Goal: Information Seeking & Learning: Learn about a topic

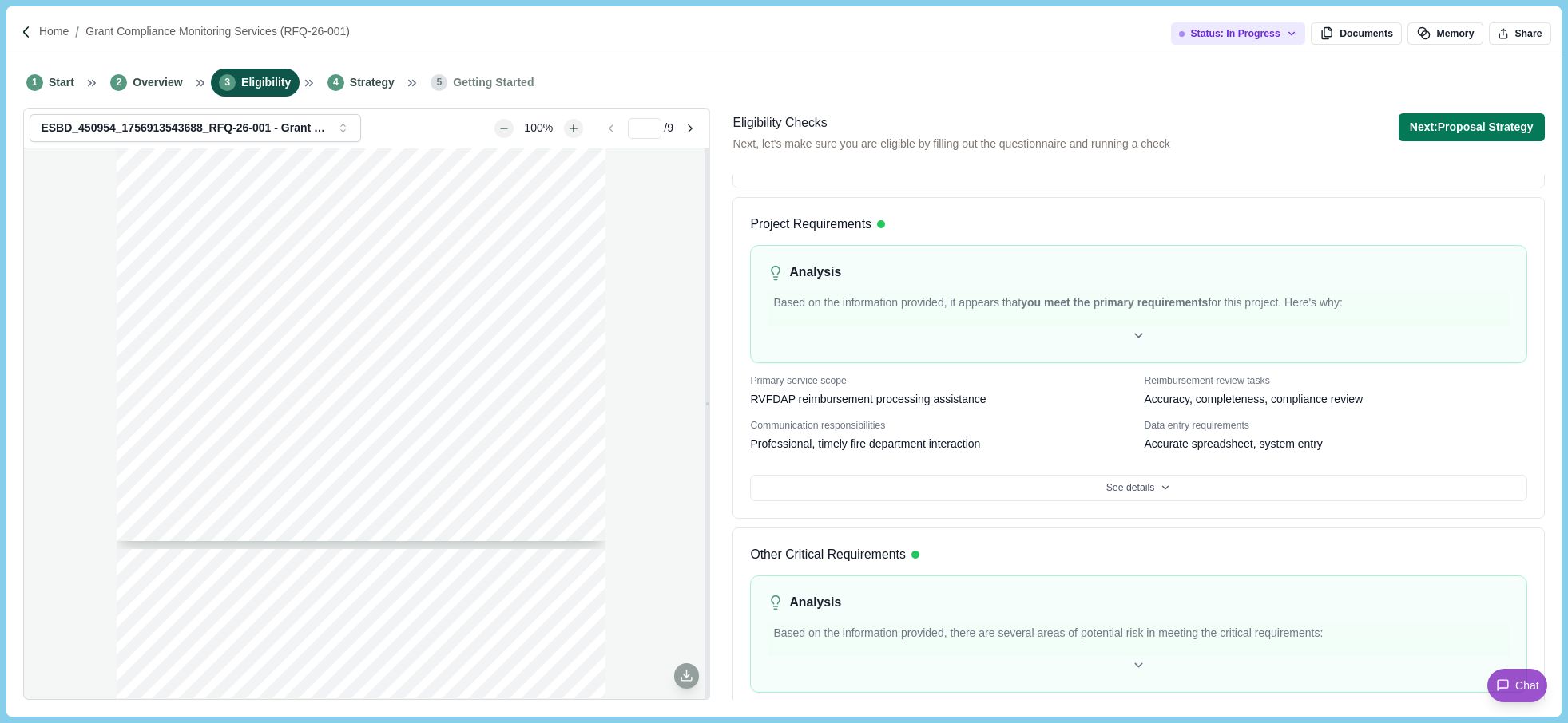
scroll to position [646, 0]
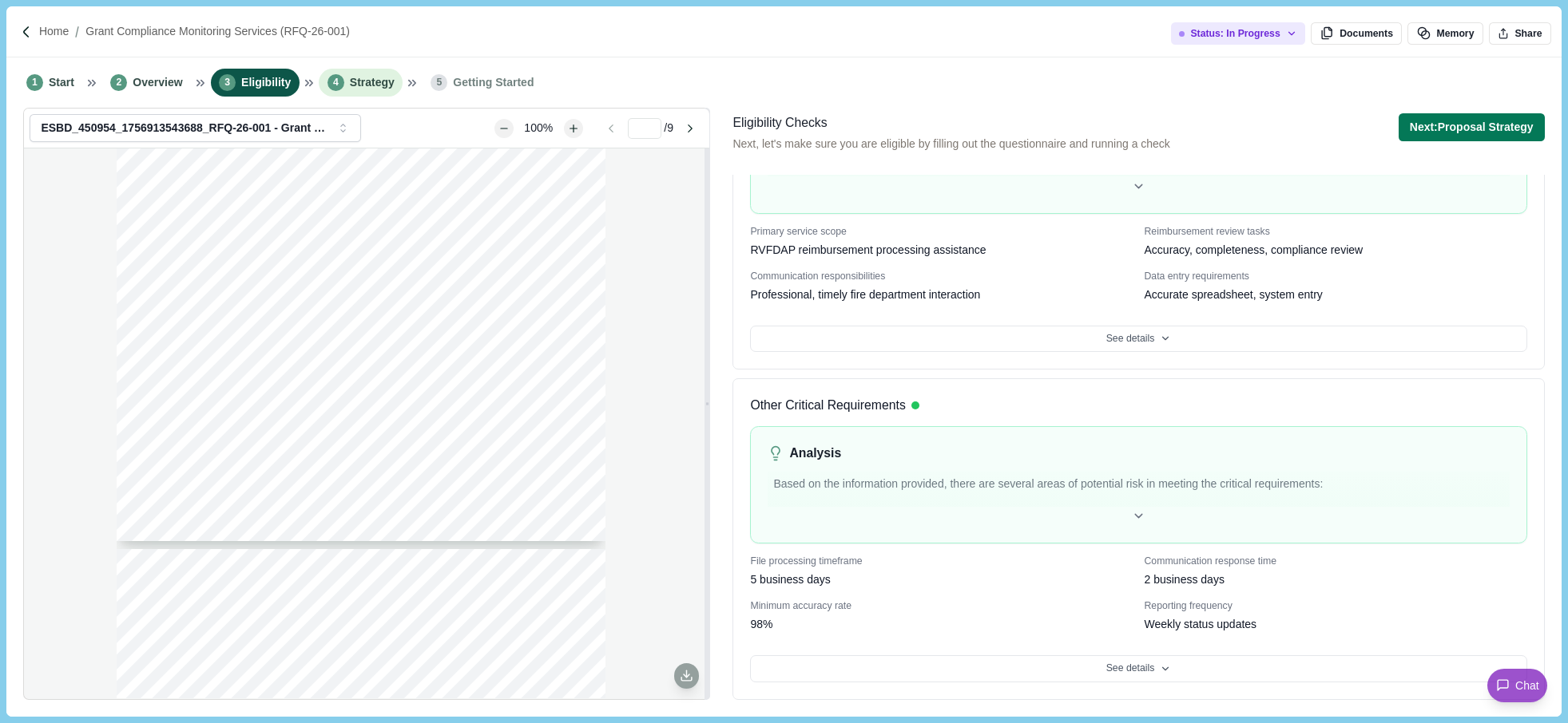
click at [362, 81] on span "Strategy" at bounding box center [372, 83] width 45 height 16
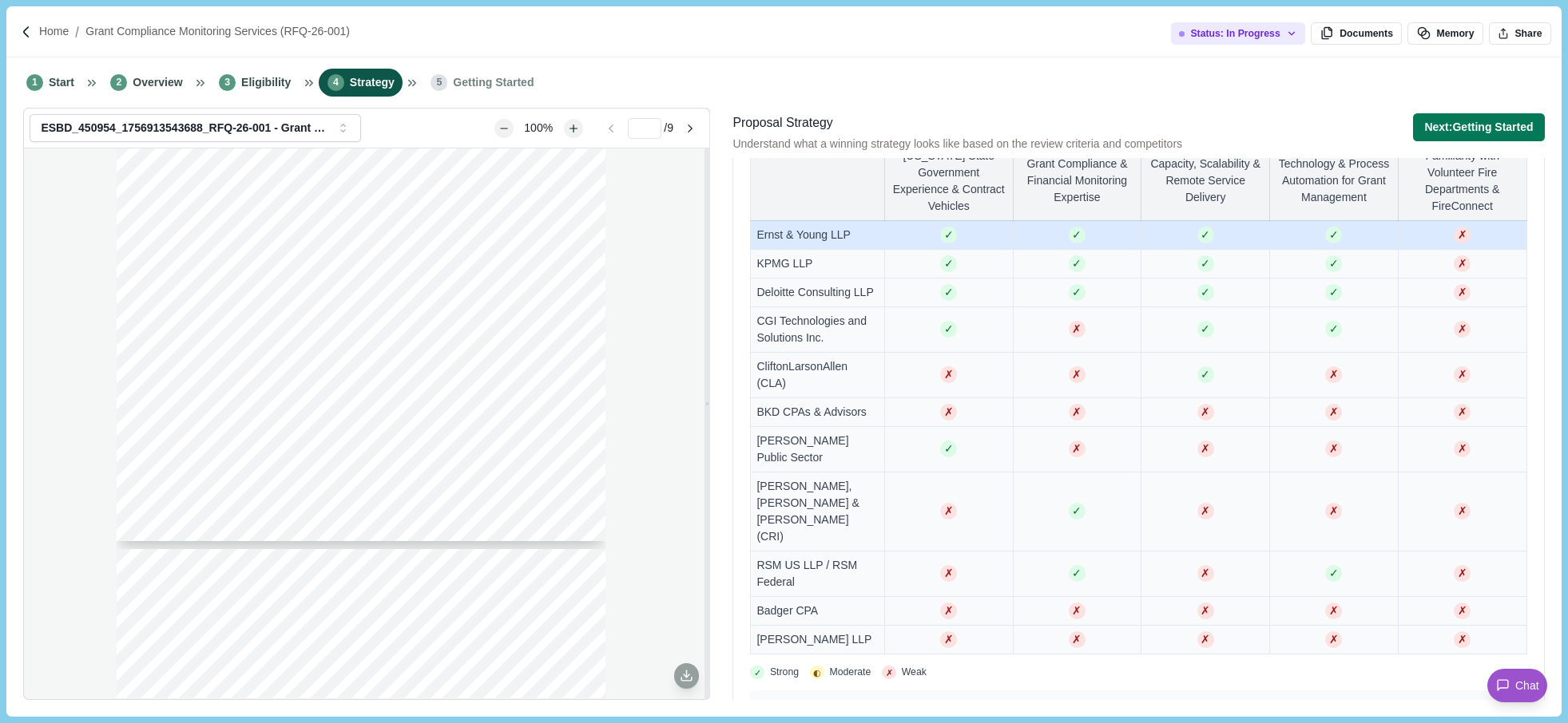
scroll to position [967, 0]
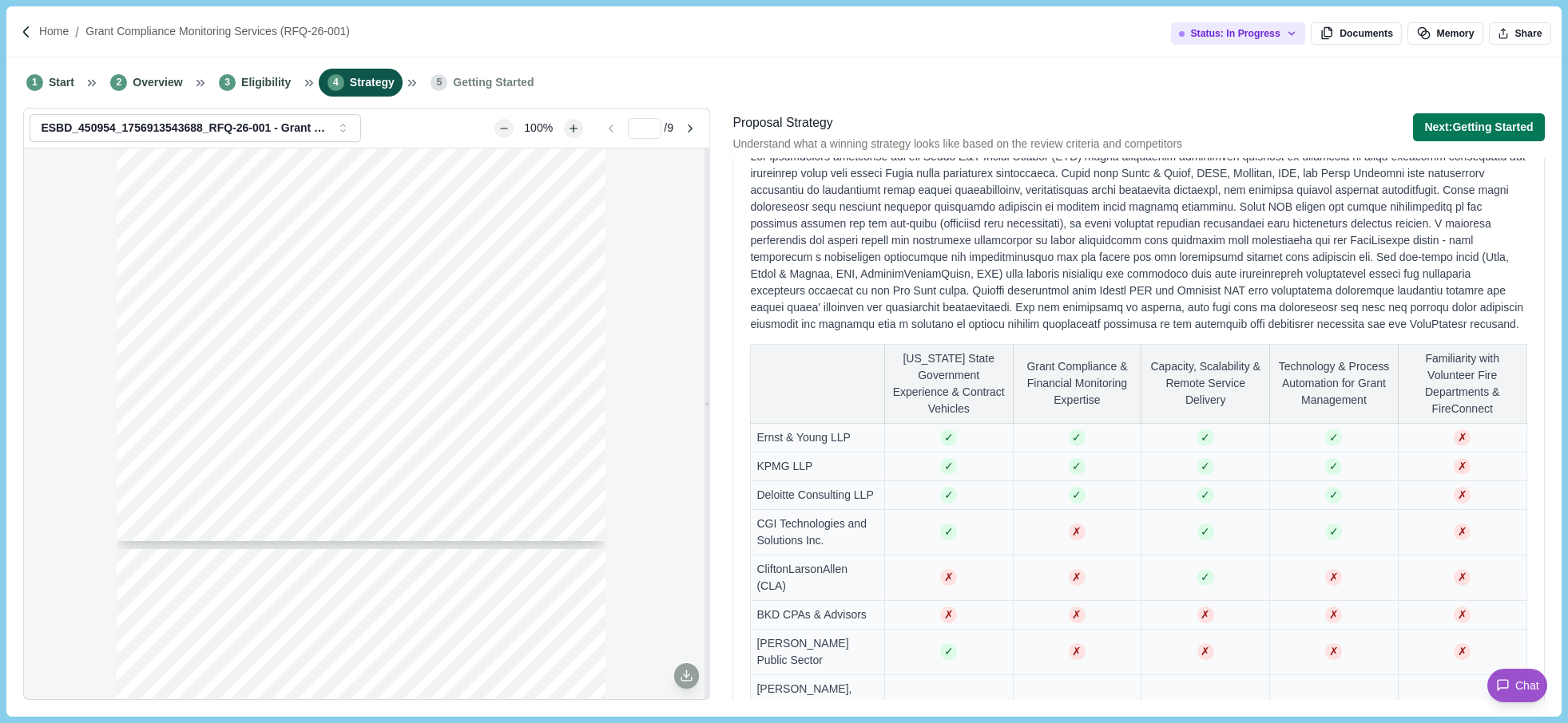
click at [473, 90] on span "Getting Started" at bounding box center [493, 83] width 81 height 16
click at [270, 82] on span "Eligibility" at bounding box center [266, 83] width 49 height 16
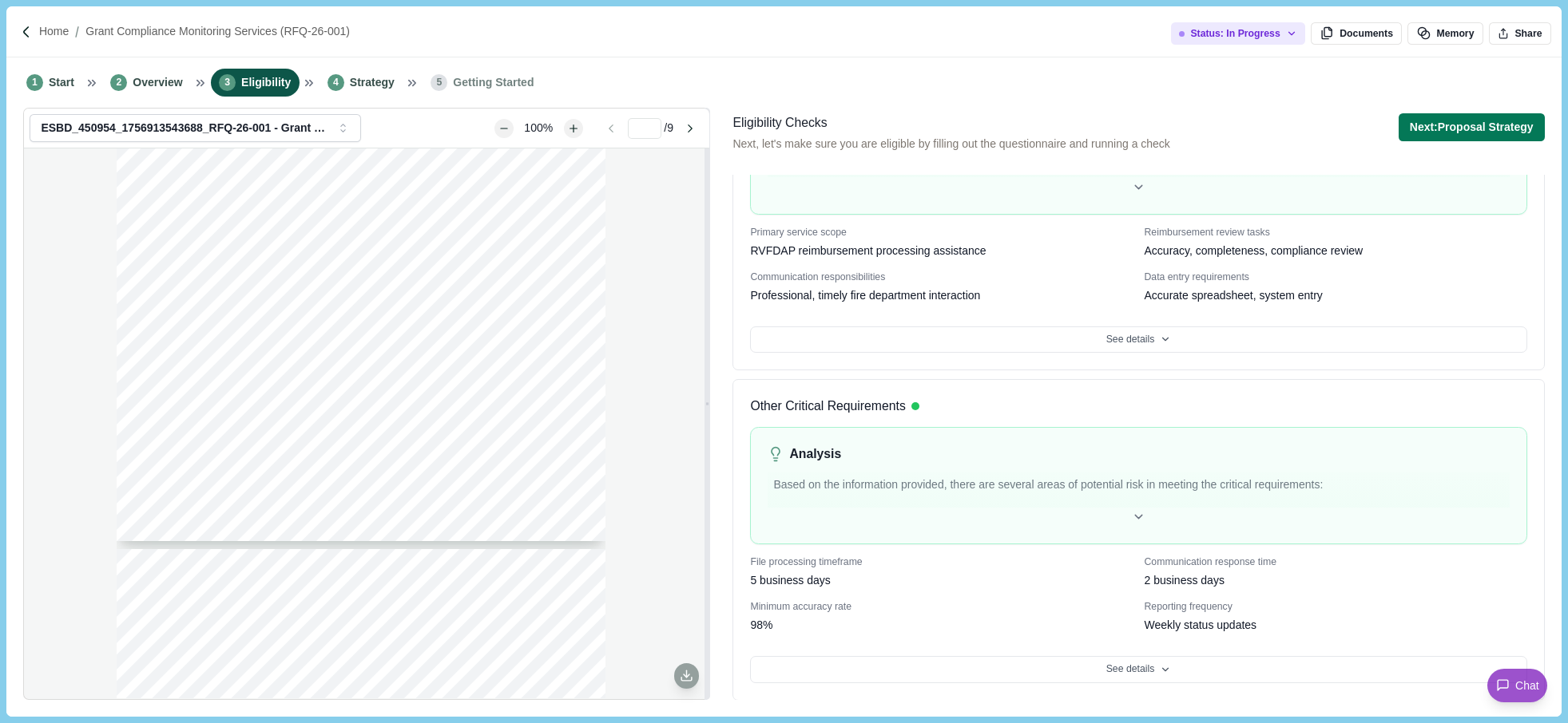
scroll to position [646, 0]
click at [367, 83] on span "Strategy" at bounding box center [372, 83] width 45 height 16
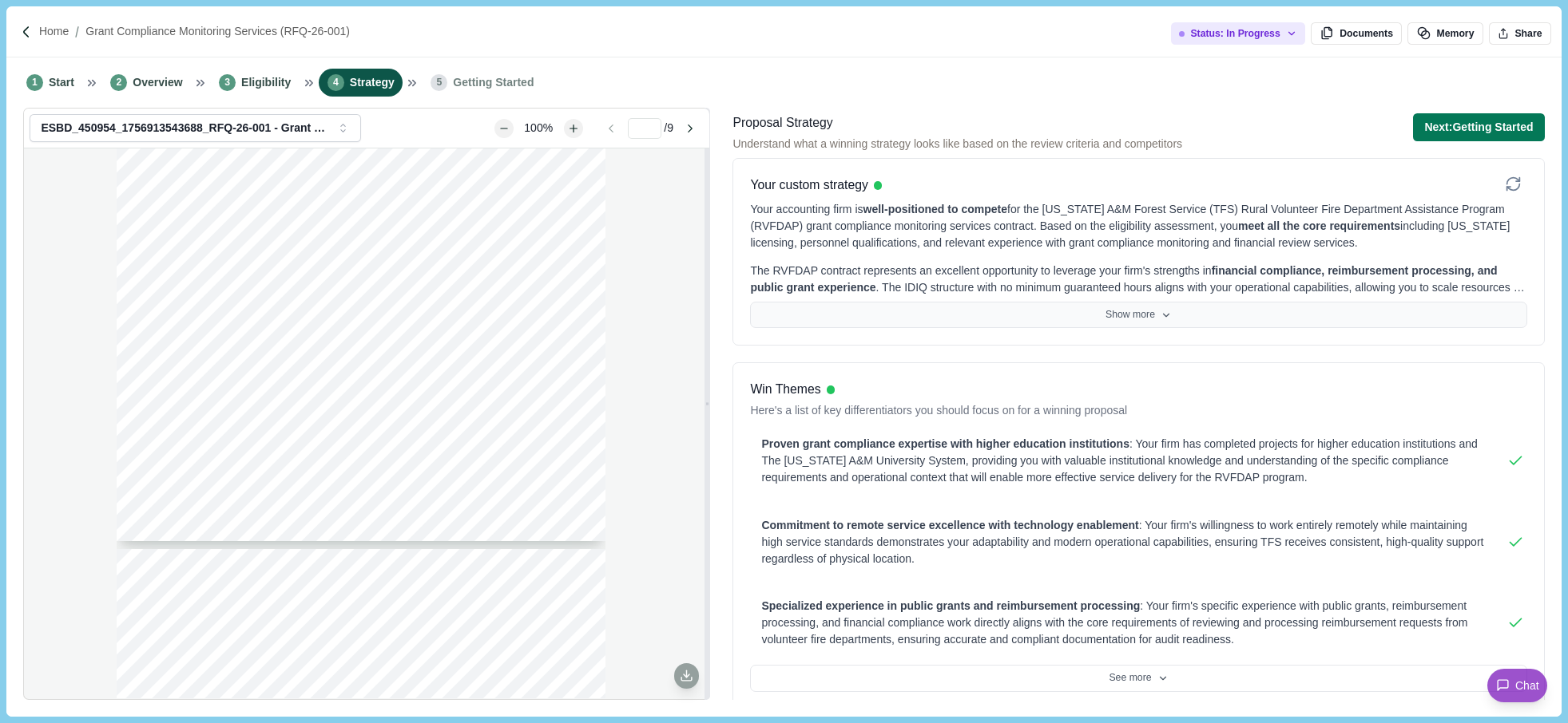
click at [1145, 320] on button "Show more" at bounding box center [1138, 315] width 776 height 27
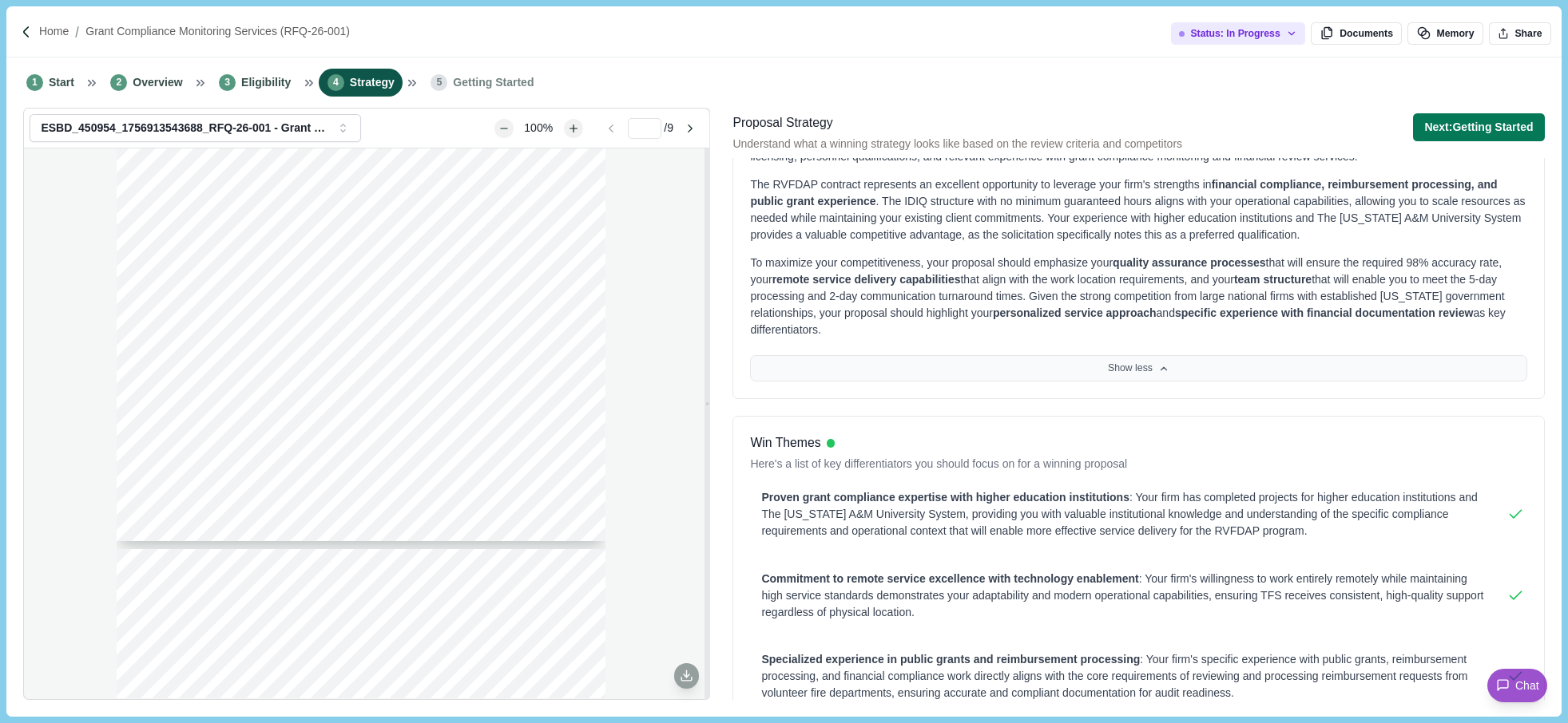
scroll to position [399, 0]
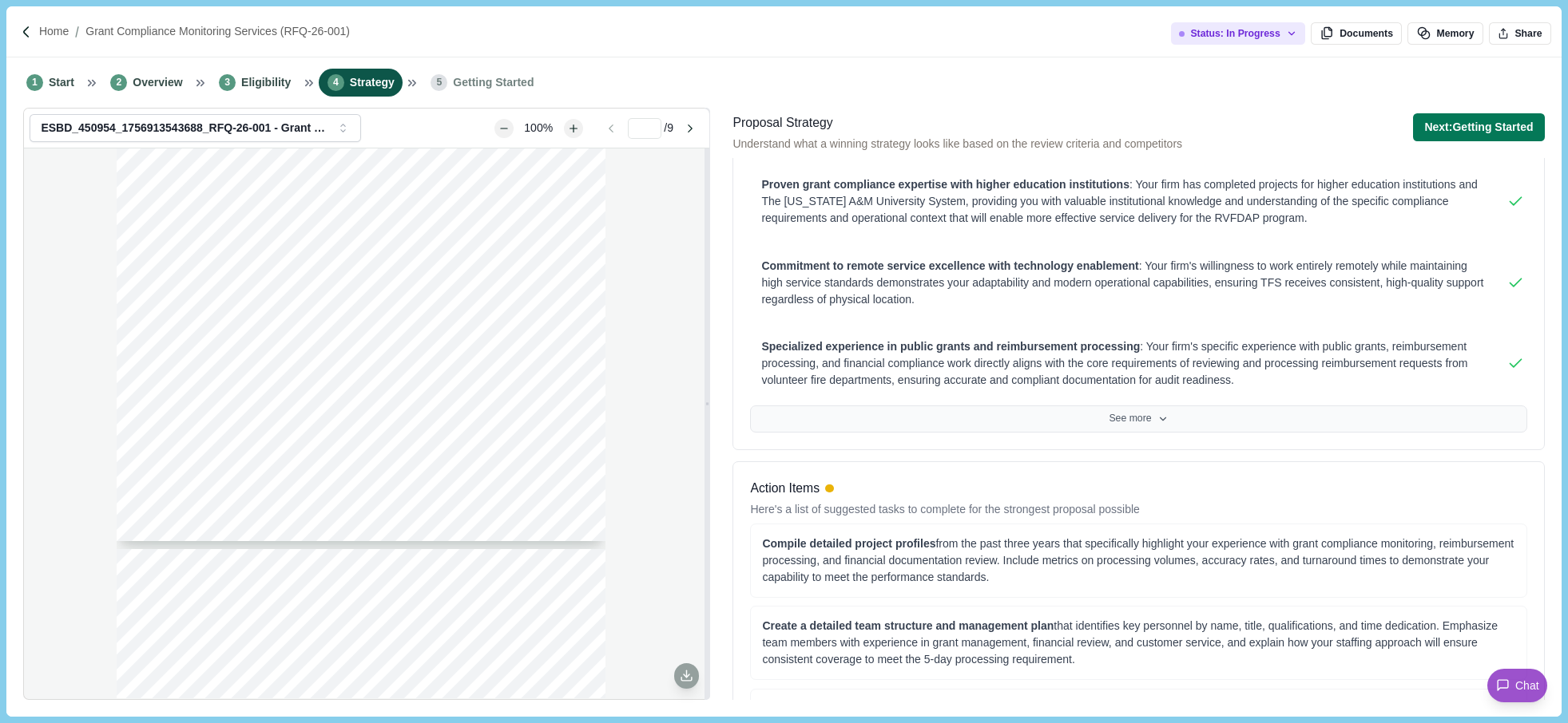
click at [1149, 415] on button "See more" at bounding box center [1138, 419] width 776 height 27
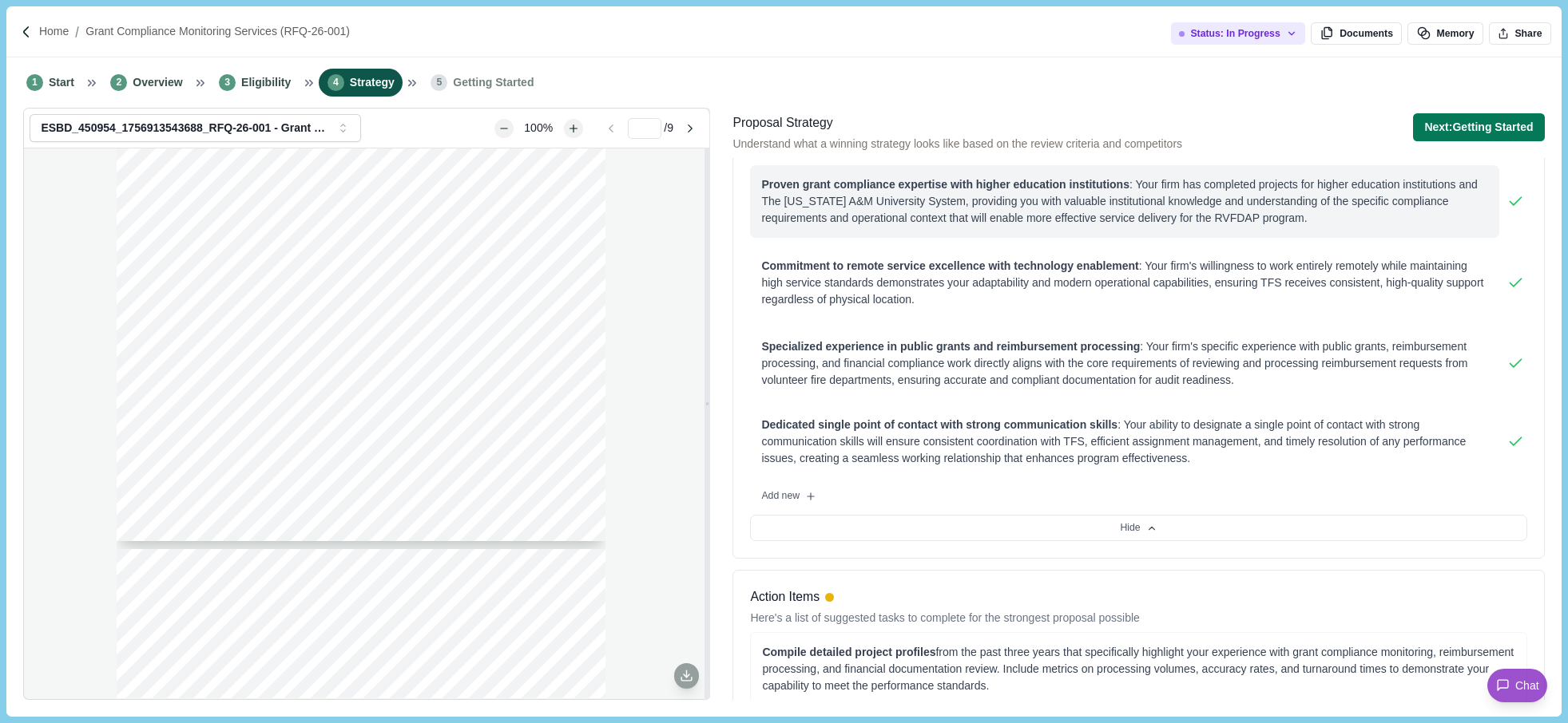
drag, startPoint x: 816, startPoint y: 191, endPoint x: 775, endPoint y: 184, distance: 41.6
click at [775, 184] on span "Proven grant compliance expertise with higher education institutions" at bounding box center [946, 185] width 368 height 13
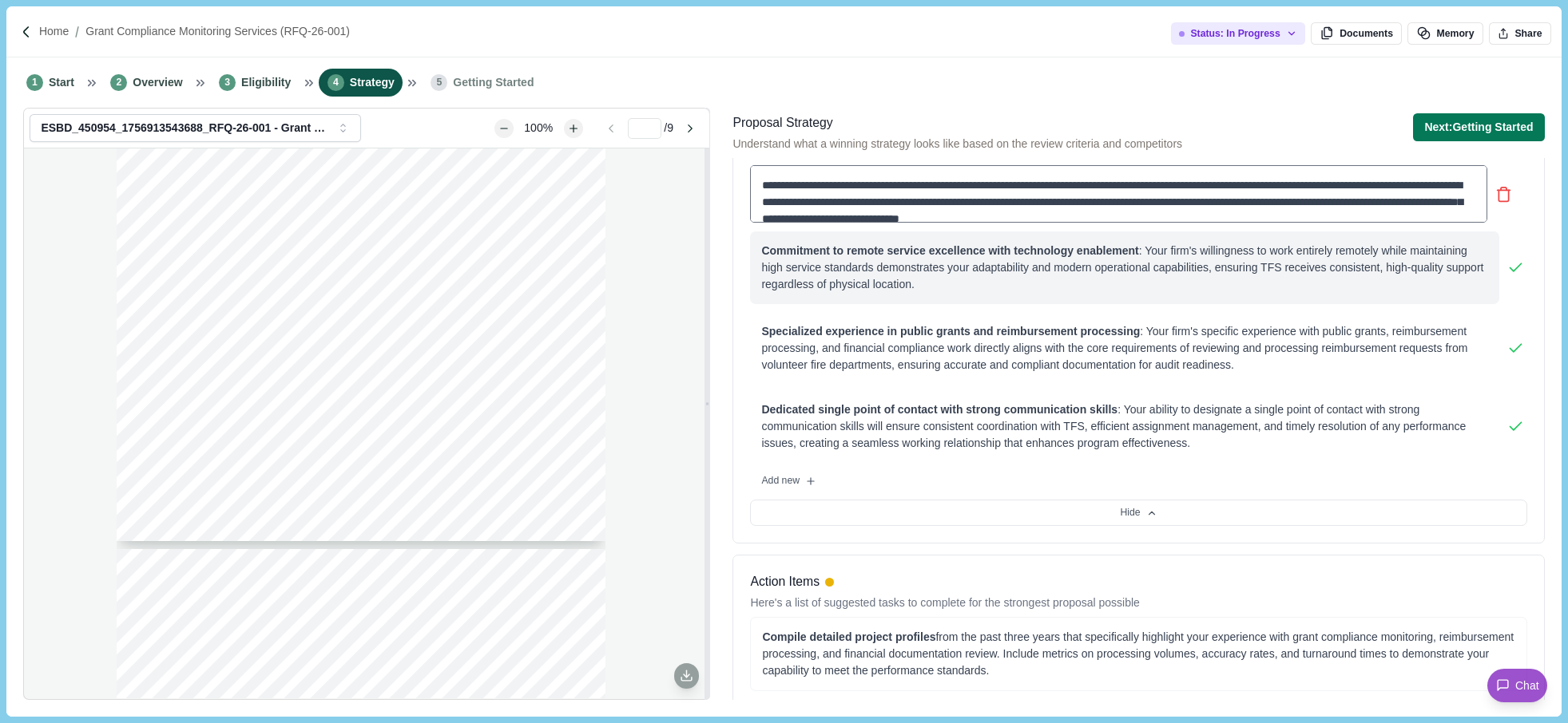
click at [927, 261] on div "Commitment to remote service excellence with technology enablement : Your firm'…" at bounding box center [1124, 268] width 726 height 50
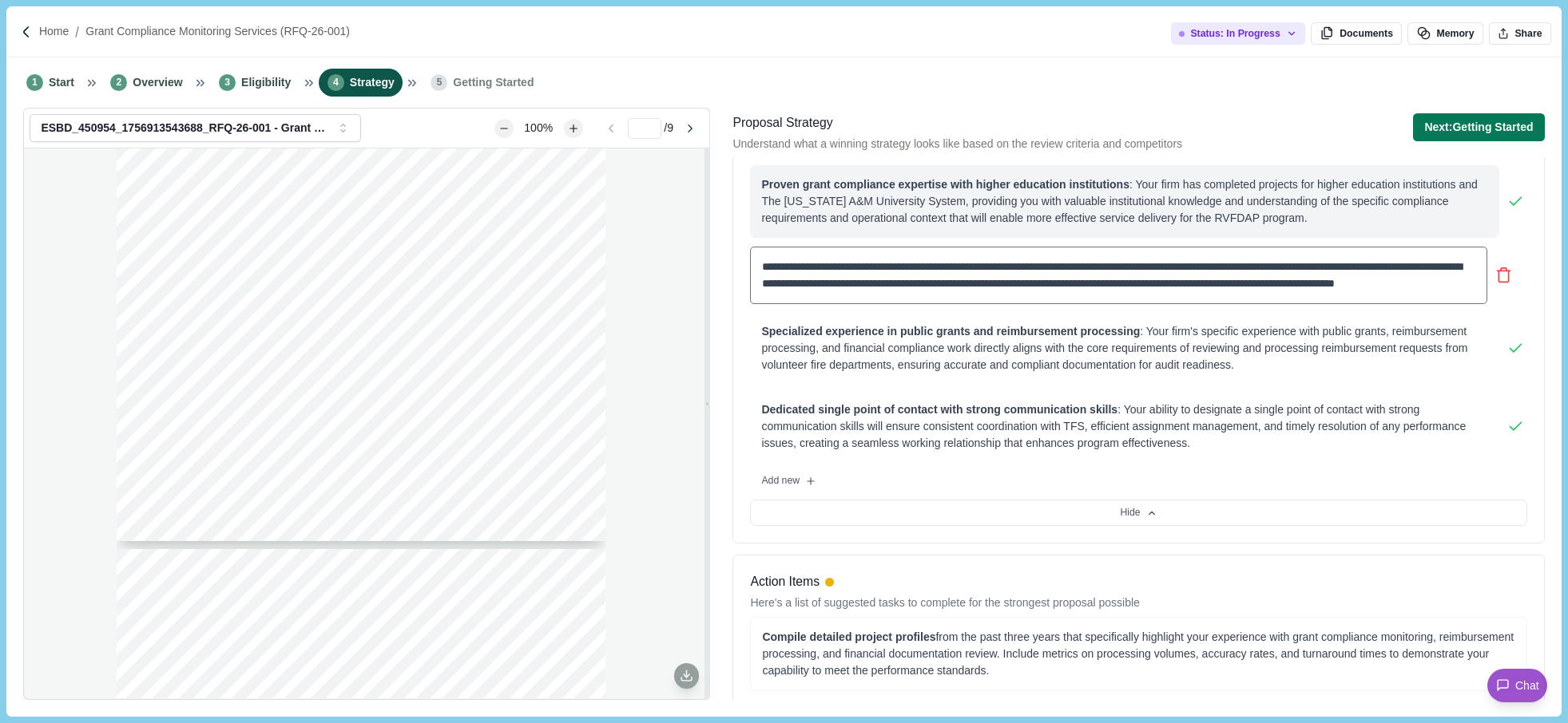
click at [815, 193] on div "Proven grant compliance expertise with higher education institutions : Your fir…" at bounding box center [1124, 201] width 726 height 50
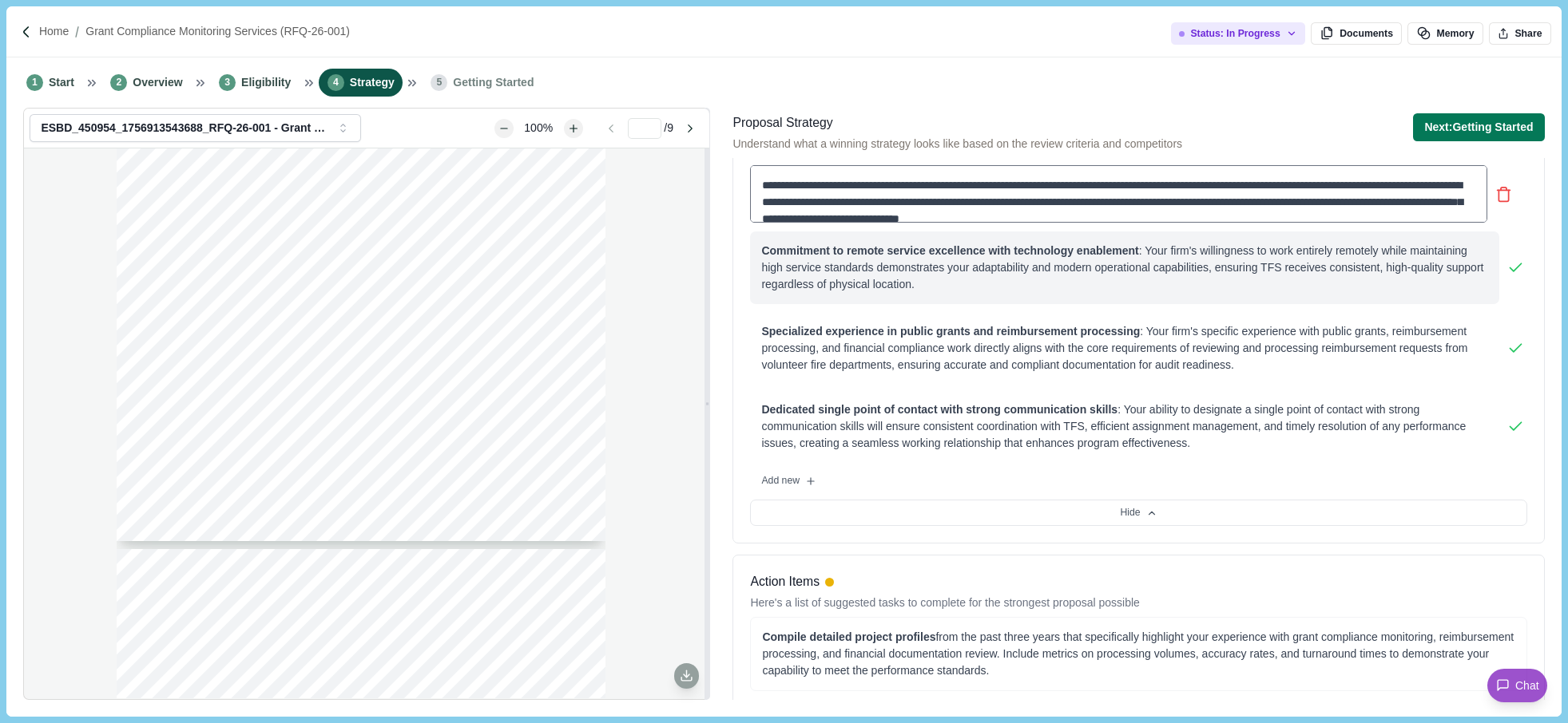
scroll to position [16, 0]
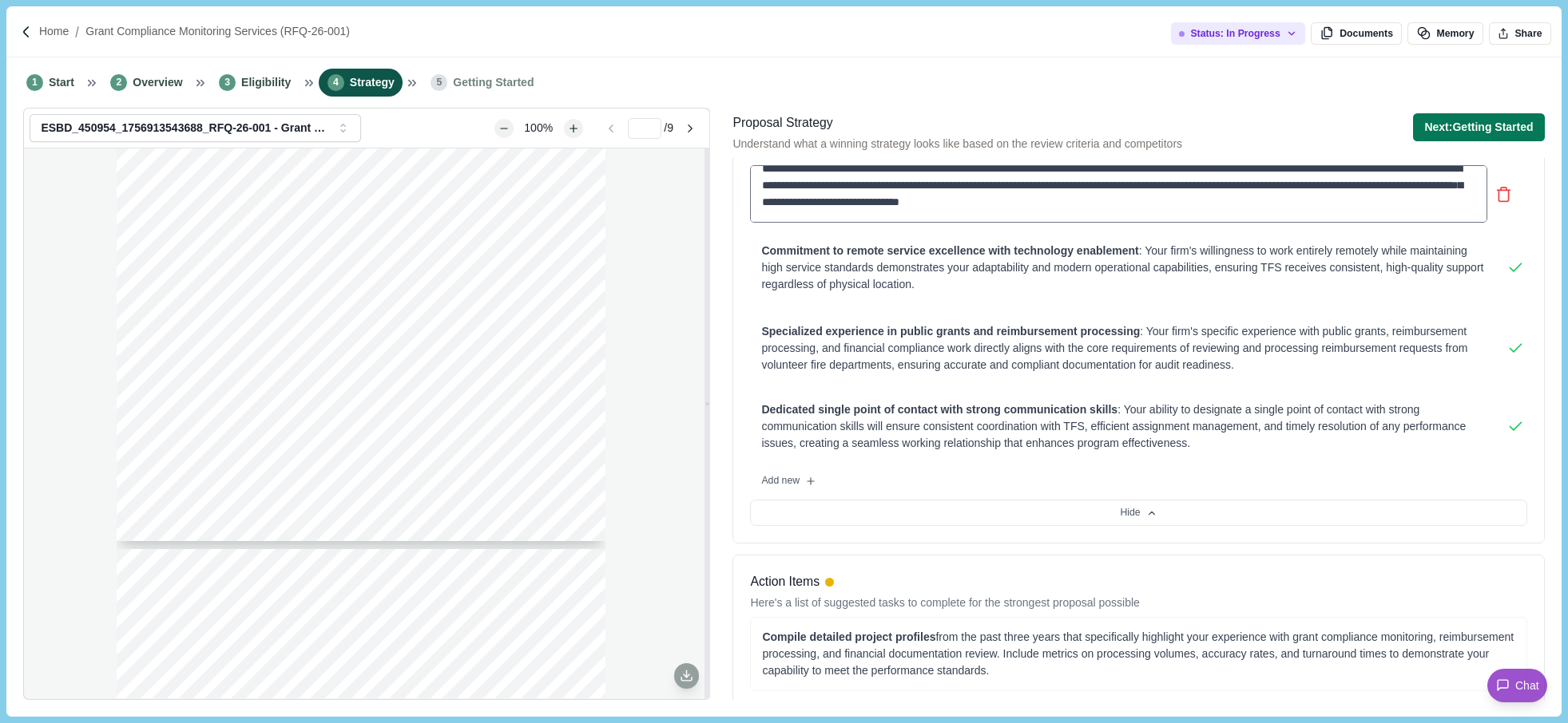
drag, startPoint x: 760, startPoint y: 184, endPoint x: 1393, endPoint y: 228, distance: 634.5
click at [1393, 228] on div "**********" at bounding box center [1138, 275] width 776 height 219
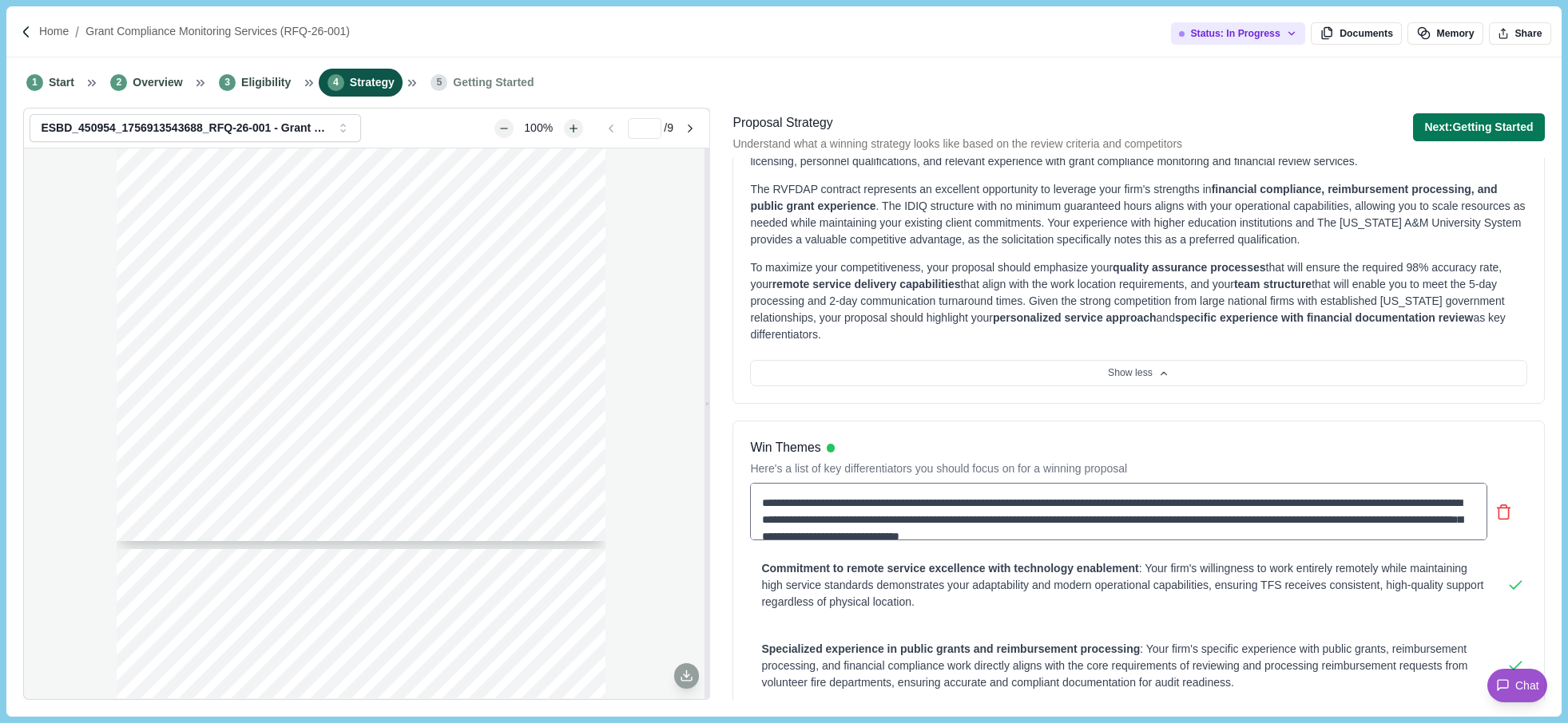
scroll to position [80, 0]
click at [1009, 431] on div "**********" at bounding box center [1138, 643] width 812 height 441
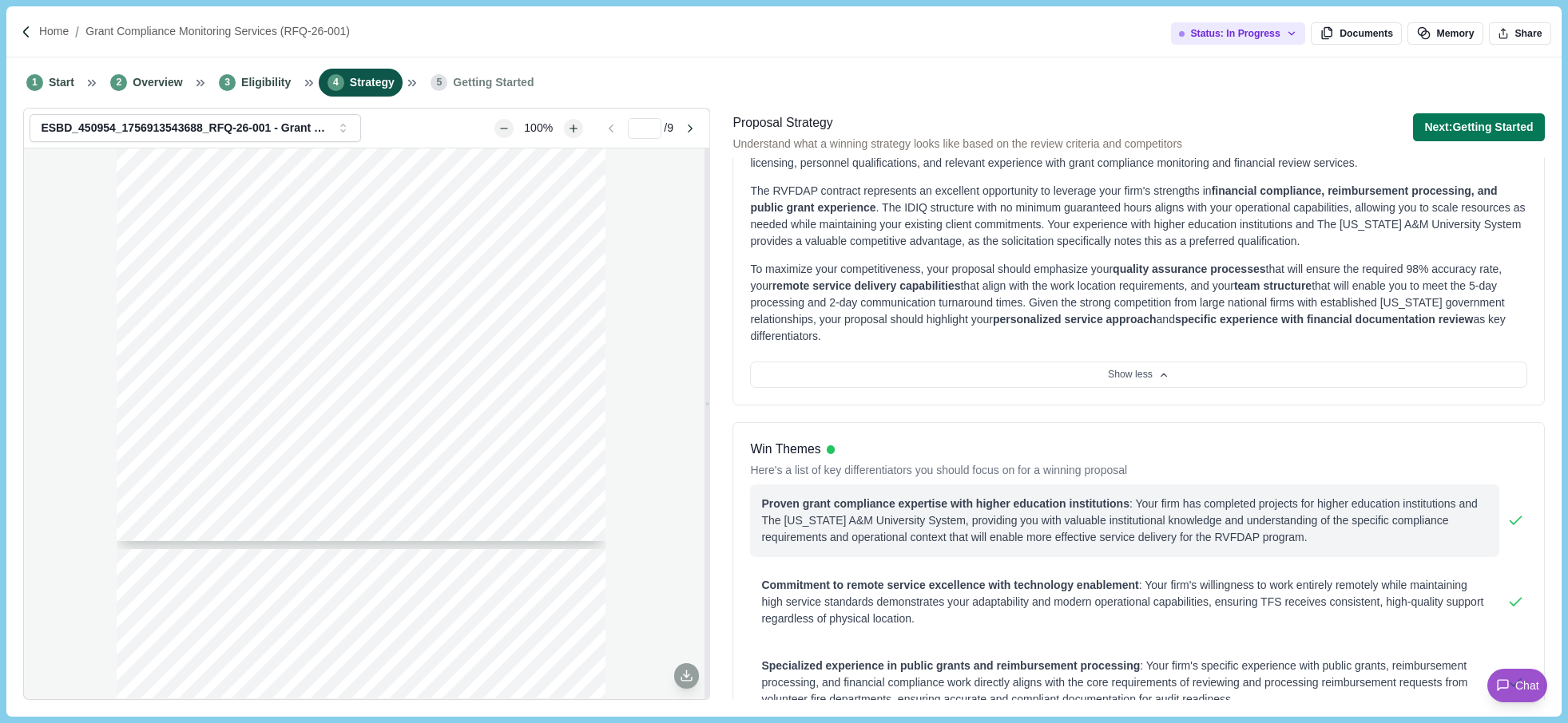
drag, startPoint x: 879, startPoint y: 503, endPoint x: 806, endPoint y: 507, distance: 73.1
click at [806, 507] on span "Proven grant compliance expertise with higher education institutions" at bounding box center [946, 504] width 368 height 13
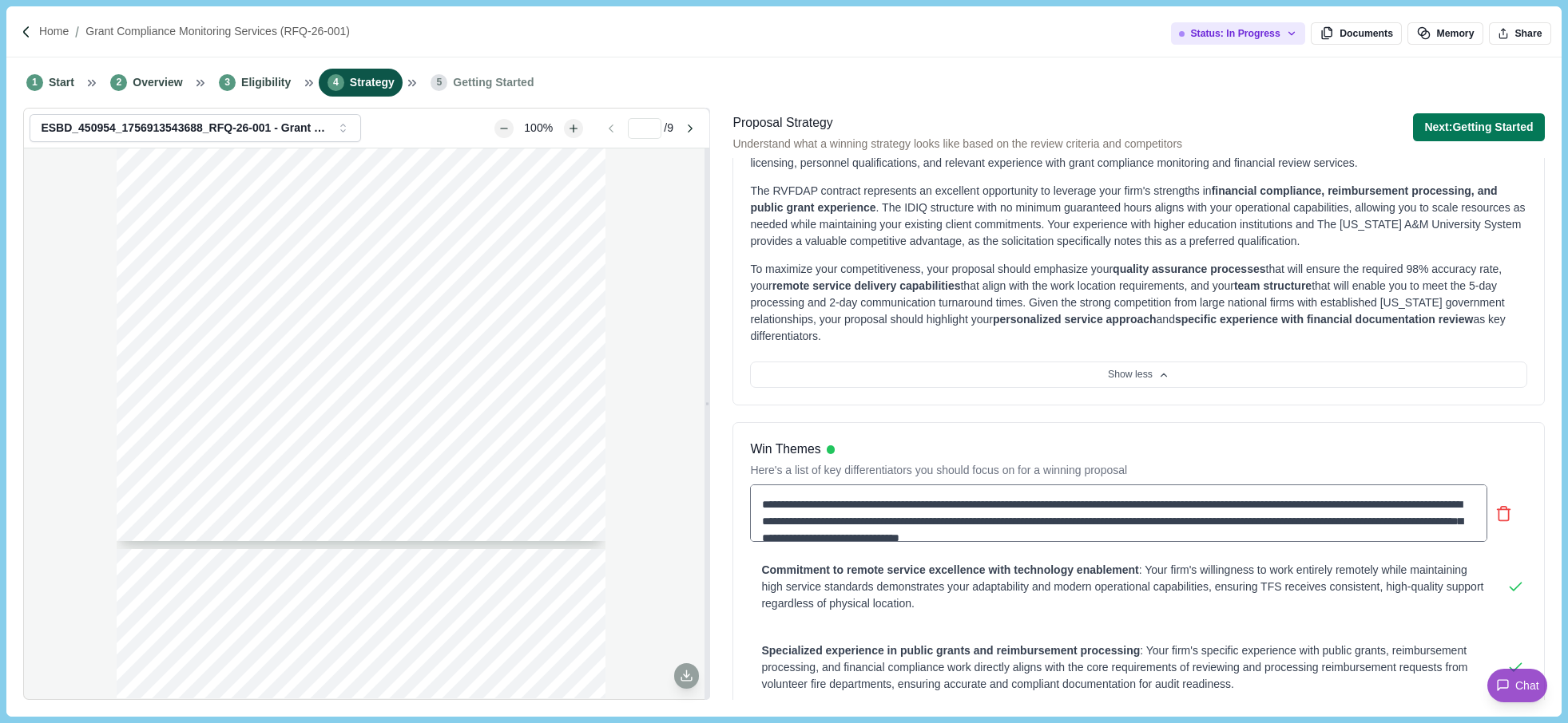
scroll to position [16, 0]
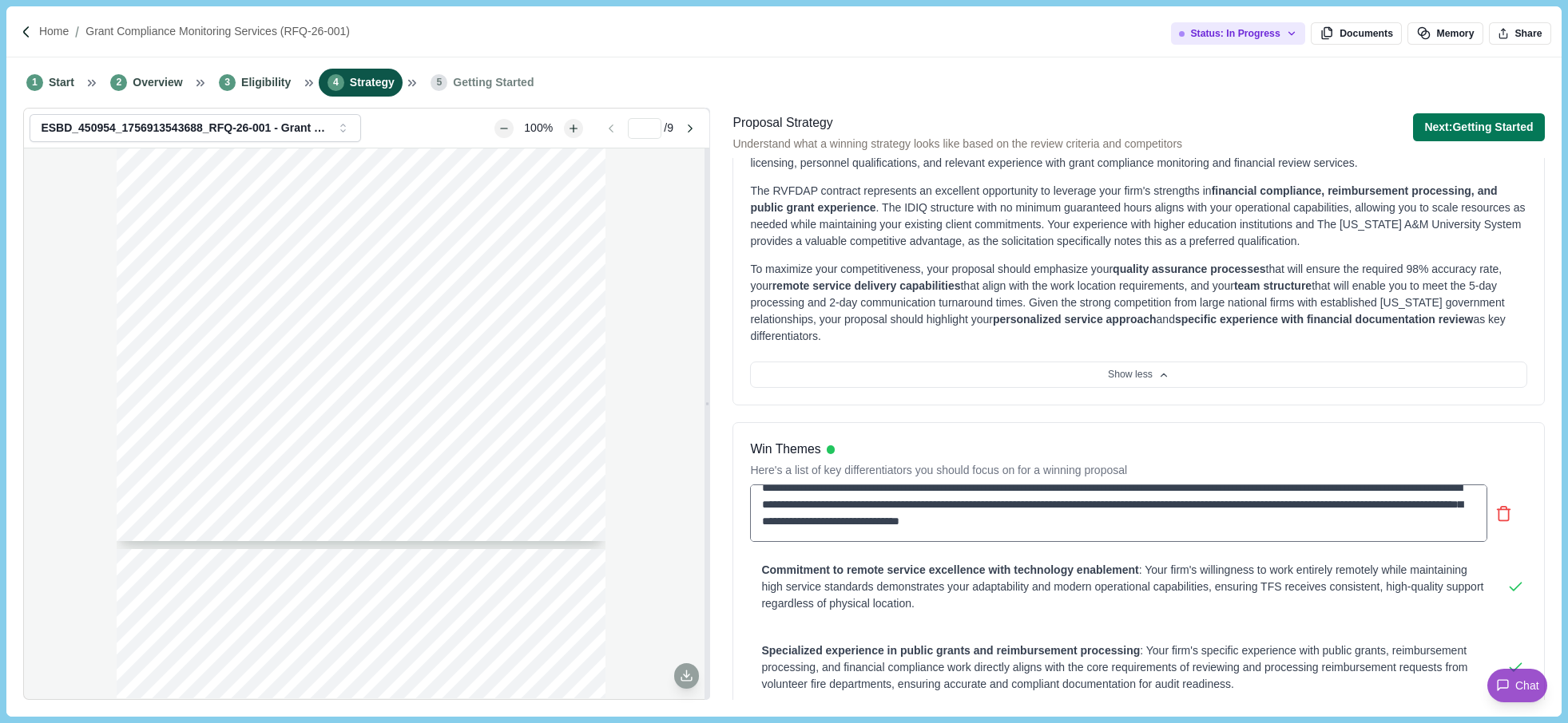
drag, startPoint x: 761, startPoint y: 504, endPoint x: 1342, endPoint y: 527, distance: 581.5
click at [1342, 527] on textarea "**********" at bounding box center [1118, 513] width 736 height 57
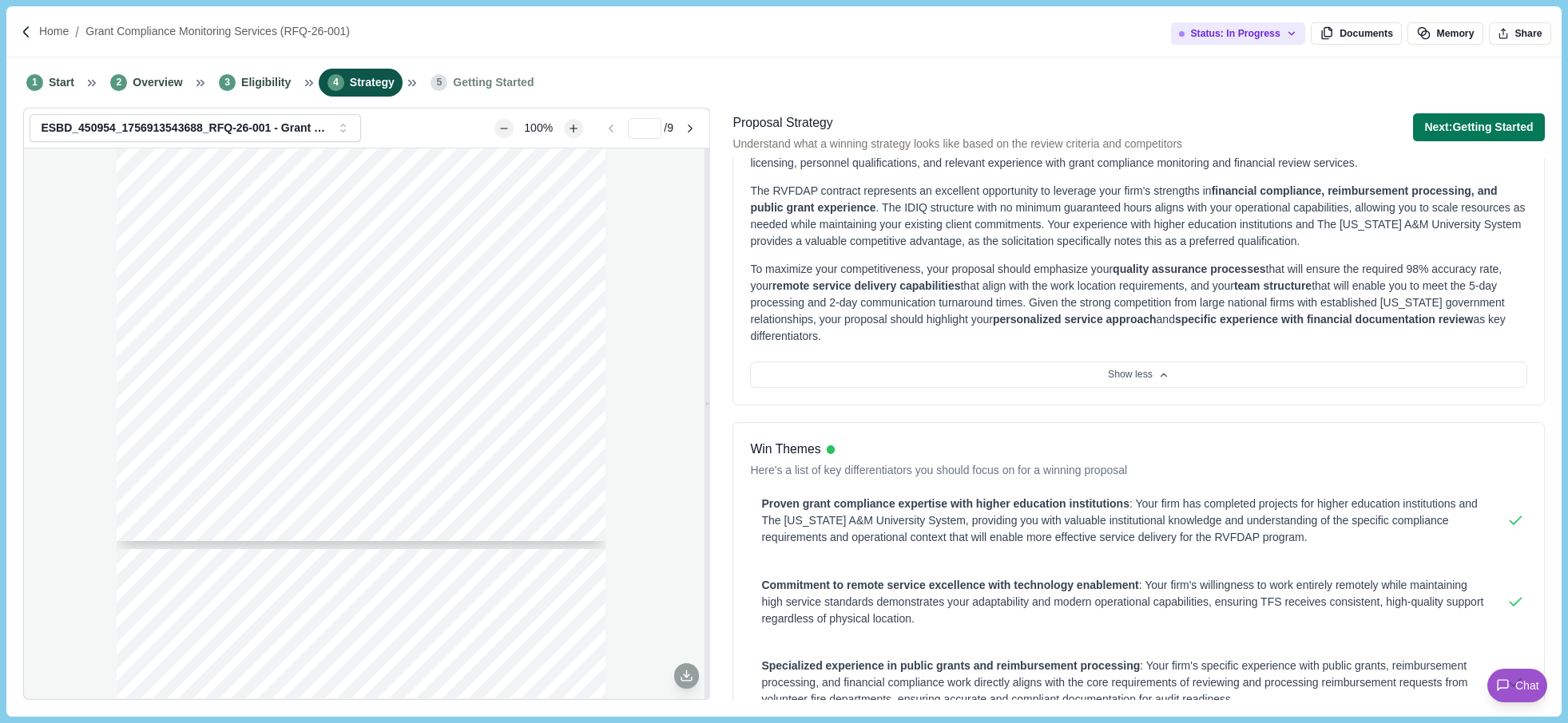
click at [1546, 78] on div "1 Start 2 Overview 3 Eligibility 4 Strategy 5 Getting Started" at bounding box center [784, 82] width 1554 height 50
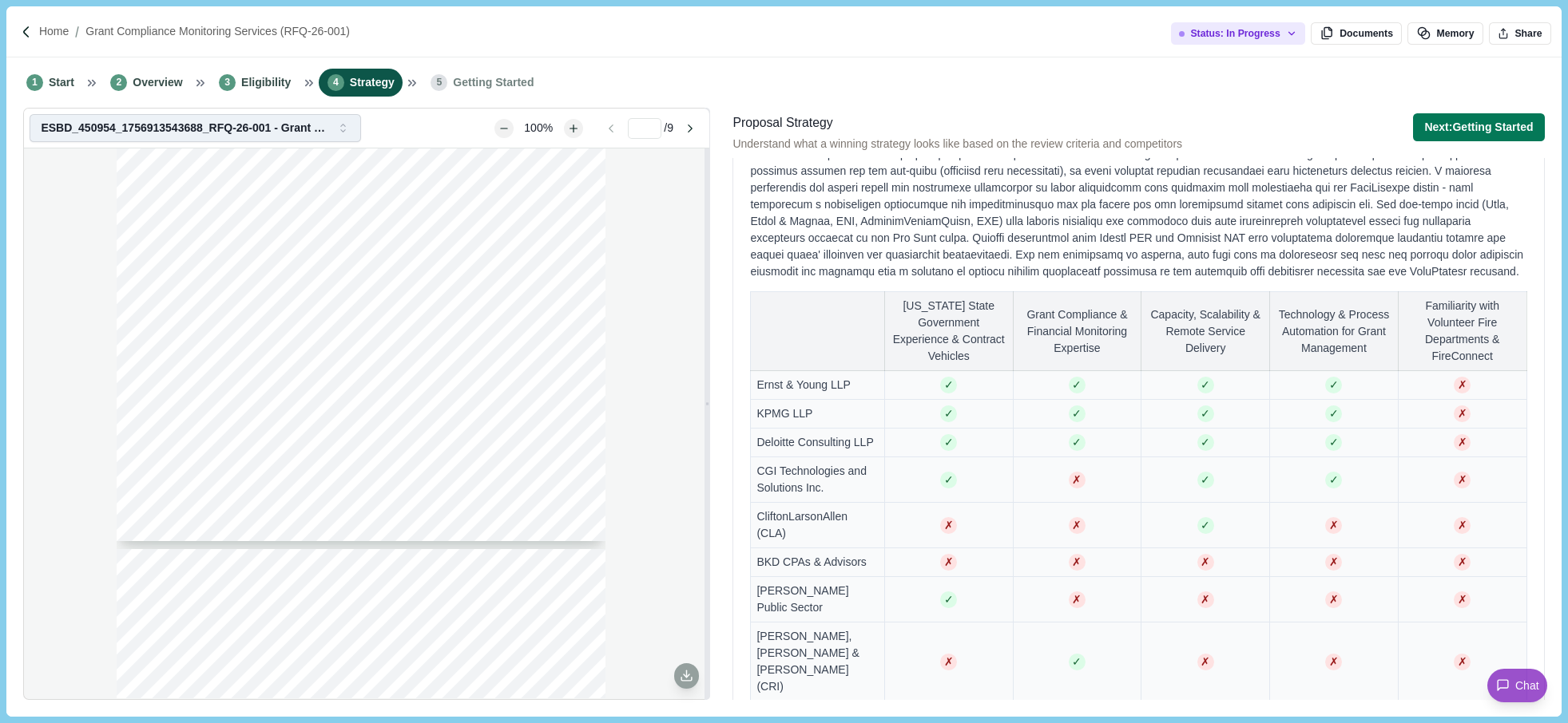
scroll to position [958, 0]
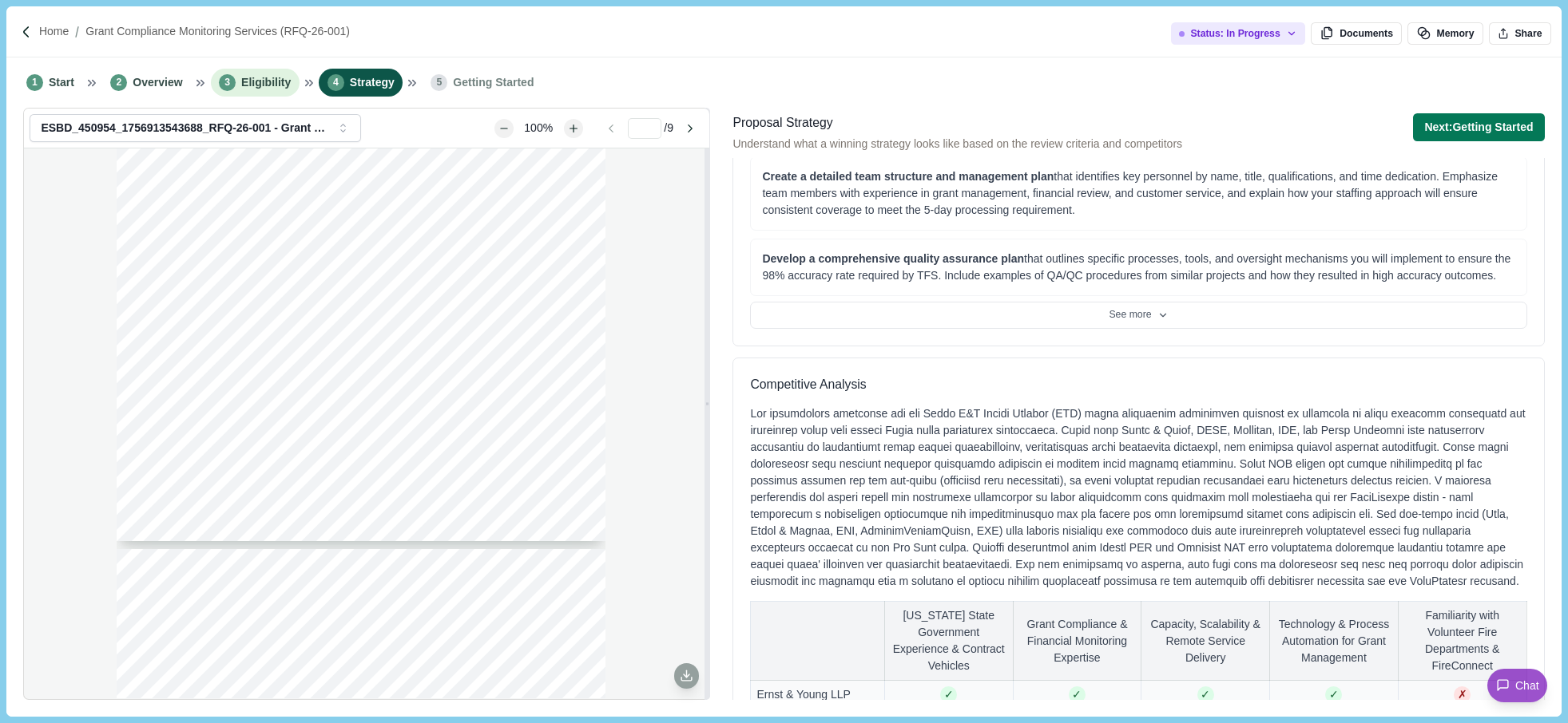
click at [271, 71] on li "3 Eligibility" at bounding box center [254, 82] width 88 height 28
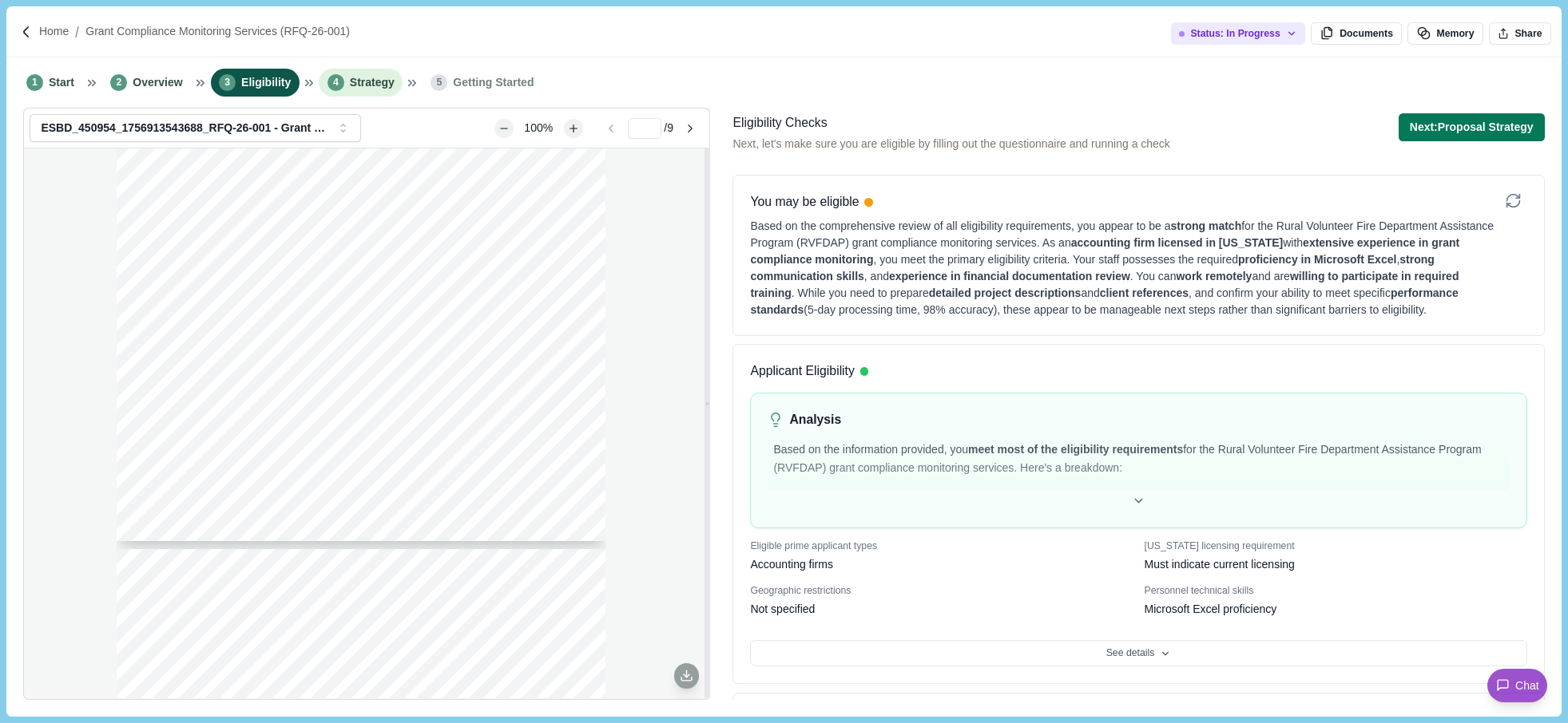
click at [360, 87] on span "Strategy" at bounding box center [372, 83] width 45 height 16
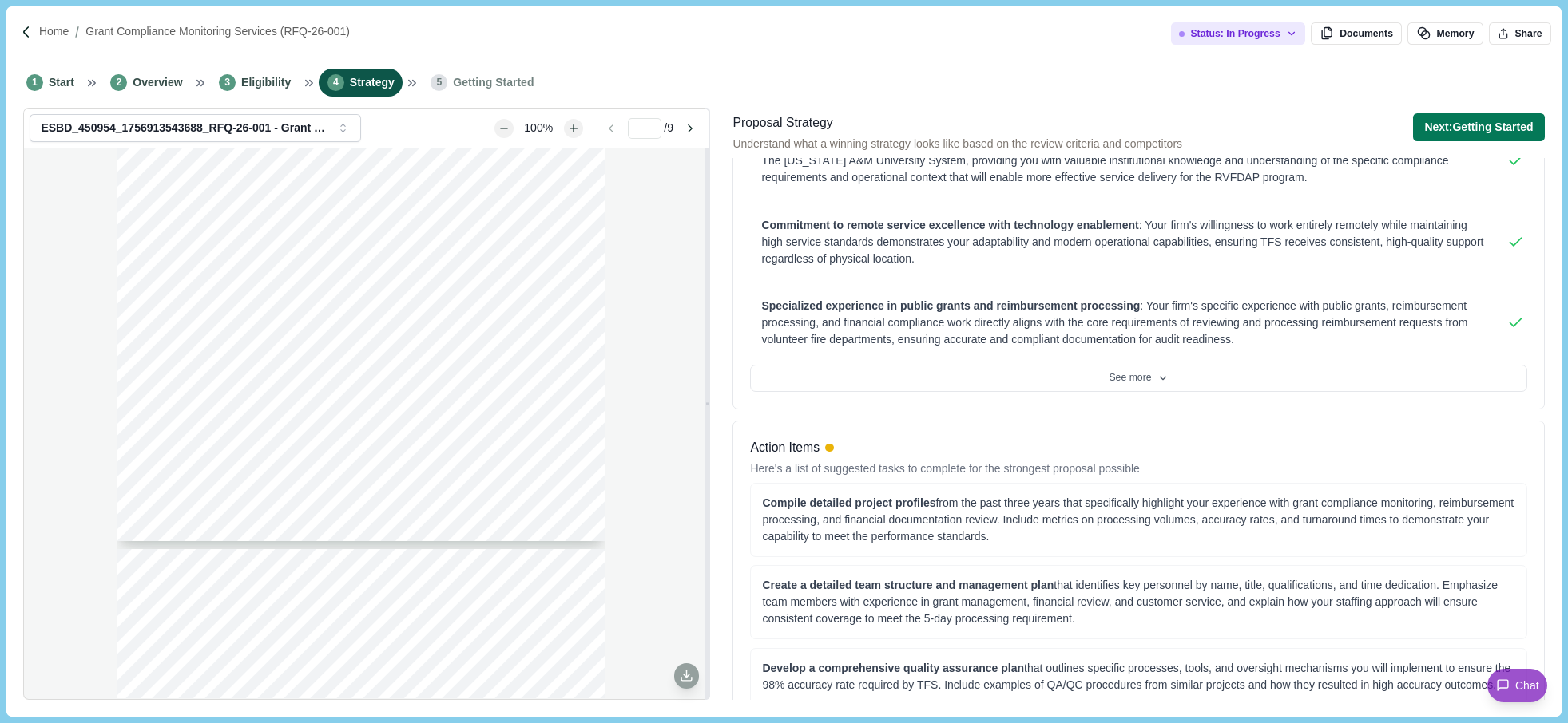
scroll to position [320, 0]
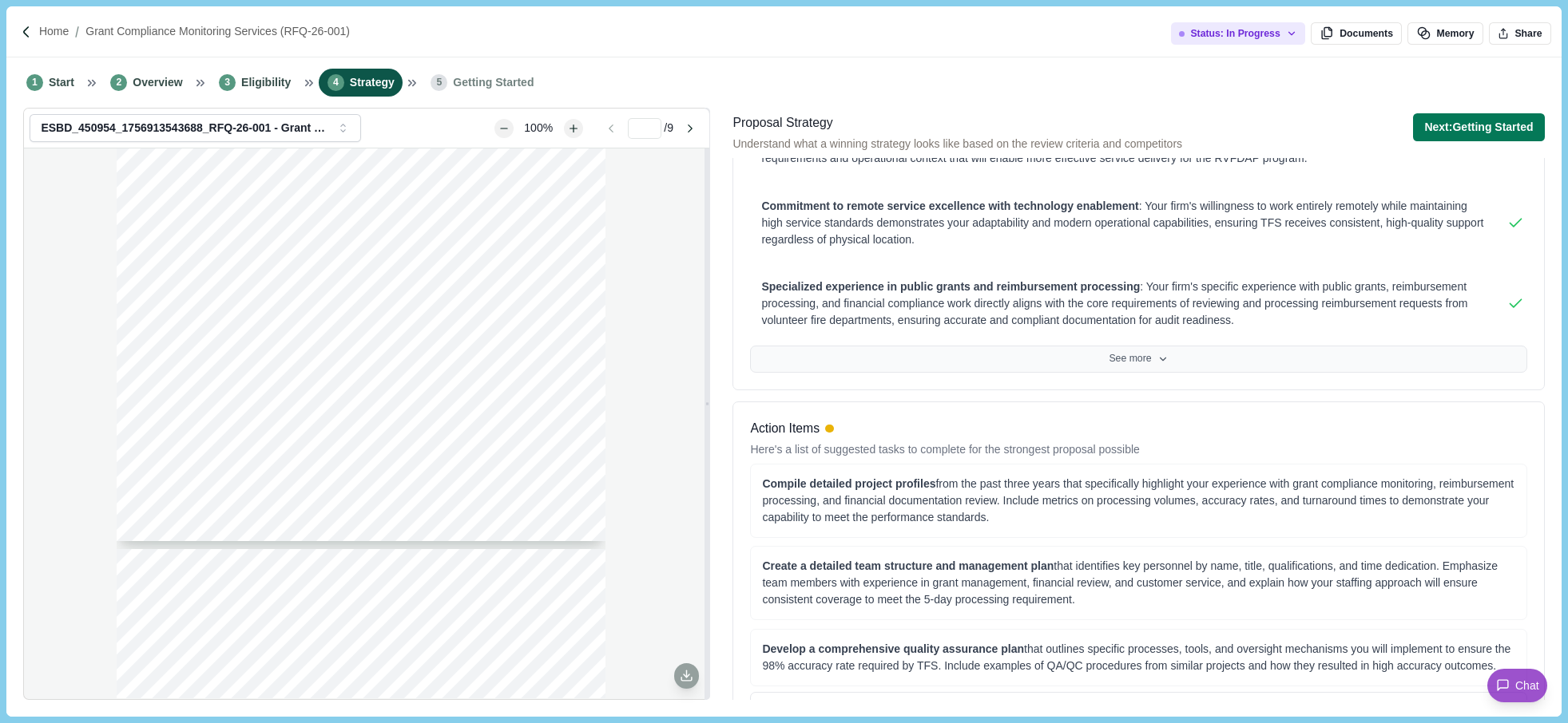
click at [1136, 348] on button "See more" at bounding box center [1138, 360] width 776 height 27
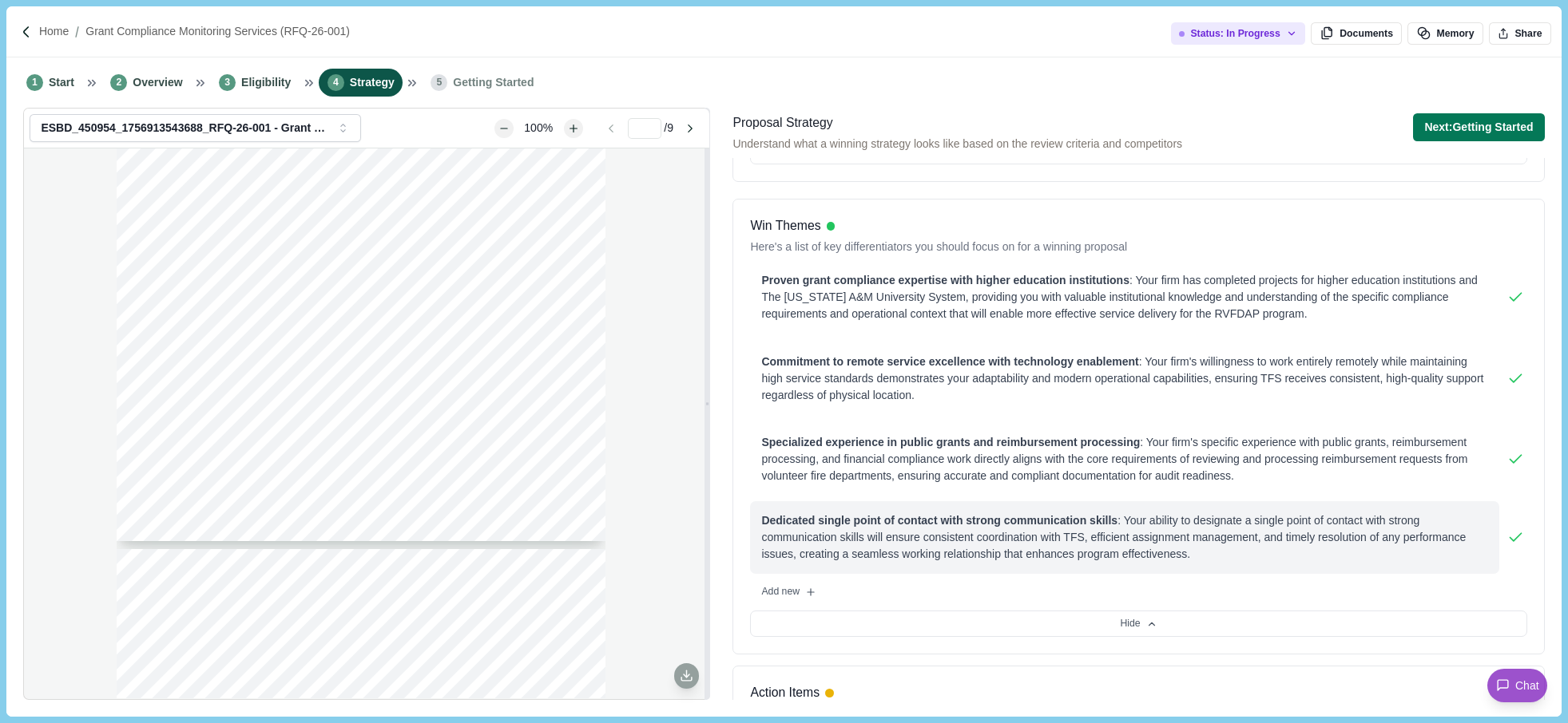
scroll to position [159, 0]
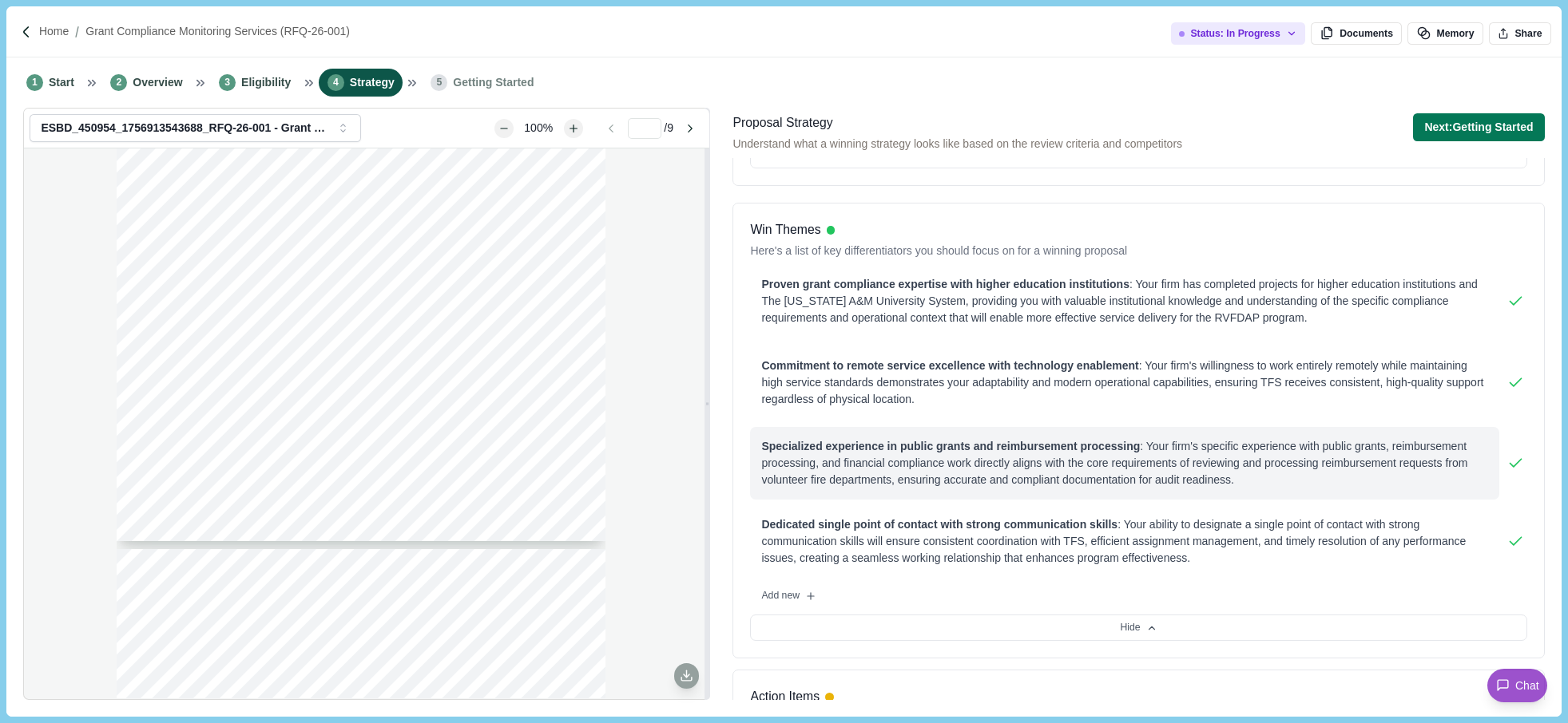
click at [815, 458] on div "Specialized experience in public grants and reimbursement processing : Your fir…" at bounding box center [1124, 463] width 726 height 50
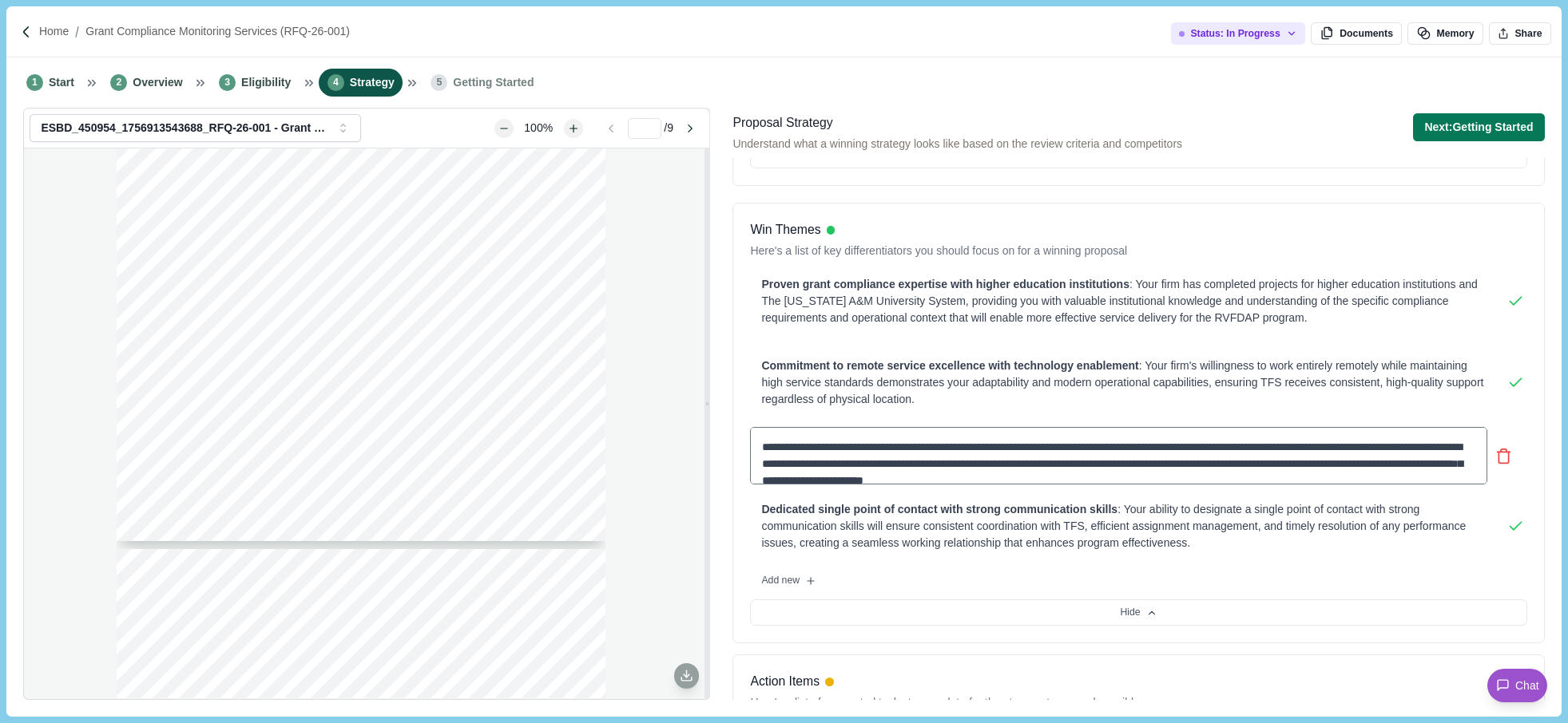
scroll to position [16, 0]
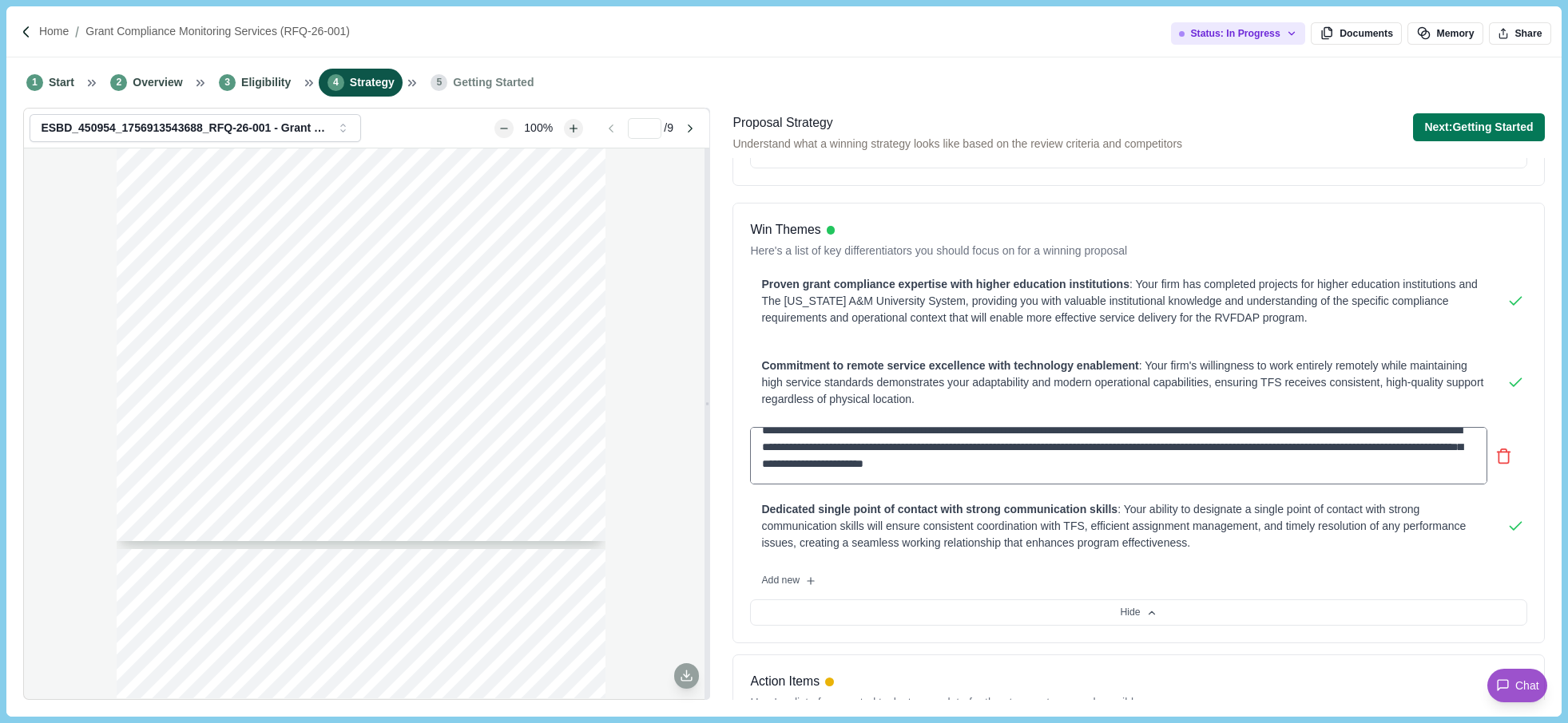
drag, startPoint x: 757, startPoint y: 445, endPoint x: 1372, endPoint y: 476, distance: 615.8
click at [1372, 476] on textarea "**********" at bounding box center [1118, 455] width 736 height 57
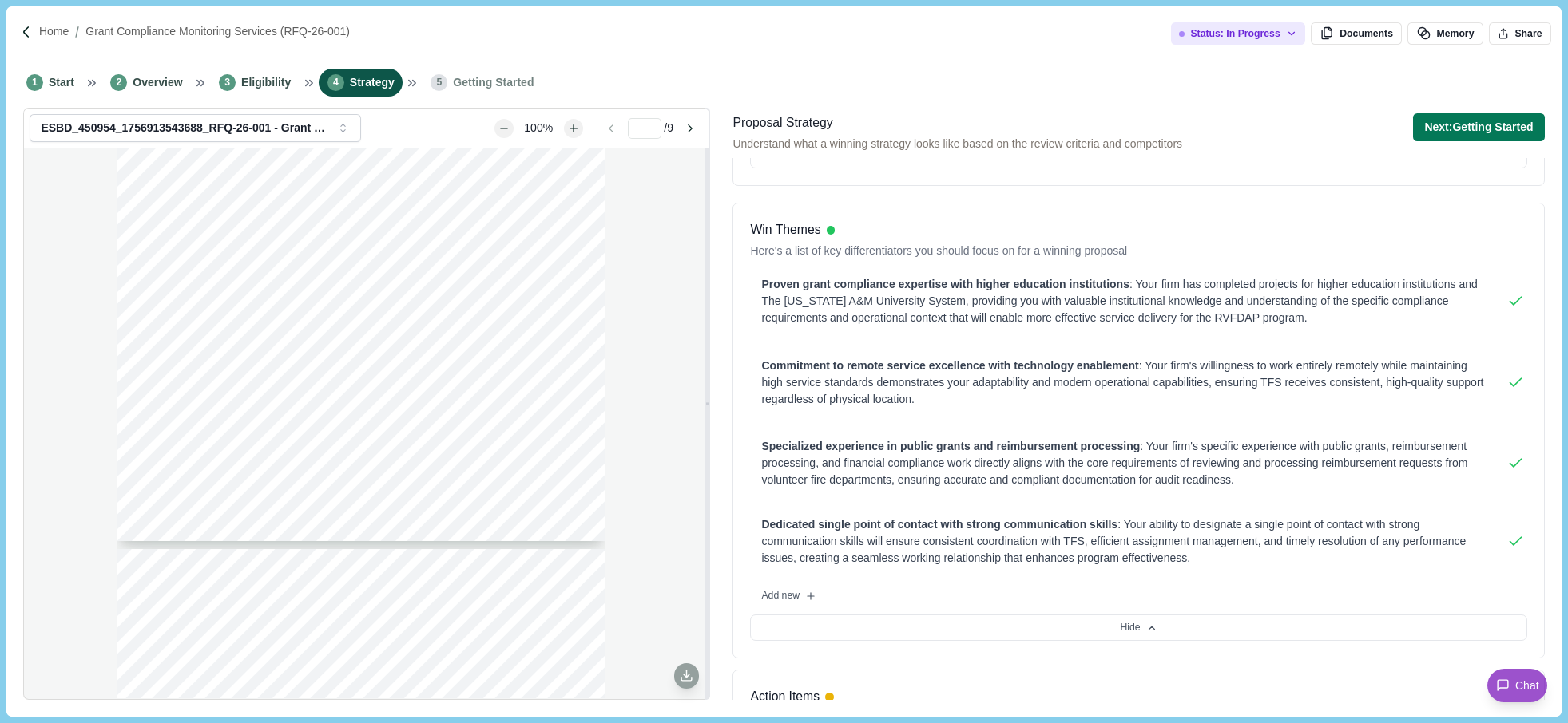
click at [76, 294] on div "Page 1 of 9 [US_STATE] A&M FOREST SERVICE Request For Qualifications RFQ-26-001…" at bounding box center [366, 423] width 685 height 550
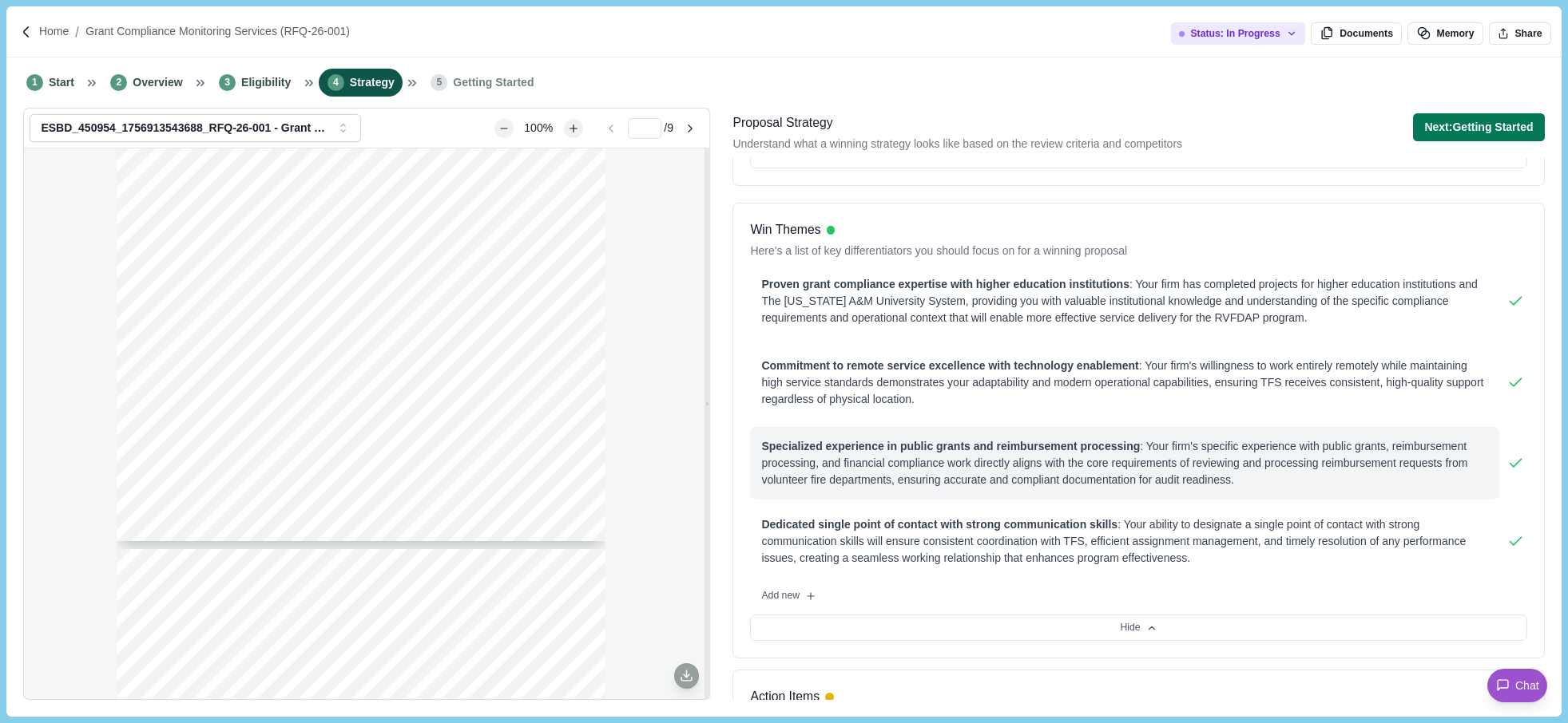
click at [794, 447] on span "Specialized experience in public grants and reimbursement processing" at bounding box center [951, 446] width 379 height 13
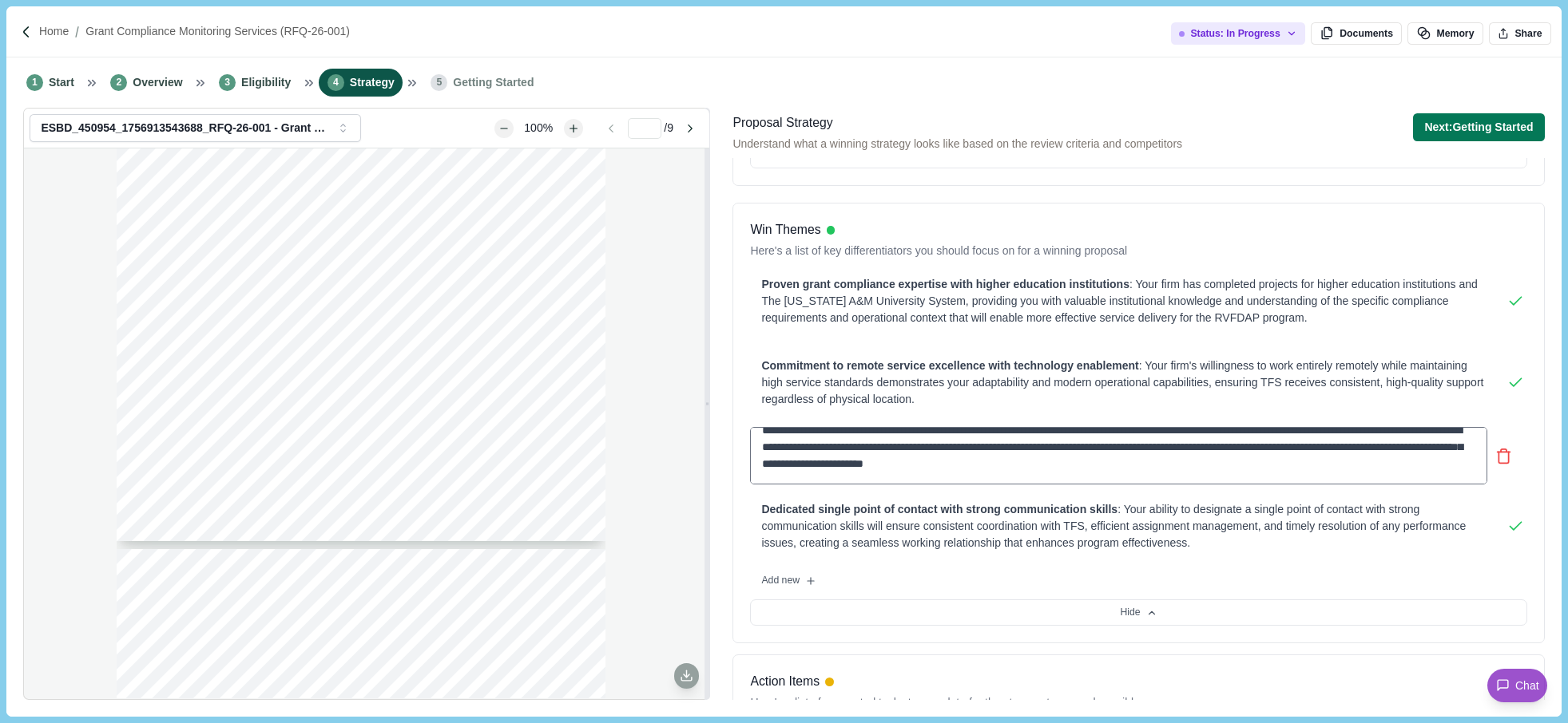
drag, startPoint x: 756, startPoint y: 447, endPoint x: 1341, endPoint y: 472, distance: 585.5
click at [1341, 472] on textarea "**********" at bounding box center [1118, 455] width 736 height 57
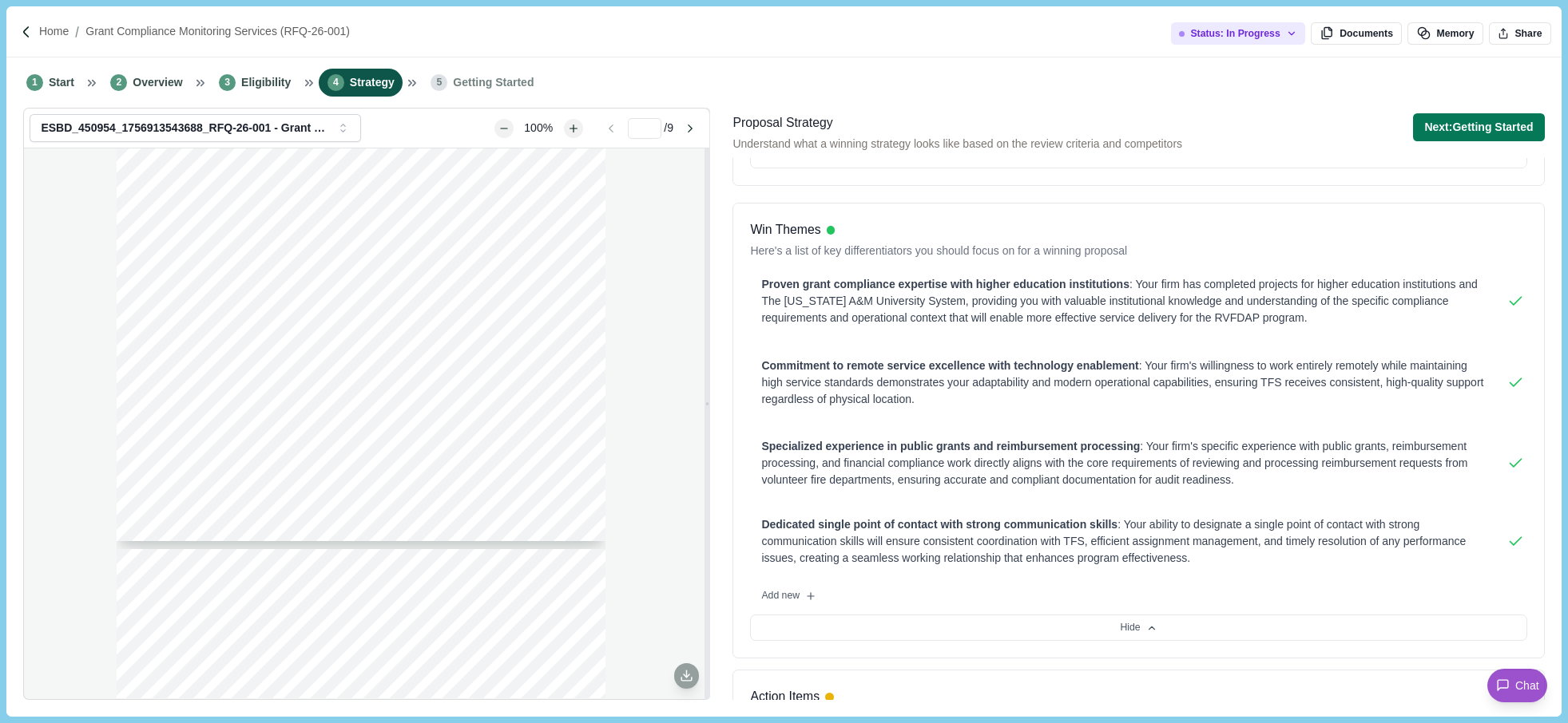
click at [88, 480] on div "Page 1 of 9 [US_STATE] A&M FOREST SERVICE Request For Qualifications RFQ-26-001…" at bounding box center [366, 423] width 685 height 550
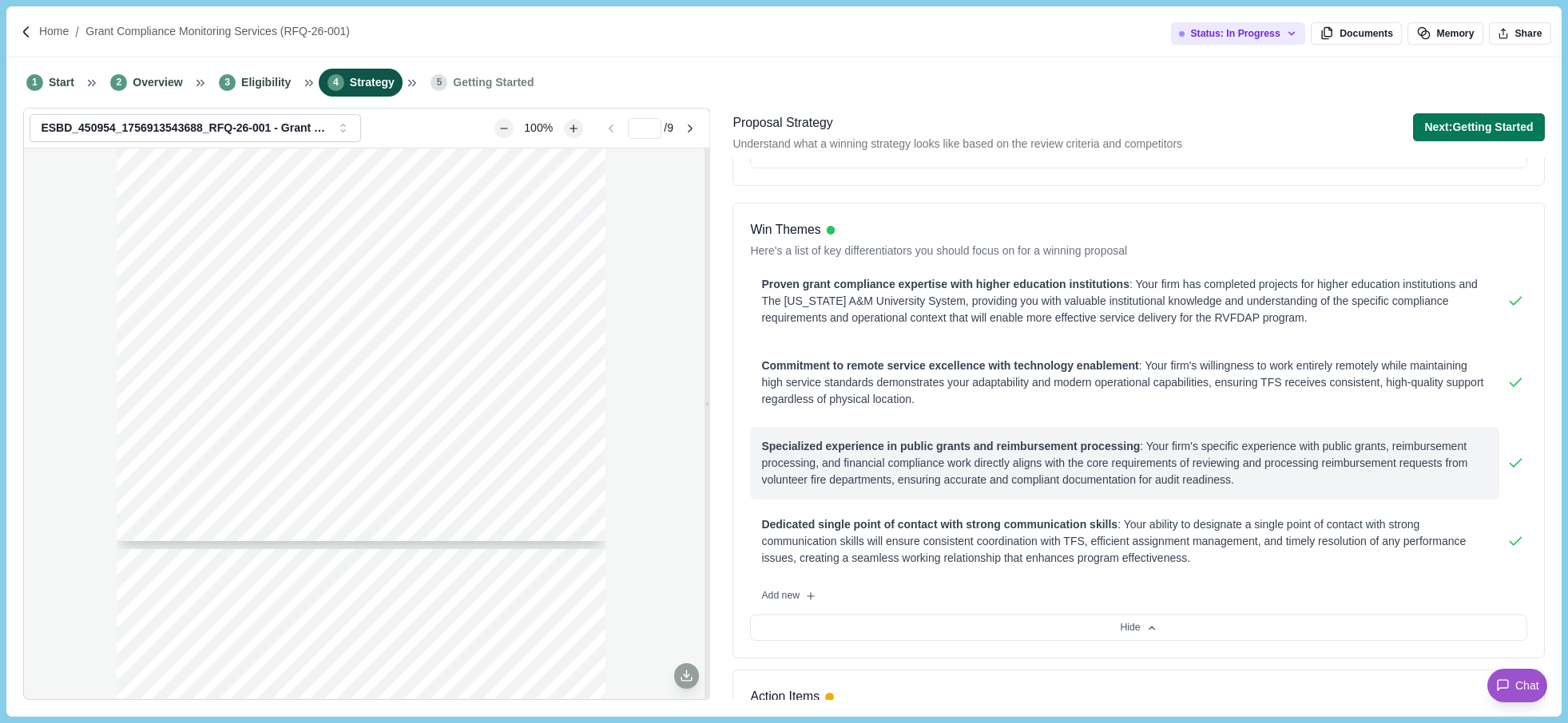
click at [1231, 454] on div "Specialized experience in public grants and reimbursement processing : Your fir…" at bounding box center [1124, 463] width 726 height 50
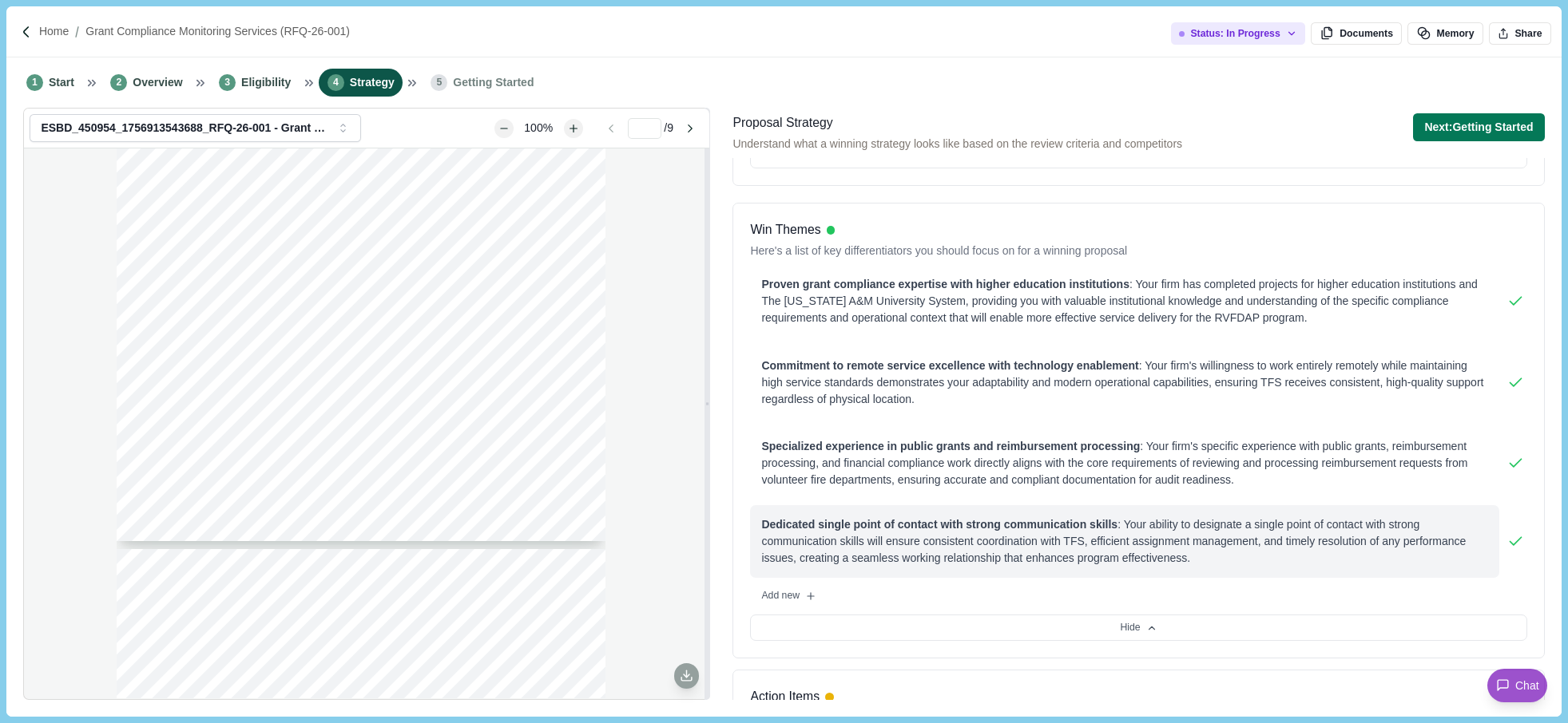
click at [1046, 524] on div "Dedicated single point of contact with strong communication skills : Your abili…" at bounding box center [1124, 541] width 726 height 50
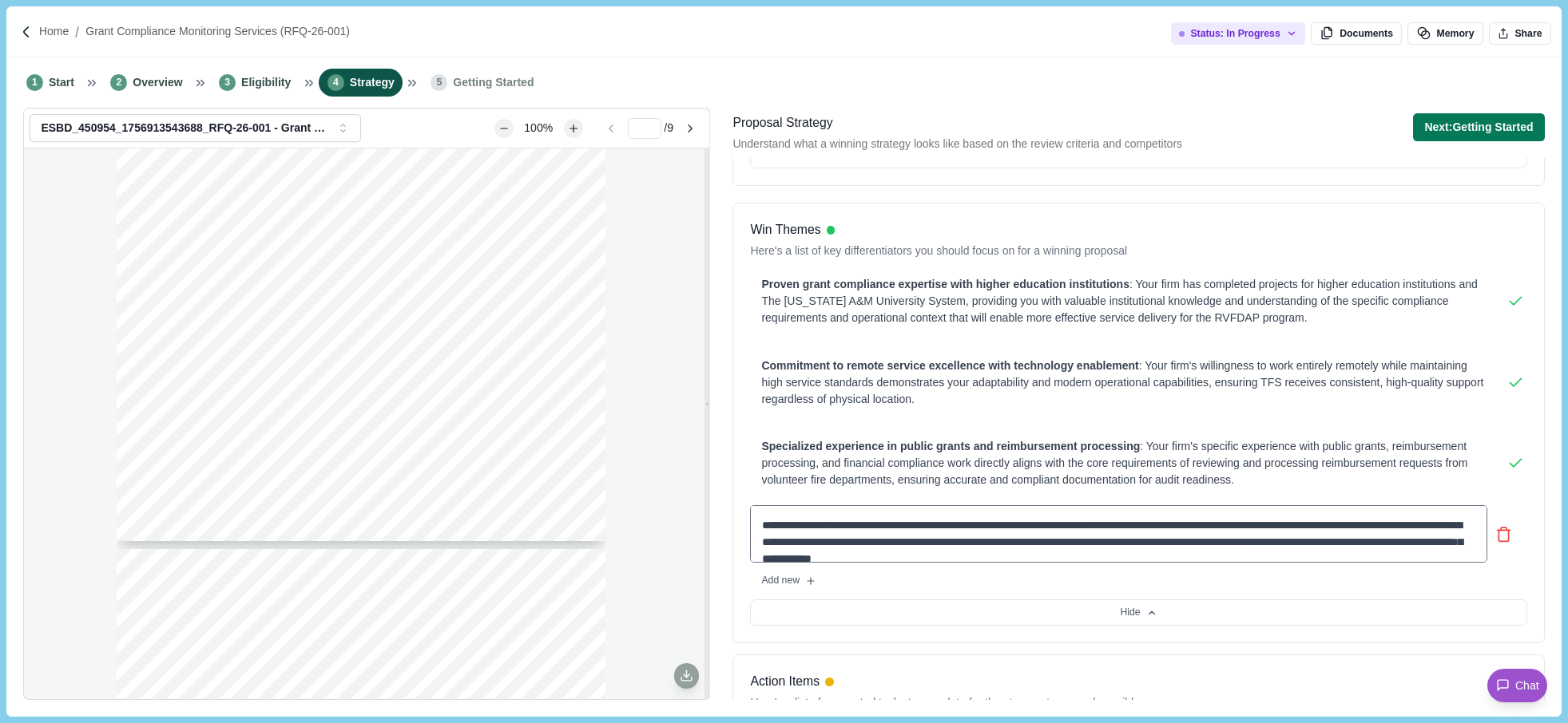
click at [940, 629] on div "Win Themes Here's a list of key differentiators you should focus on for a winni…" at bounding box center [1138, 423] width 812 height 441
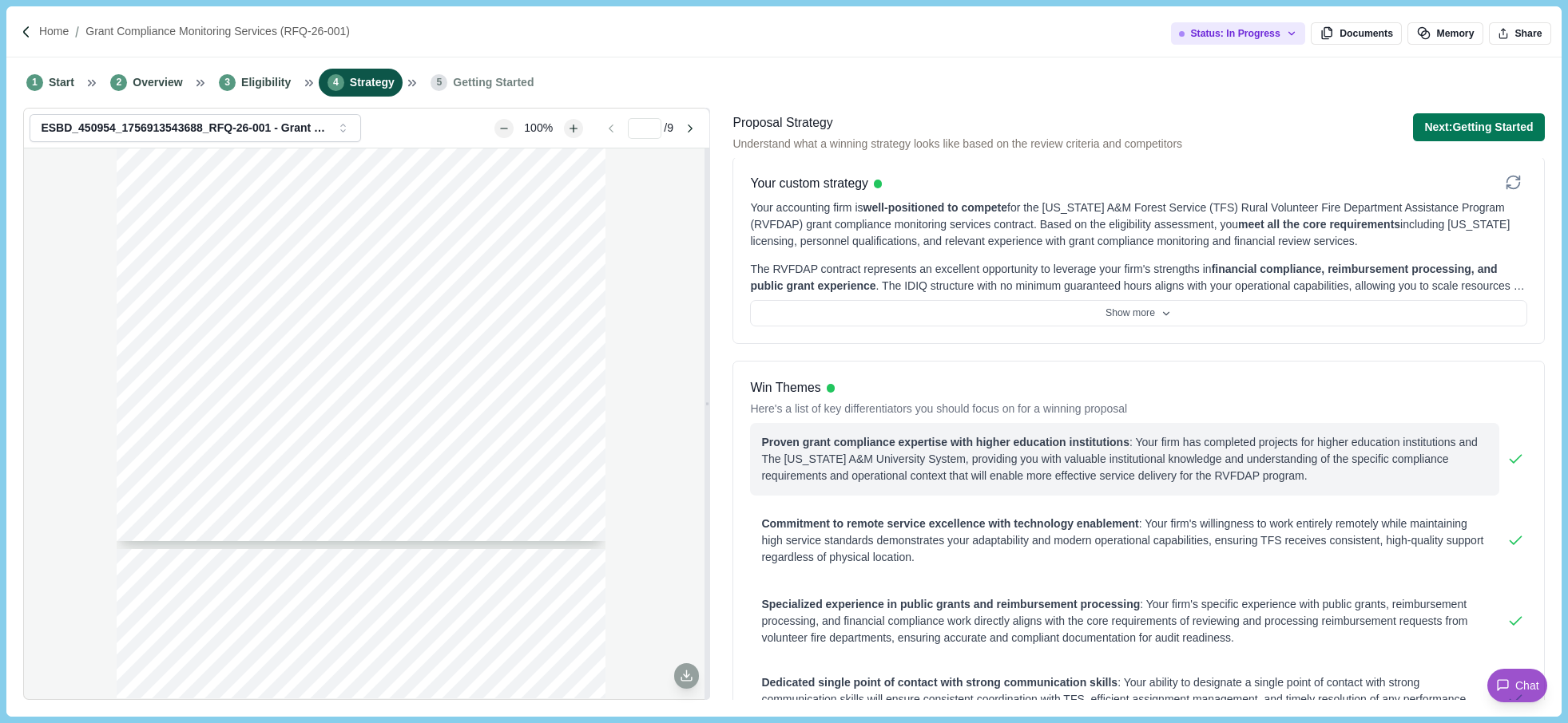
scroll to position [0, 0]
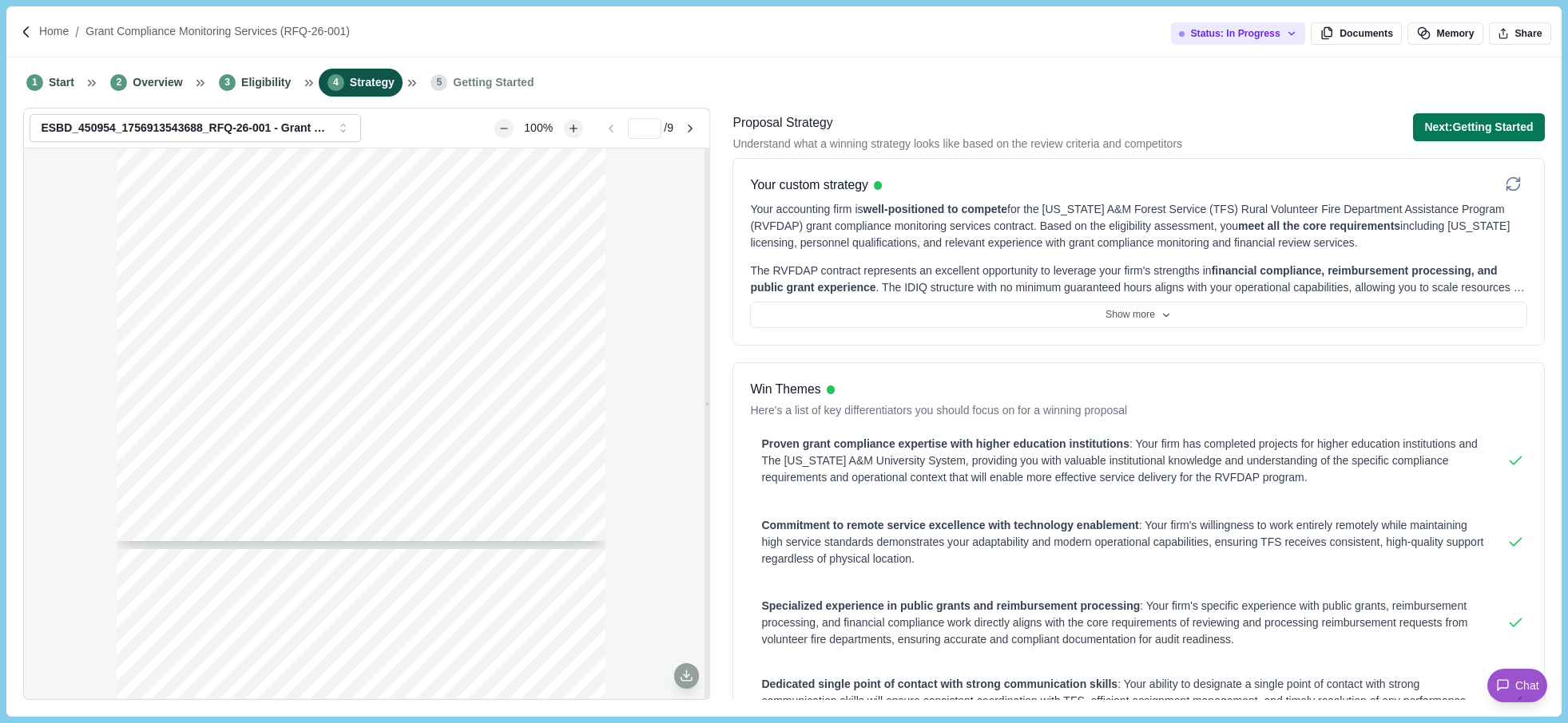
click at [100, 433] on div "Page 1 of 9 [US_STATE] A&M FOREST SERVICE Request For Qualifications RFQ-26-001…" at bounding box center [366, 423] width 685 height 550
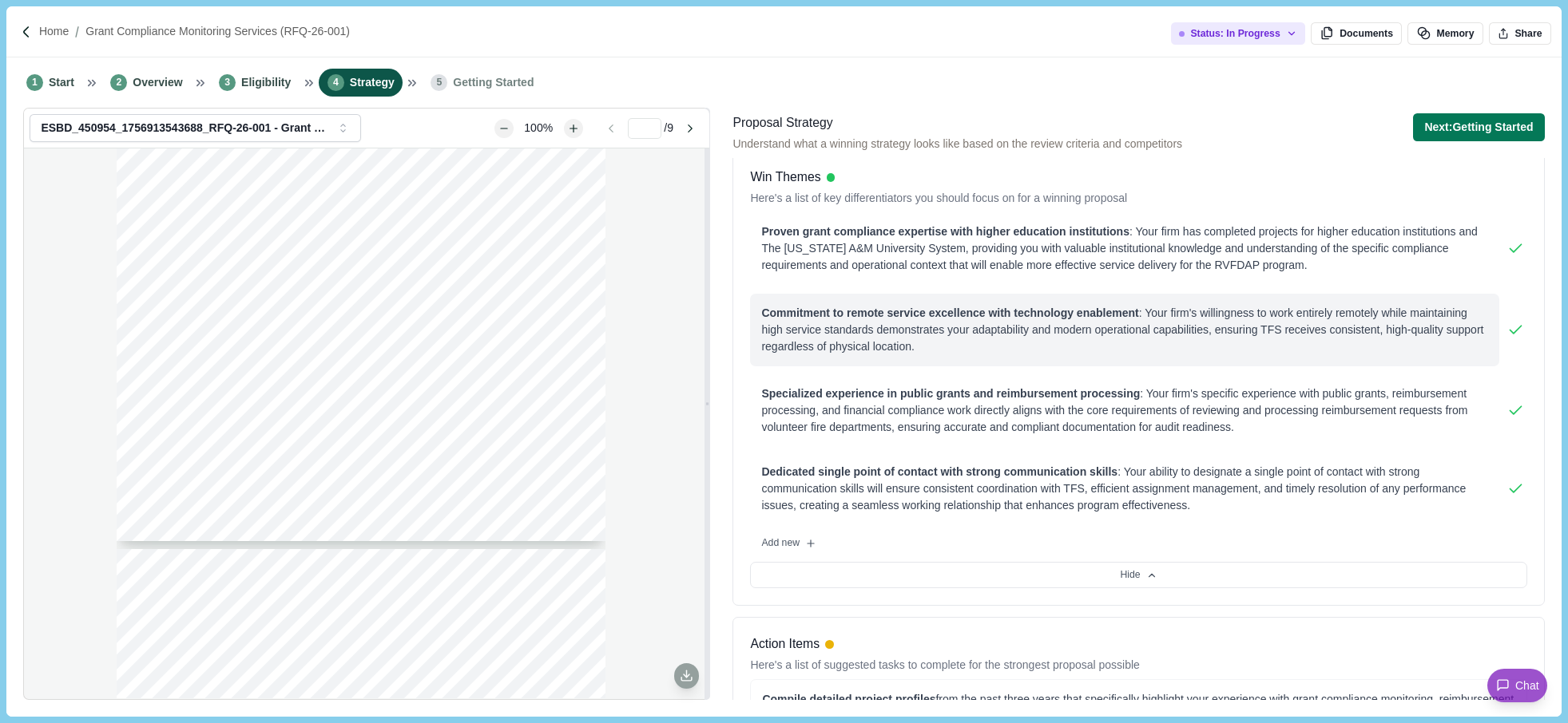
scroll to position [239, 0]
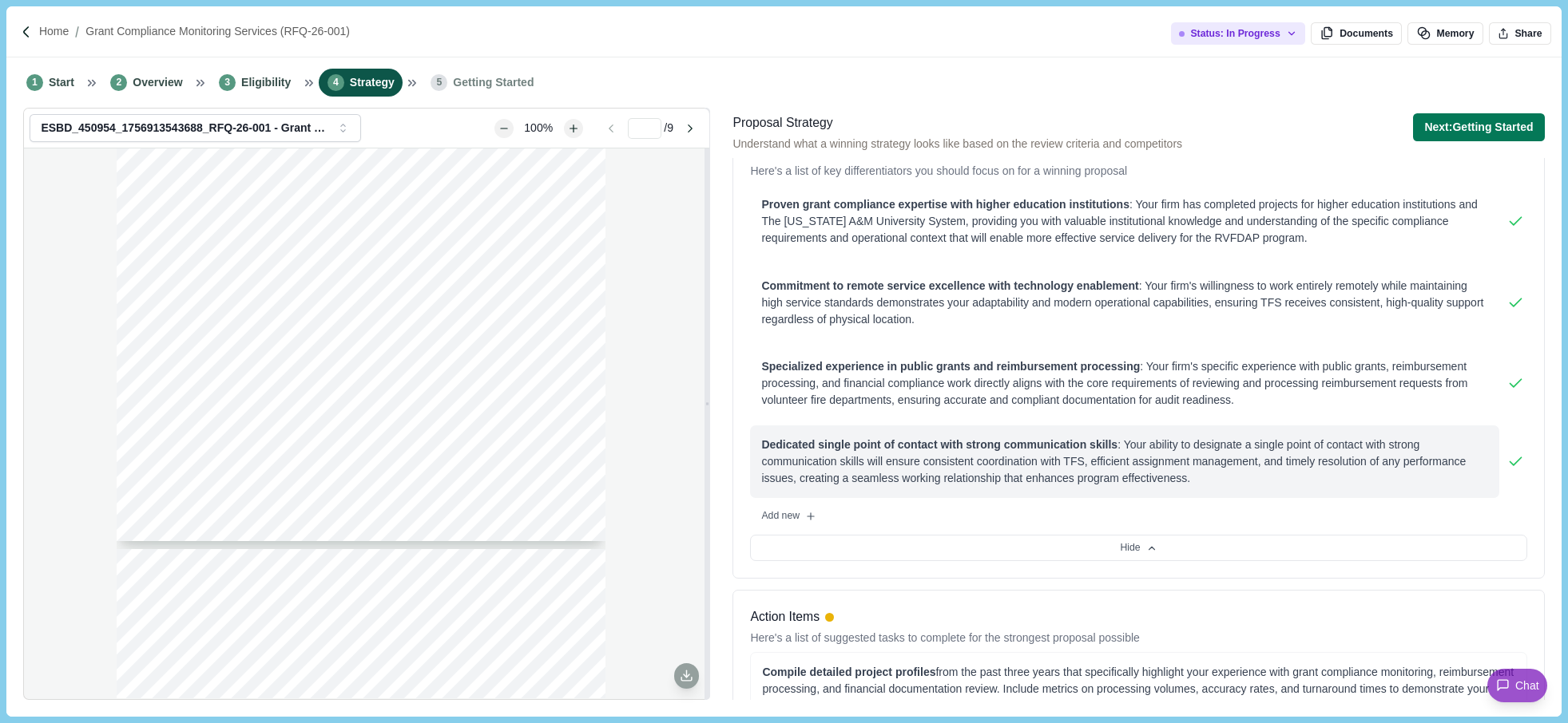
click at [889, 465] on div "Dedicated single point of contact with strong communication skills : Your abili…" at bounding box center [1124, 462] width 726 height 50
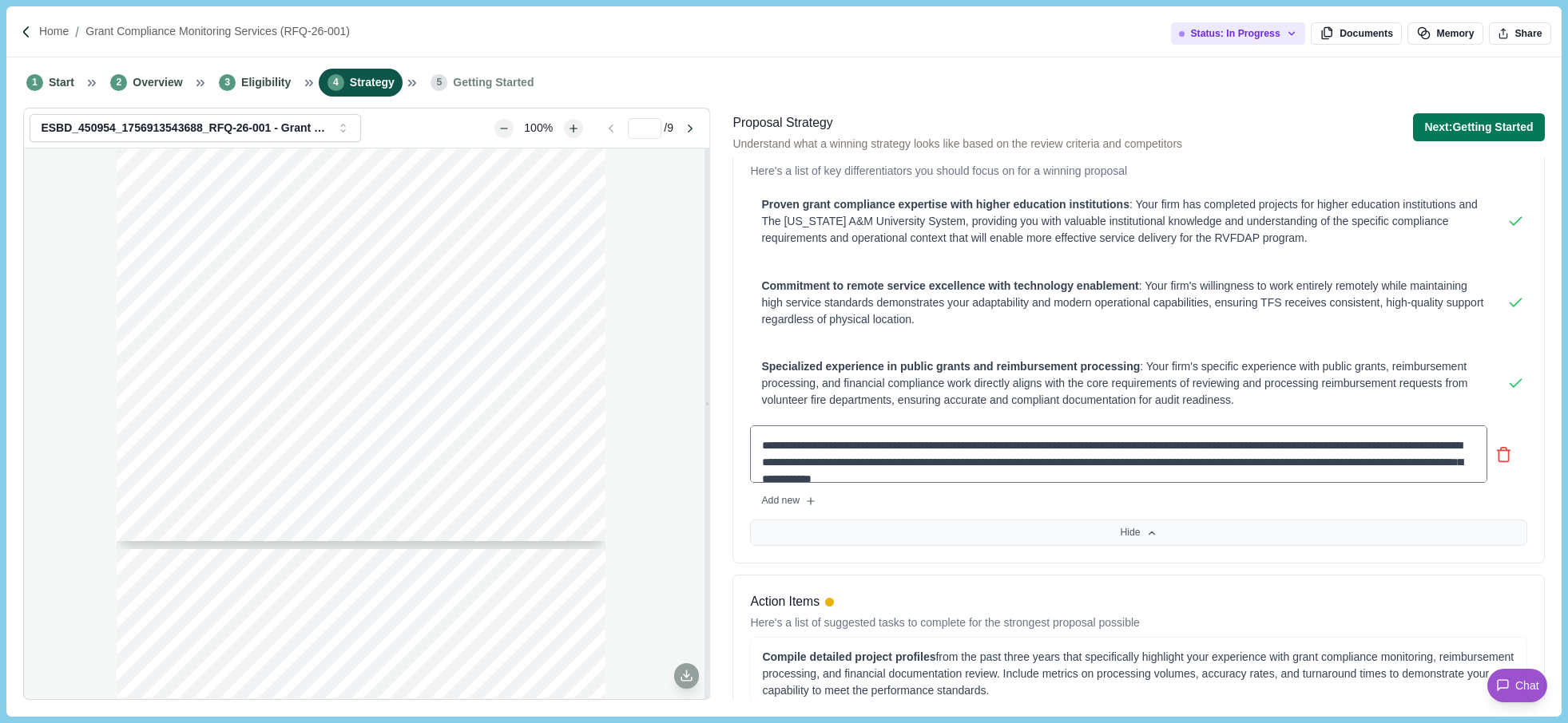
click at [958, 524] on div "Win Themes Here's a list of key differentiators you should focus on for a winni…" at bounding box center [1138, 343] width 812 height 441
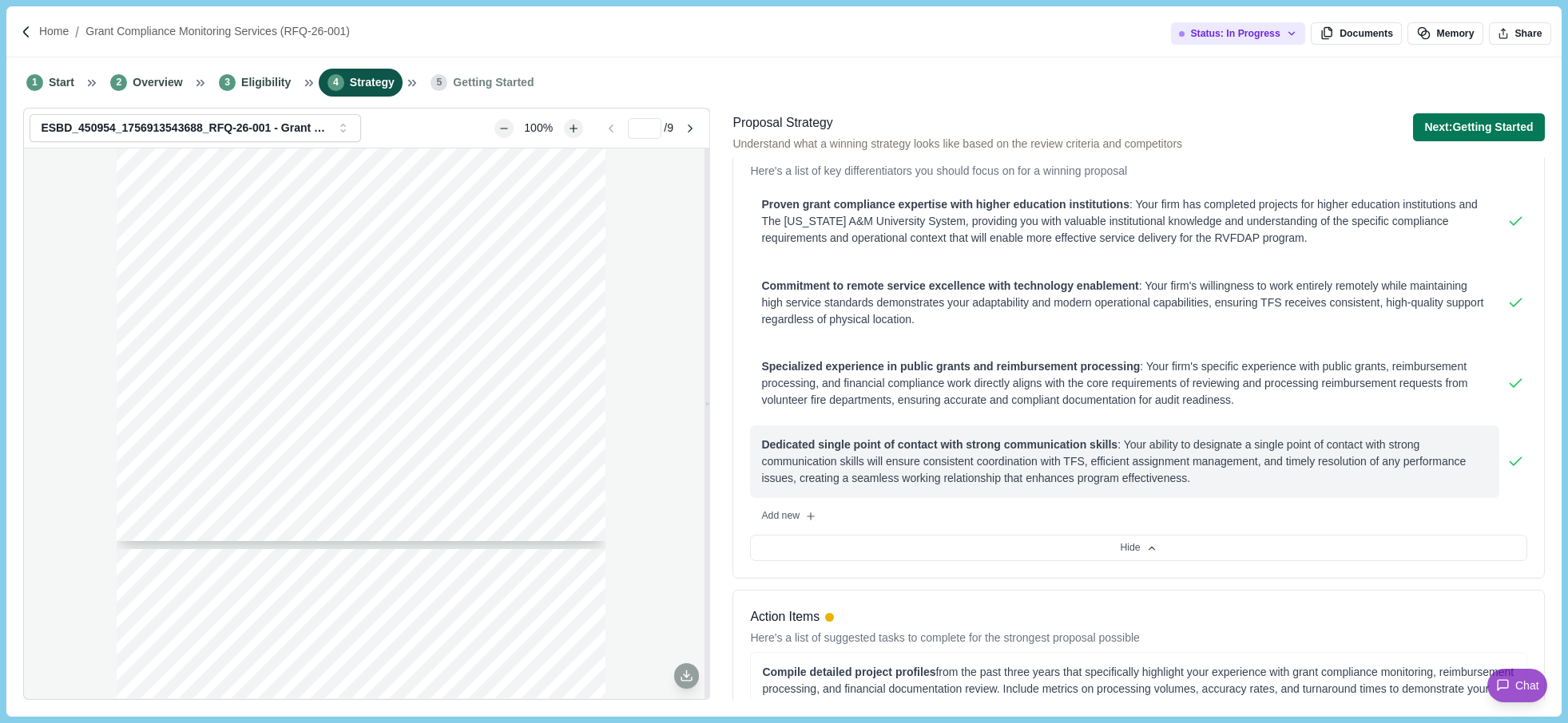
click at [809, 441] on span "Dedicated single point of contact with strong communication skills" at bounding box center [939, 444] width 356 height 13
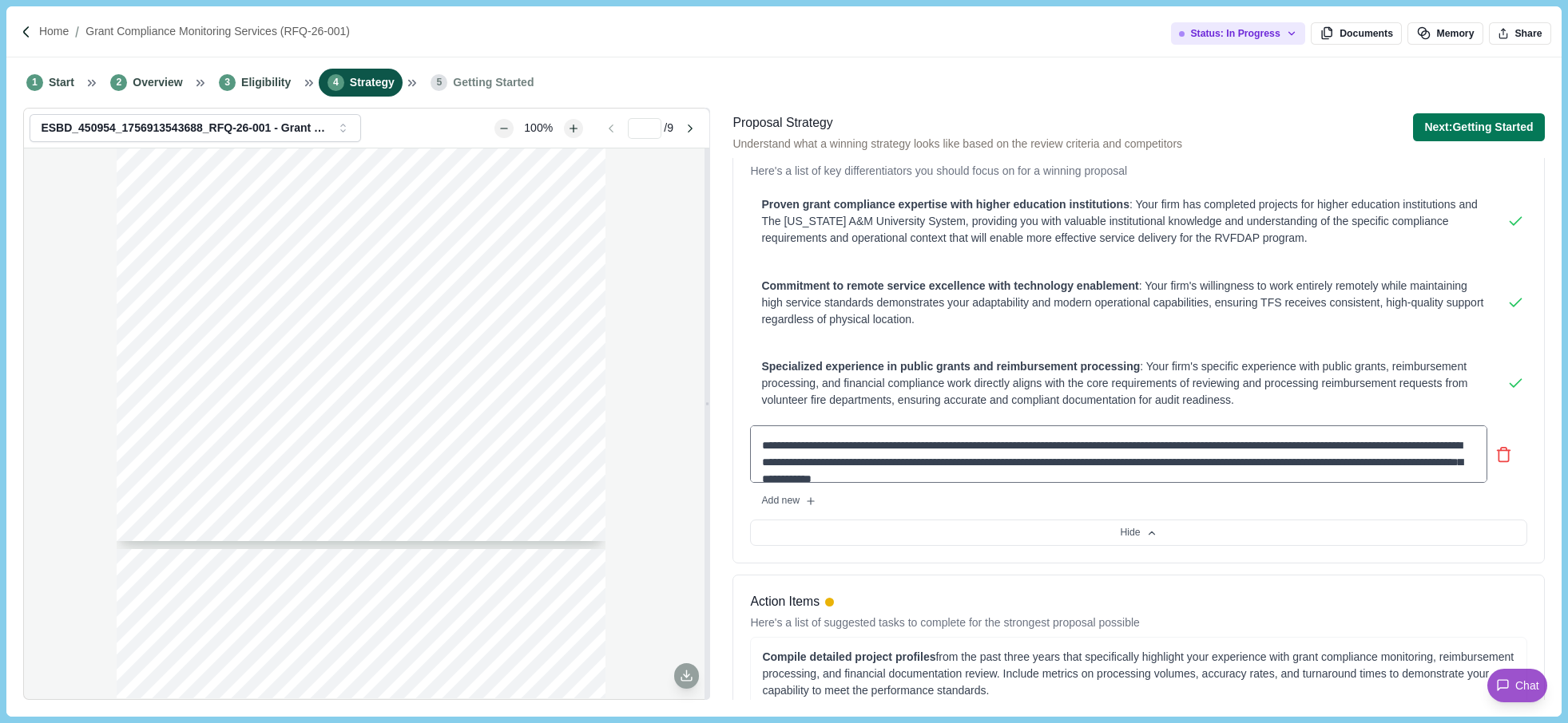
scroll to position [16, 0]
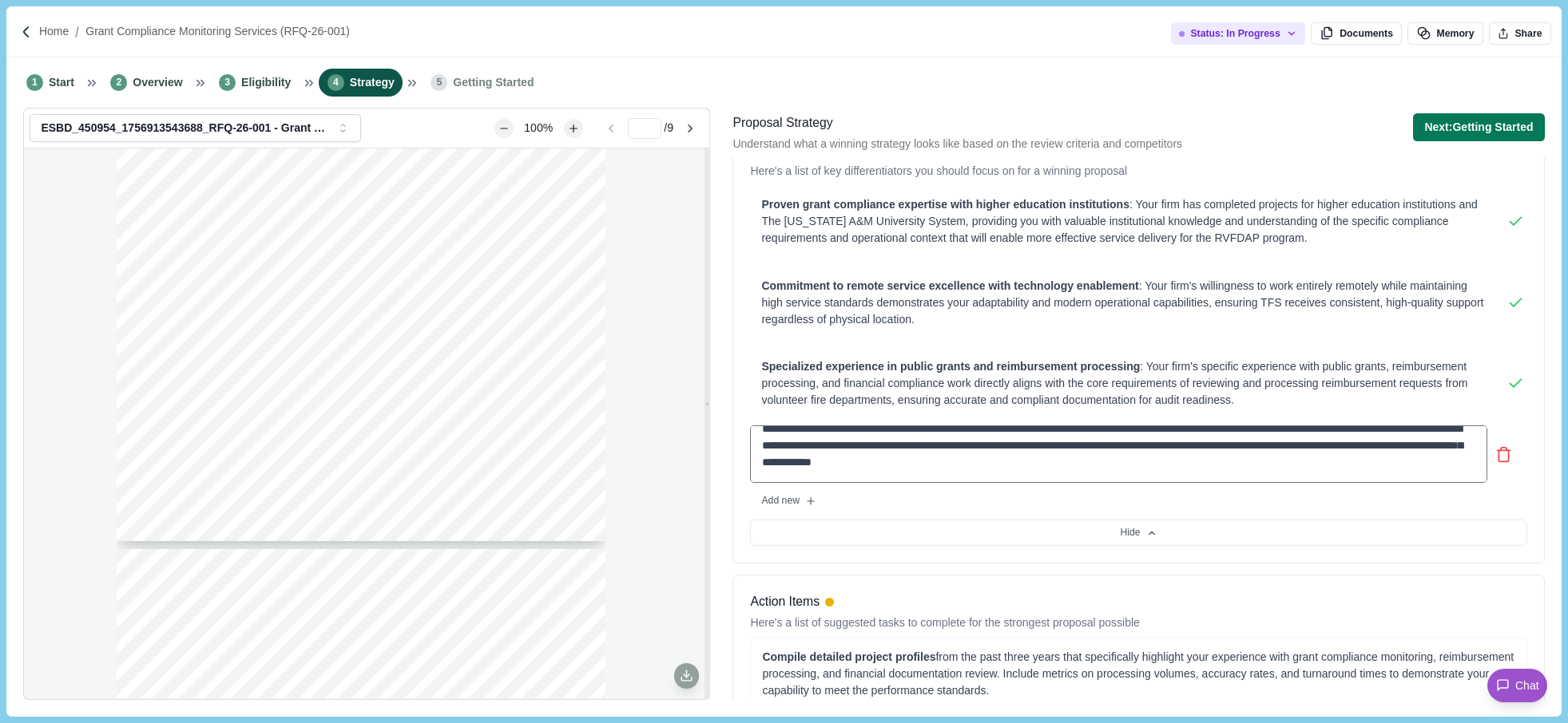
drag, startPoint x: 758, startPoint y: 446, endPoint x: 1347, endPoint y: 485, distance: 590.3
click at [1347, 485] on div "Win Themes Here's a list of key differentiators you should focus on for a winni…" at bounding box center [1138, 343] width 812 height 441
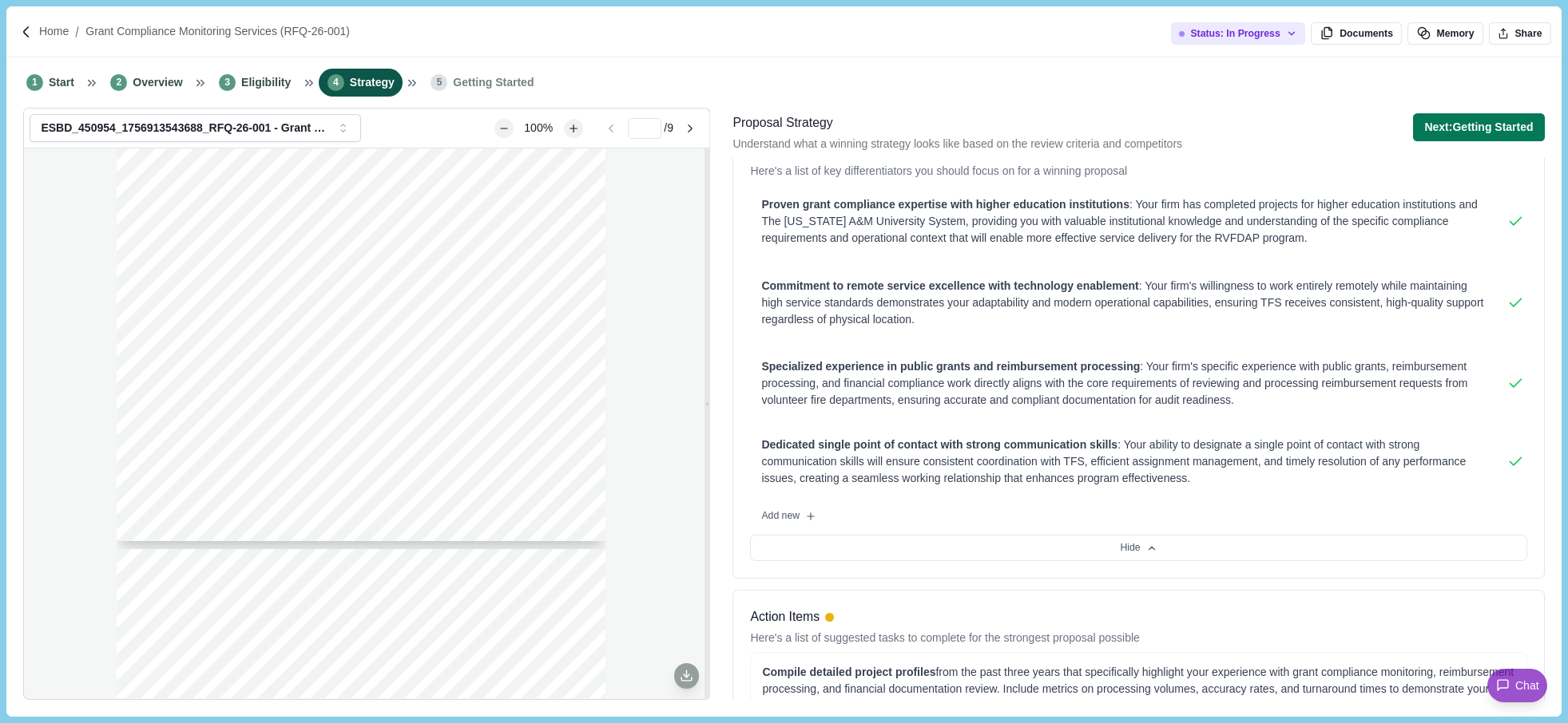
click at [92, 308] on div "Page 1 of 9 [US_STATE] A&M FOREST SERVICE Request For Qualifications RFQ-26-001…" at bounding box center [366, 423] width 685 height 550
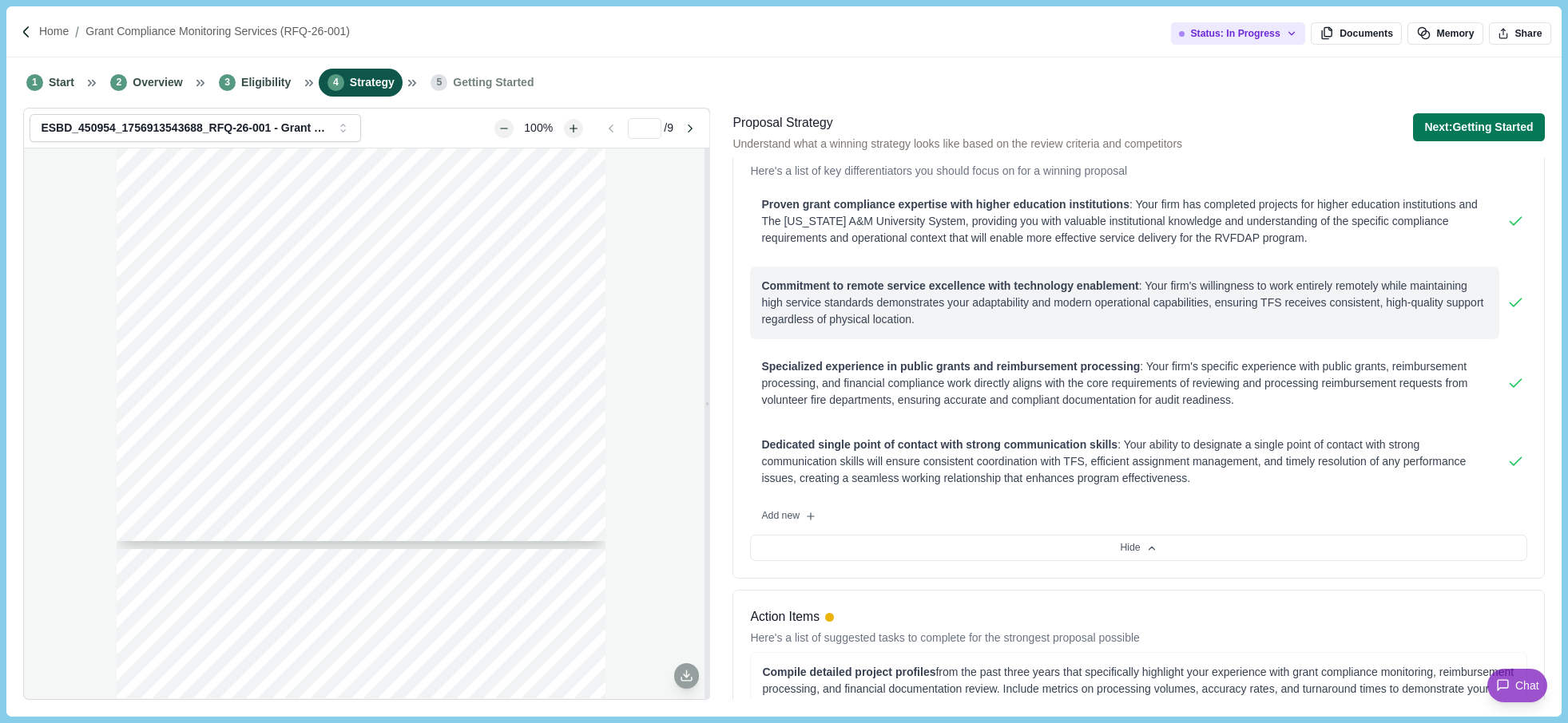
click at [942, 290] on span "Commitment to remote service excellence with technology enablement" at bounding box center [950, 286] width 377 height 13
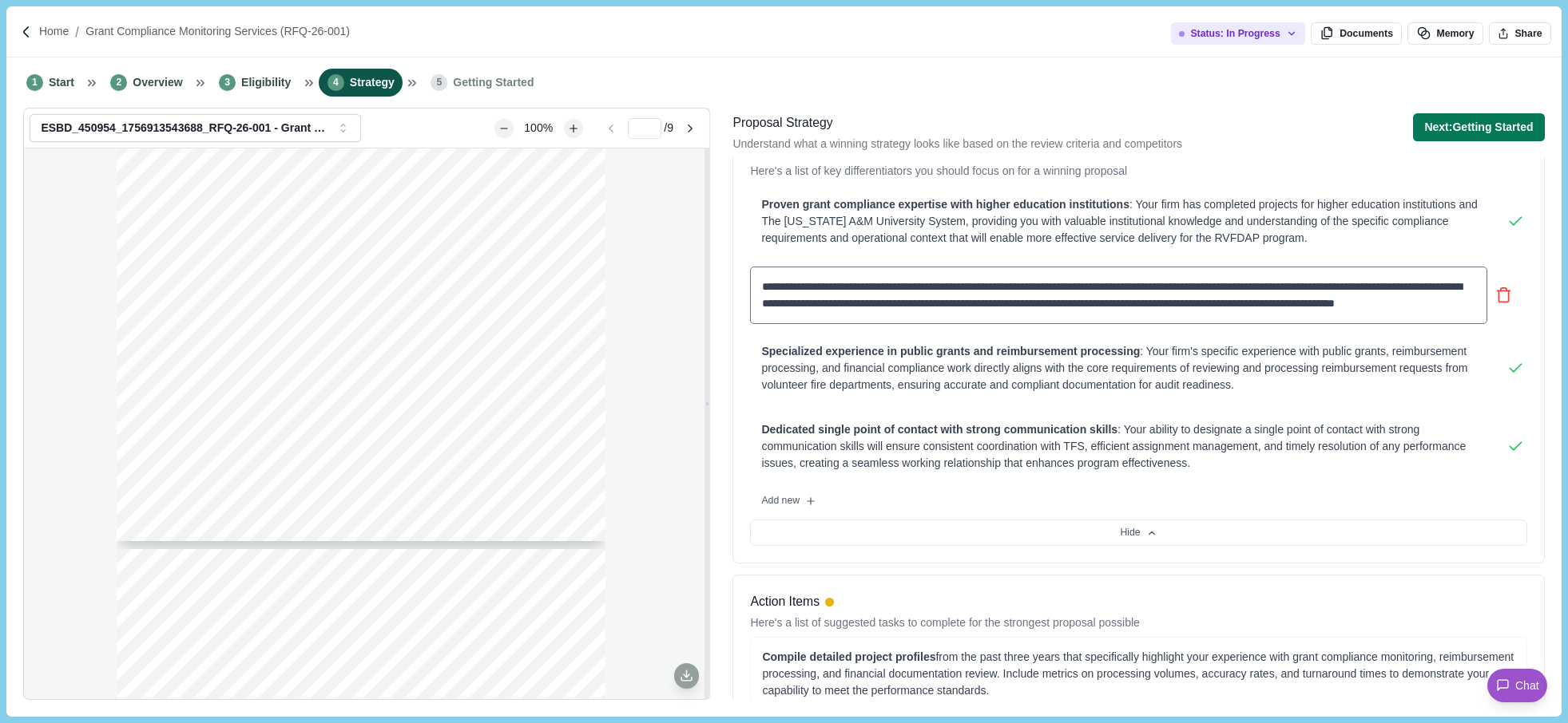
drag, startPoint x: 762, startPoint y: 287, endPoint x: 1152, endPoint y: 328, distance: 392.1
click at [1152, 328] on div "**********" at bounding box center [1138, 294] width 776 height 219
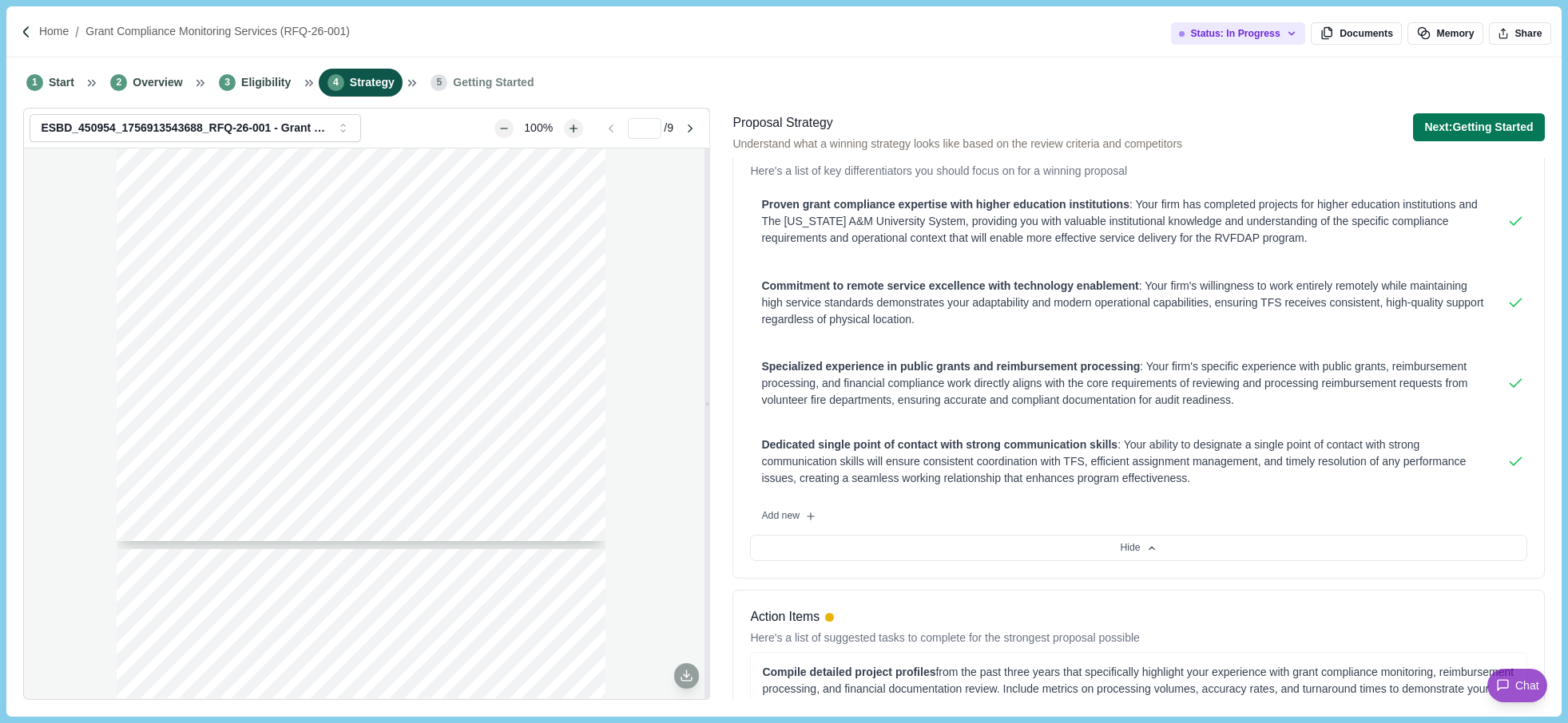
click at [88, 478] on div "Page 1 of 9 [US_STATE] A&M FOREST SERVICE Request For Qualifications RFQ-26-001…" at bounding box center [366, 423] width 685 height 550
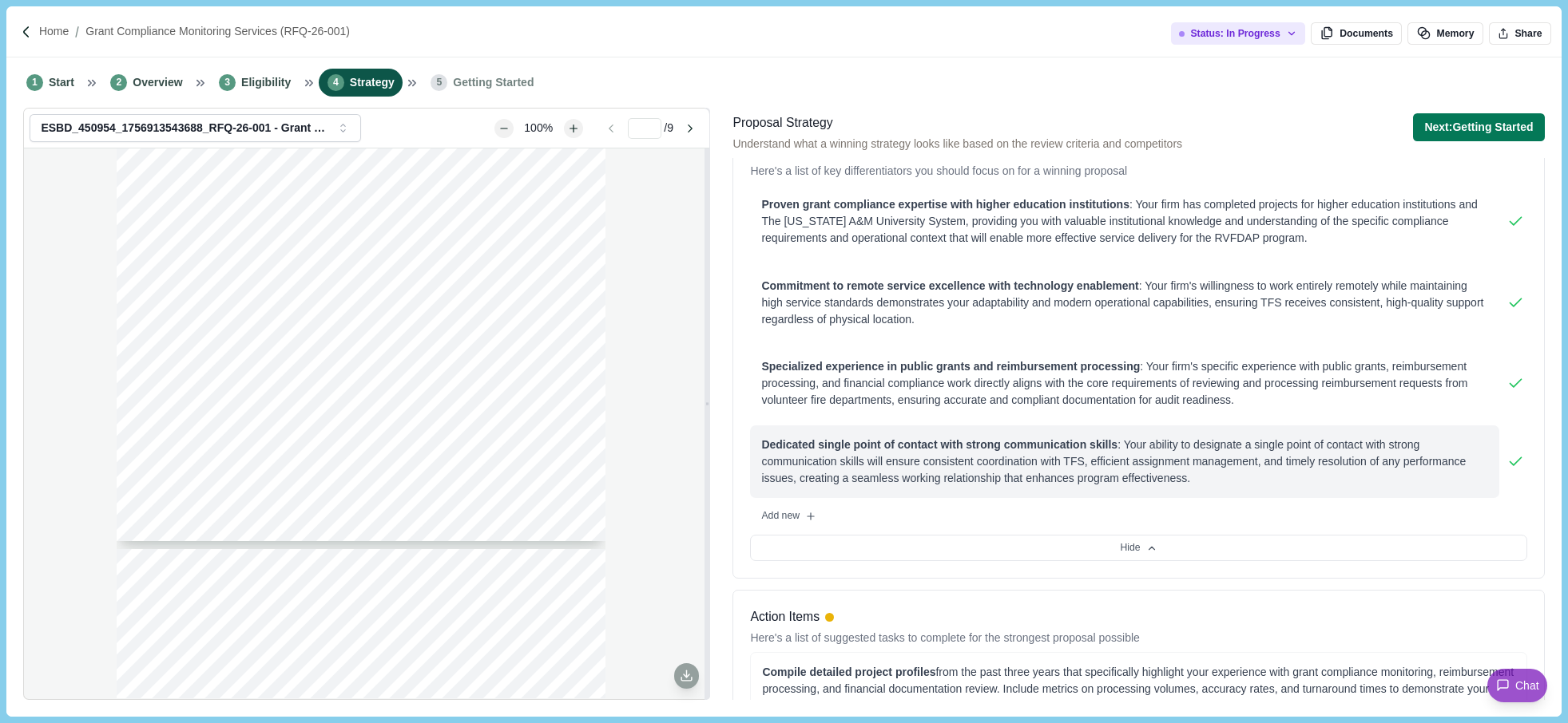
scroll to position [0, 0]
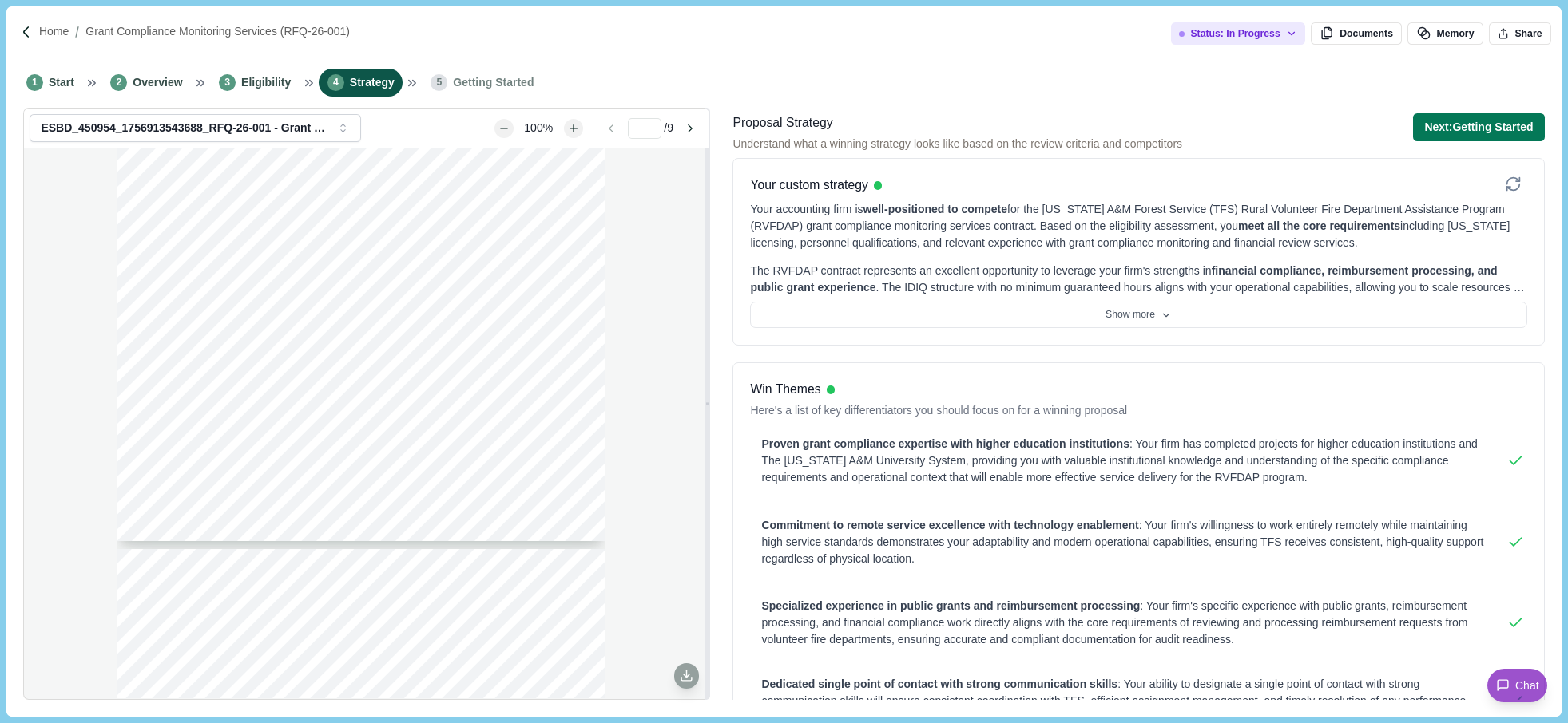
click at [1253, 216] on div "Your accounting firm is well-positioned to compete for the [US_STATE] A&M Fores…" at bounding box center [1138, 226] width 776 height 50
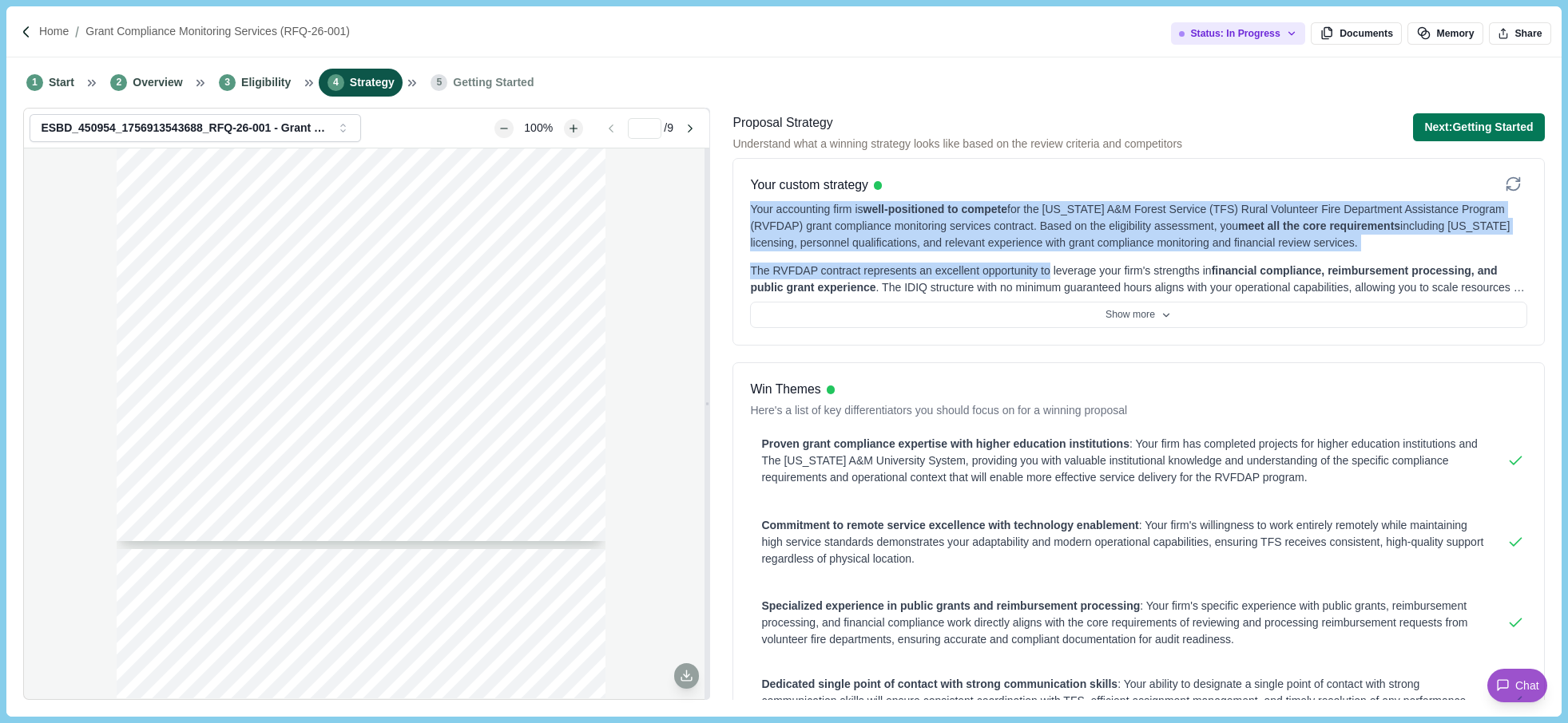
drag, startPoint x: 751, startPoint y: 209, endPoint x: 1044, endPoint y: 251, distance: 296.0
click at [1044, 251] on div "Your accounting firm is well-positioned to compete for the [US_STATE] A&M Fores…" at bounding box center [1138, 249] width 776 height 95
drag, startPoint x: 1044, startPoint y: 251, endPoint x: 1140, endPoint y: 310, distance: 112.7
click at [1140, 310] on button "Show more" at bounding box center [1138, 315] width 776 height 27
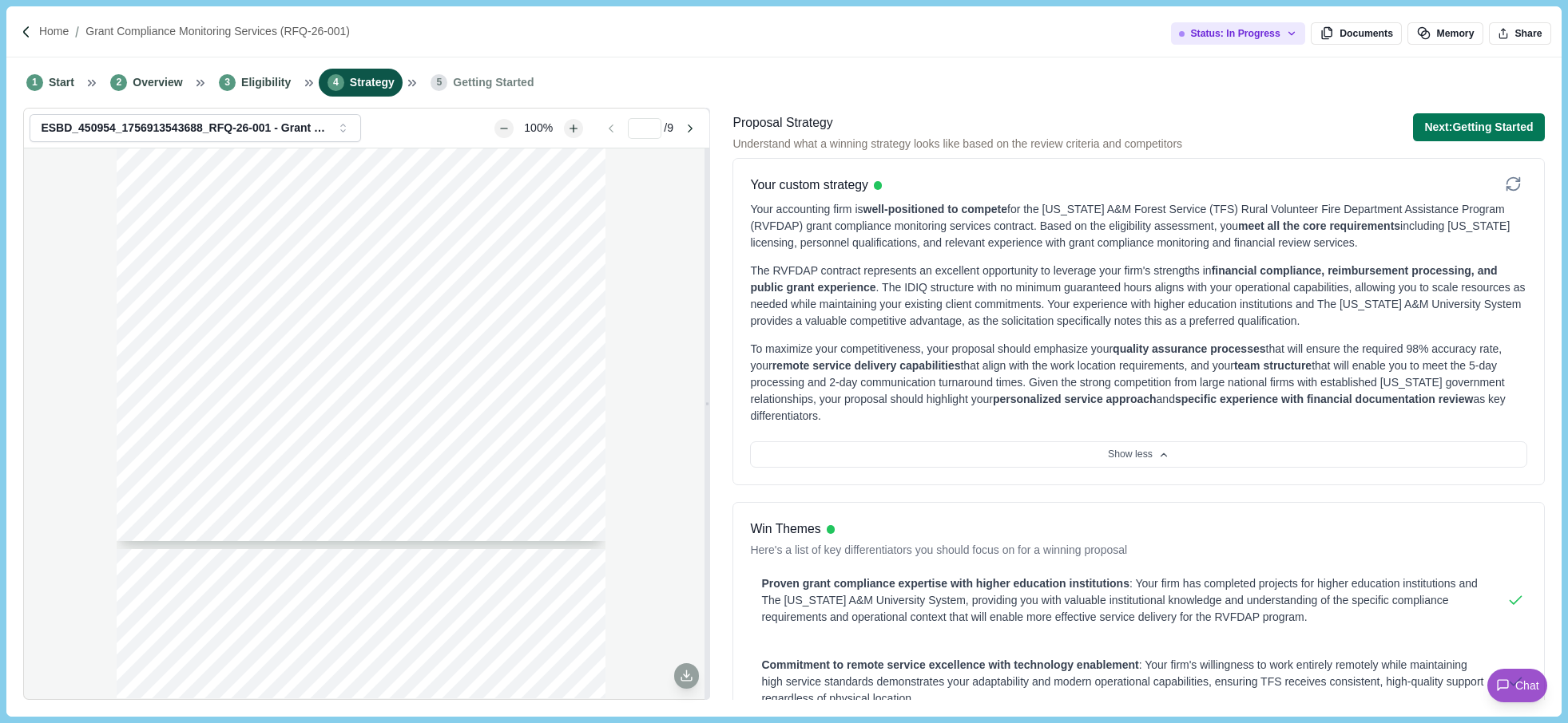
click at [1107, 303] on div "The RVFDAP contract represents an excellent opportunity to leverage your firm's…" at bounding box center [1138, 296] width 776 height 67
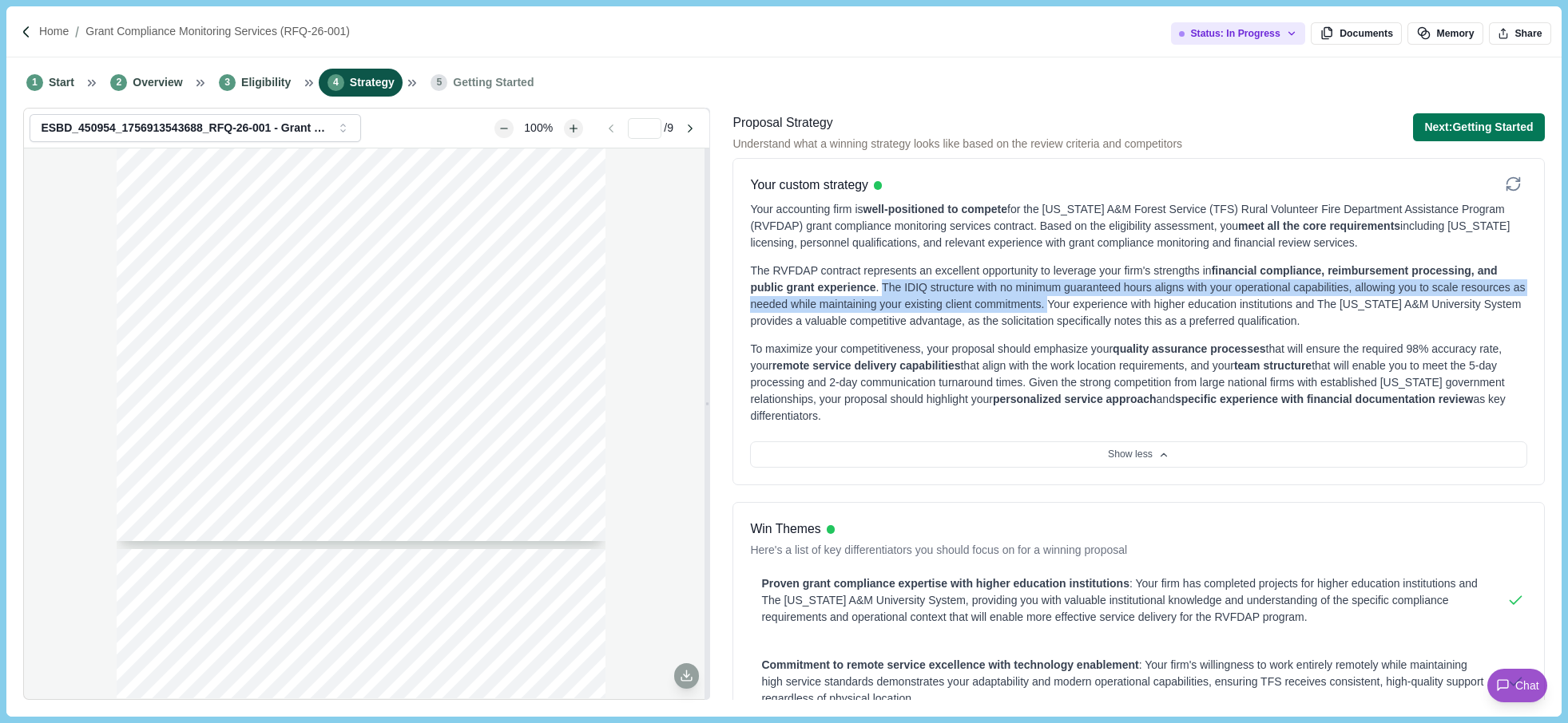
drag, startPoint x: 844, startPoint y: 281, endPoint x: 1052, endPoint y: 302, distance: 209.1
click at [1052, 302] on div "The RVFDAP contract represents an excellent opportunity to leverage your firm's…" at bounding box center [1138, 296] width 776 height 67
drag, startPoint x: 1052, startPoint y: 302, endPoint x: 968, endPoint y: 290, distance: 84.9
copy div "The IDIQ structure with no minimum guaranteed hours aligns with your operationa…"
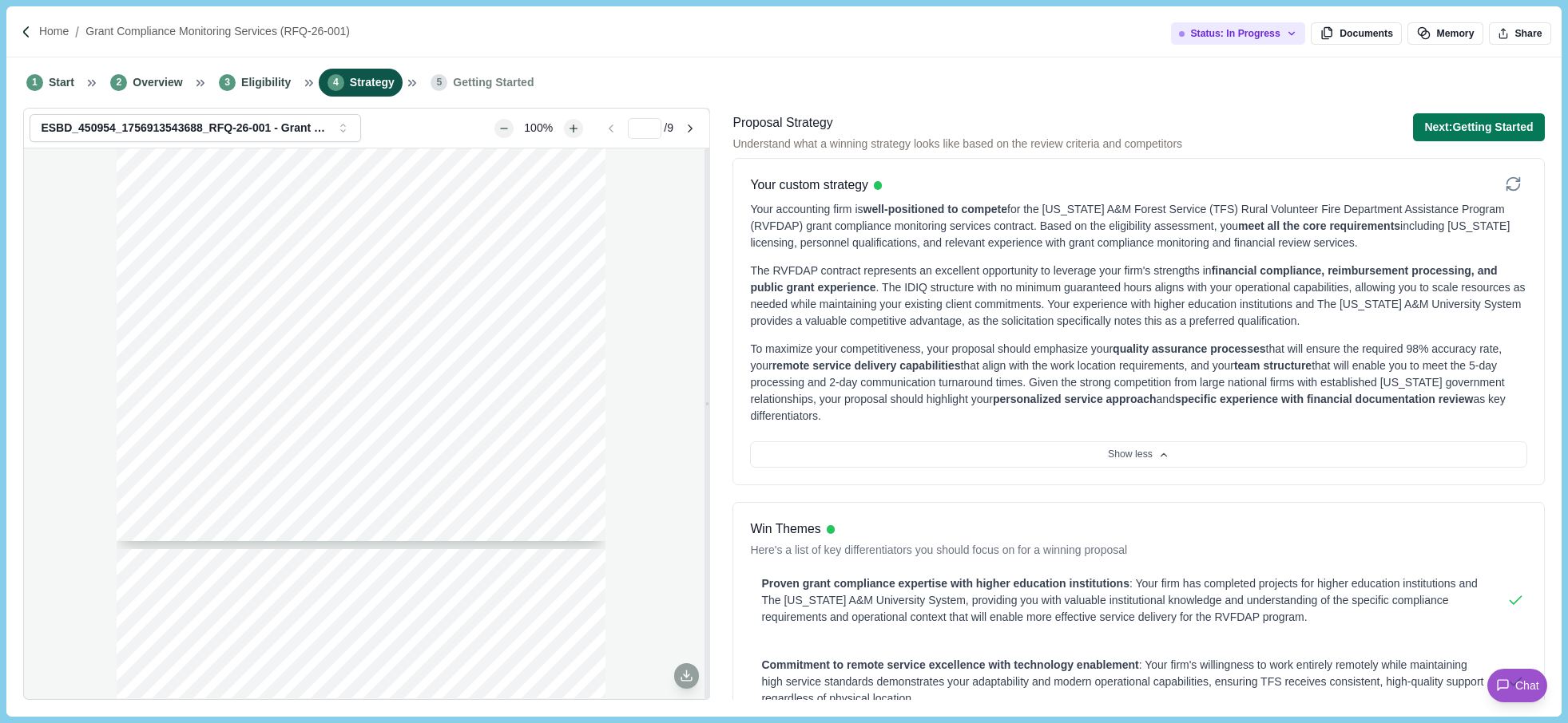
click at [68, 458] on div "Page 1 of 9 [US_STATE] A&M FOREST SERVICE Request For Qualifications RFQ-26-001…" at bounding box center [366, 423] width 685 height 550
click at [996, 277] on div "The RVFDAP contract represents an excellent opportunity to leverage your firm's…" at bounding box center [1138, 296] width 776 height 67
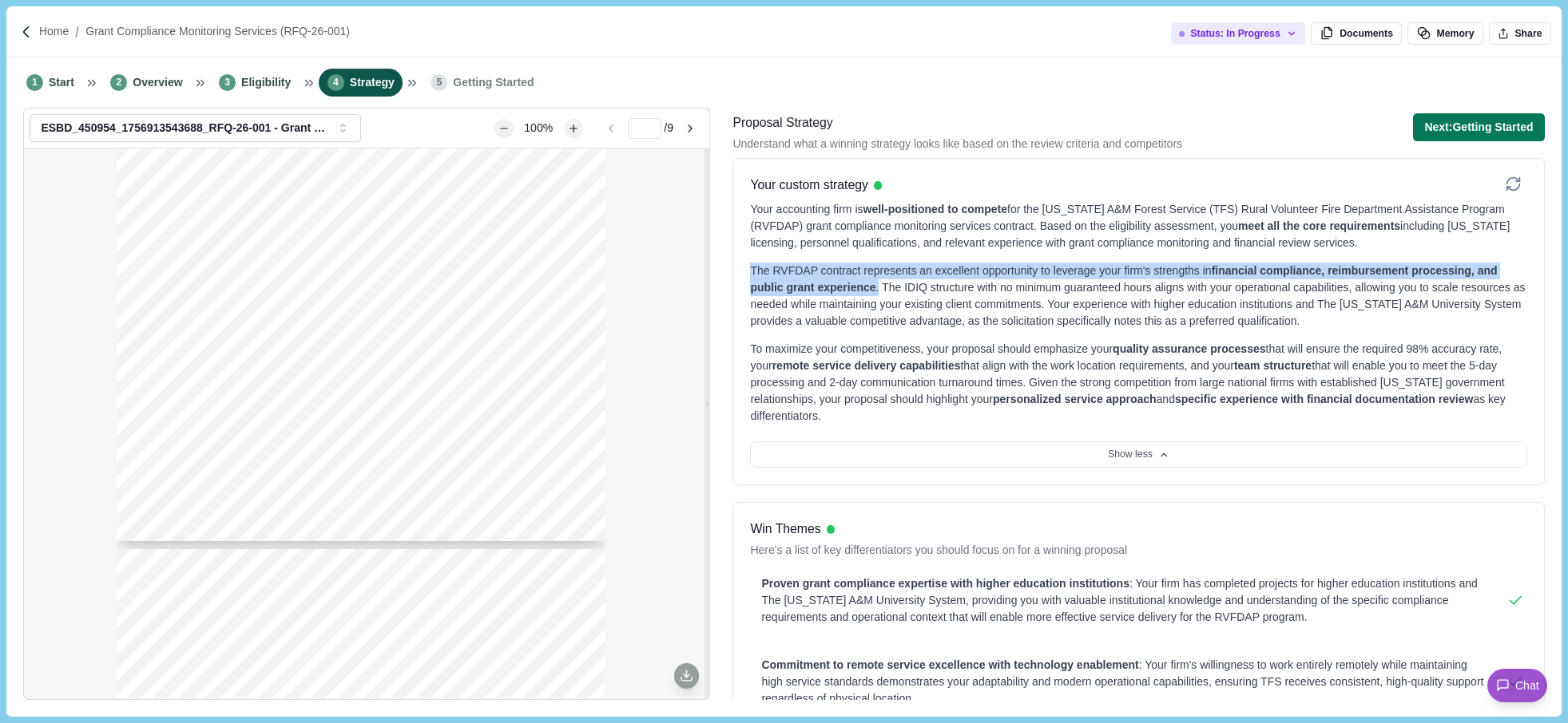
drag, startPoint x: 753, startPoint y: 264, endPoint x: 839, endPoint y: 288, distance: 89.3
click at [839, 288] on div "The RVFDAP contract represents an excellent opportunity to leverage your firm's…" at bounding box center [1138, 296] width 776 height 67
drag, startPoint x: 839, startPoint y: 288, endPoint x: 818, endPoint y: 284, distance: 21.4
copy div "The RVFDAP contract represents an excellent opportunity to leverage your firm's…"
click at [81, 276] on div "Page 1 of 9 [US_STATE] A&M FOREST SERVICE Request For Qualifications RFQ-26-001…" at bounding box center [366, 423] width 685 height 550
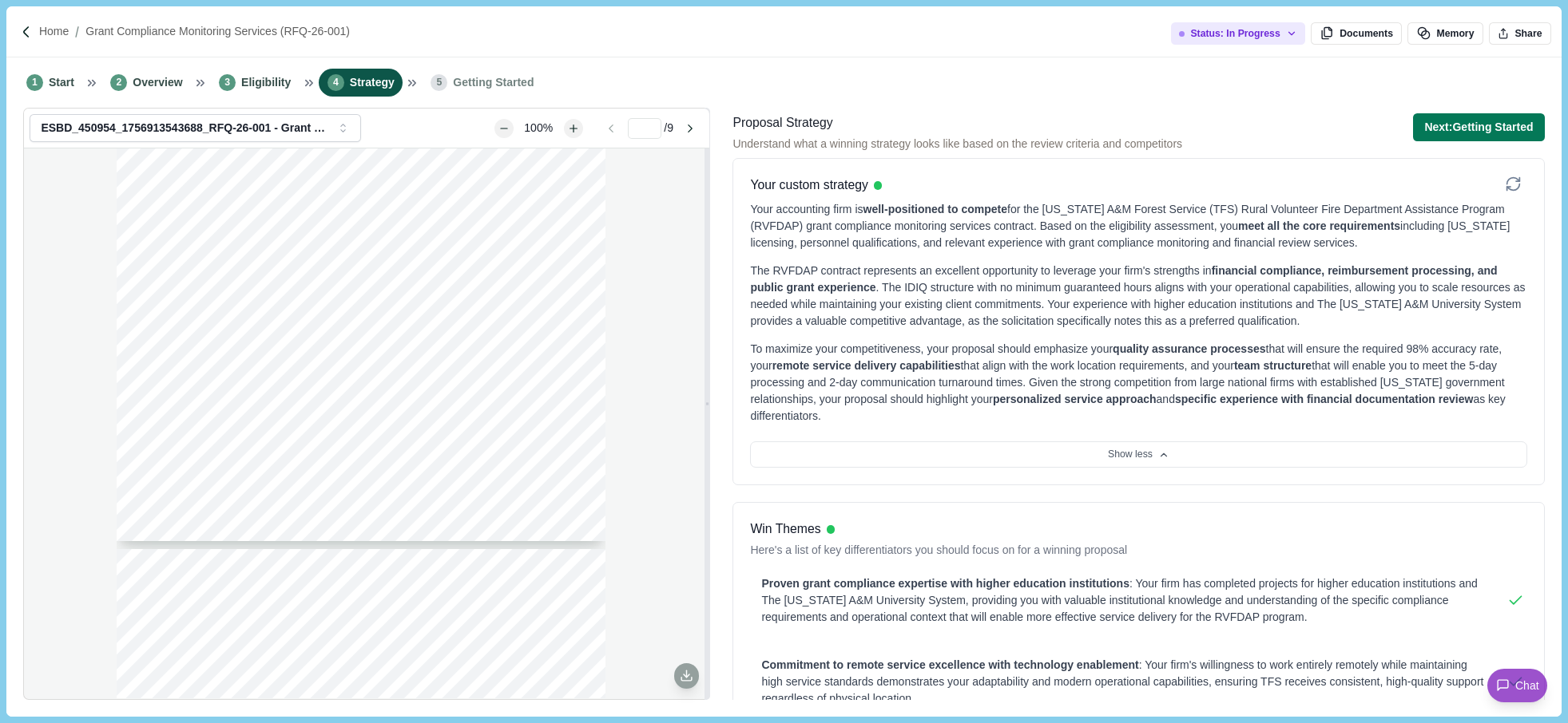
drag, startPoint x: 99, startPoint y: 571, endPoint x: 252, endPoint y: 589, distance: 154.1
click at [99, 571] on div "Page 1 of 9 [US_STATE] A&M FOREST SERVICE Request For Qualifications RFQ-26-001…" at bounding box center [366, 423] width 685 height 550
drag, startPoint x: 82, startPoint y: 502, endPoint x: 107, endPoint y: 495, distance: 26.0
click at [82, 502] on div "Page 1 of 9 [US_STATE] A&M FOREST SERVICE Request For Qualifications RFQ-26-001…" at bounding box center [366, 423] width 685 height 550
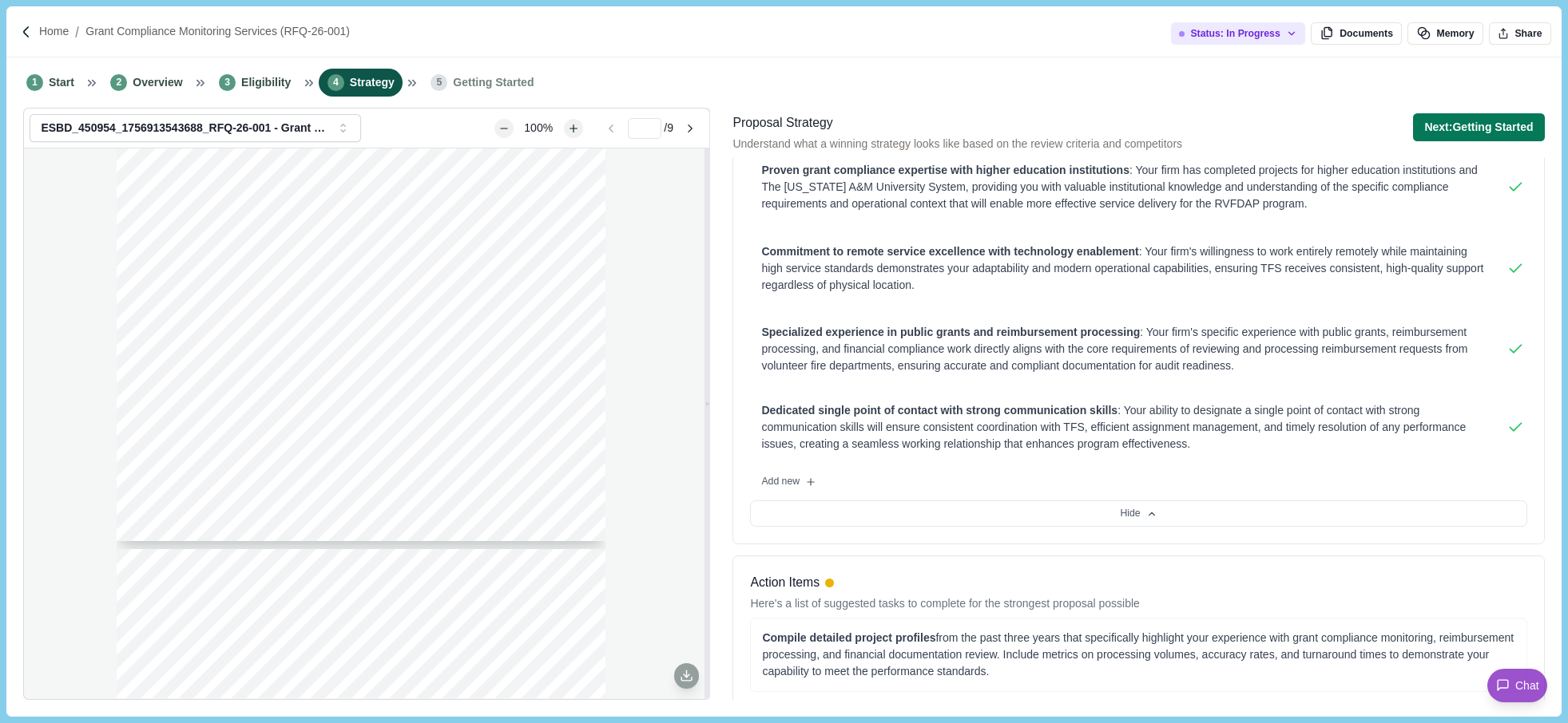
scroll to position [399, 0]
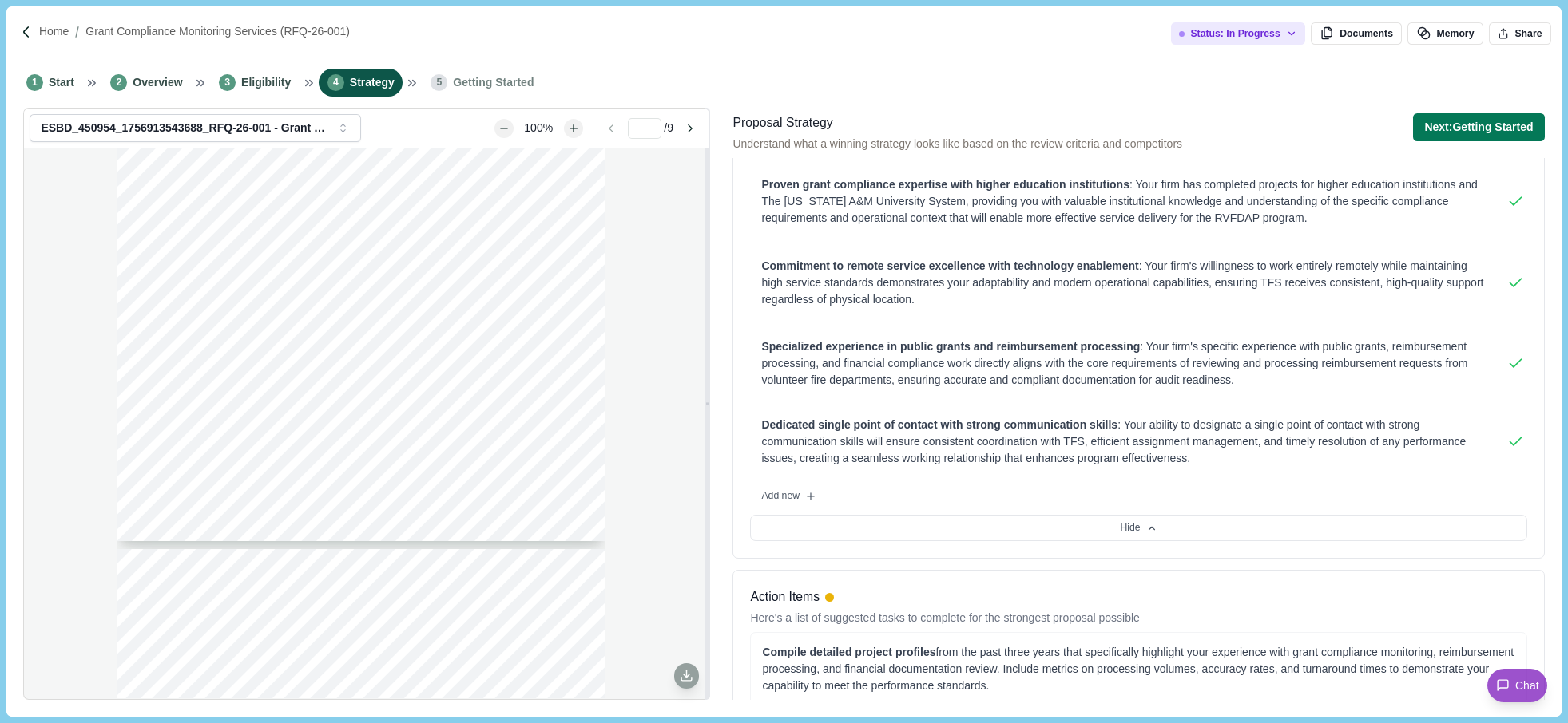
click at [118, 356] on div "Page 1 of 9 [US_STATE] A&M FOREST SERVICE Request For Qualifications RFQ-26-001…" at bounding box center [361, 225] width 489 height 632
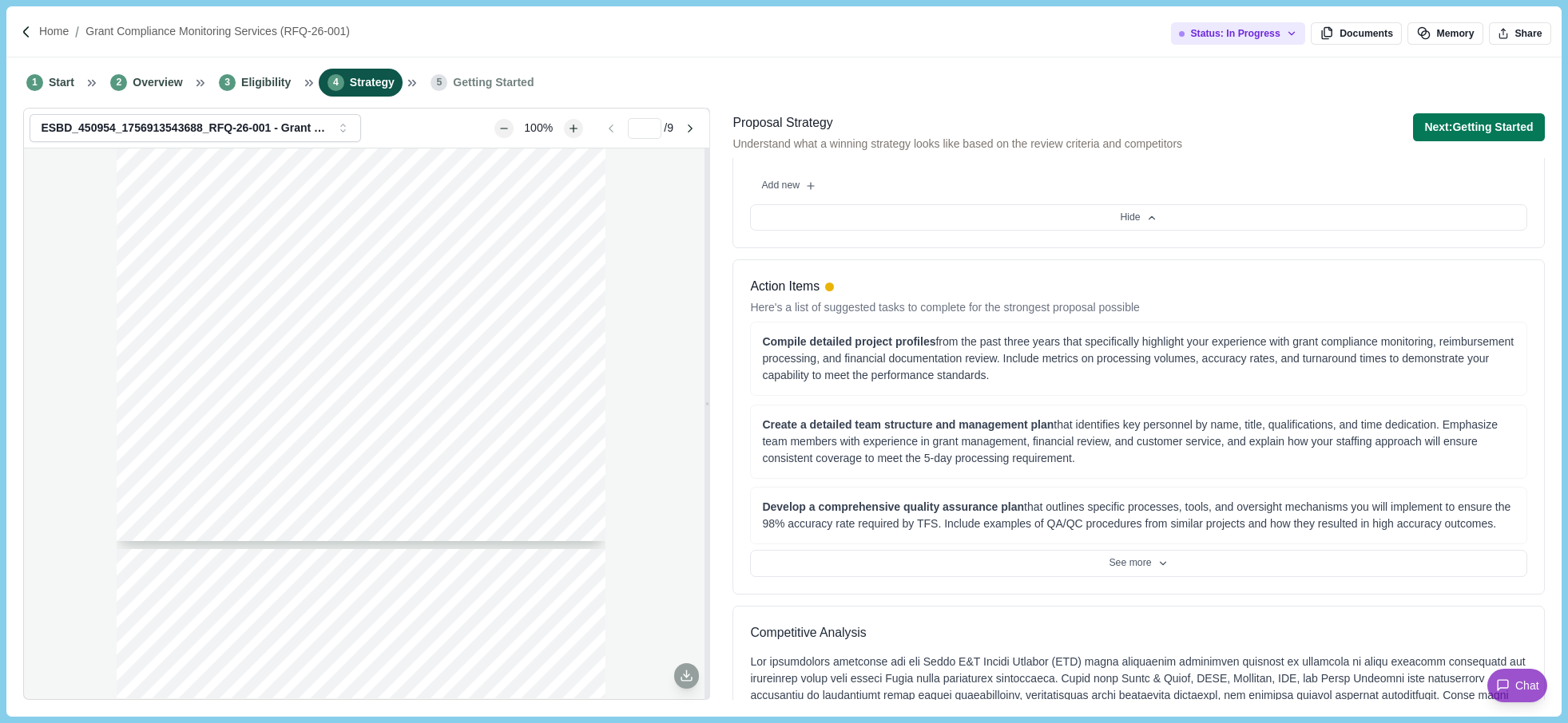
scroll to position [718, 0]
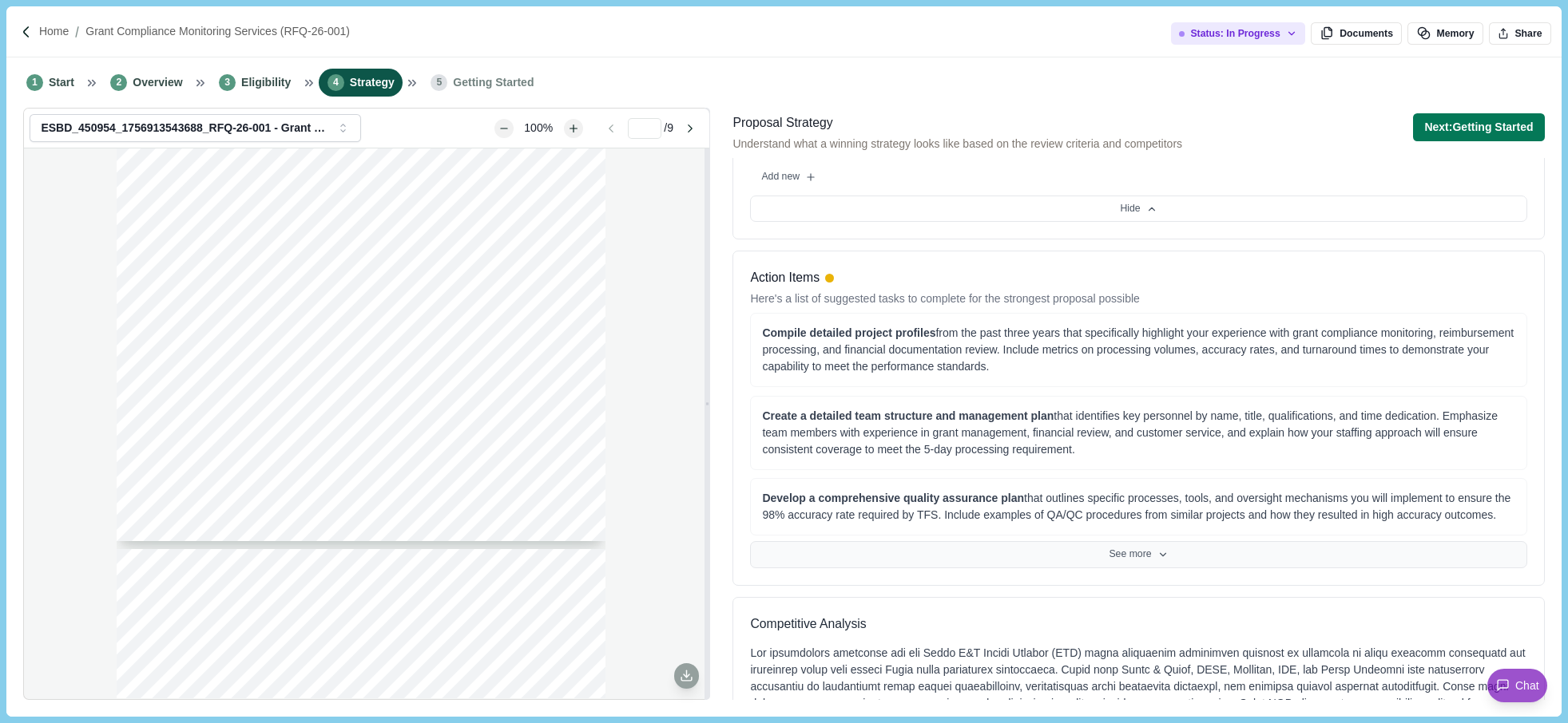
click at [1142, 555] on button "See more" at bounding box center [1138, 555] width 776 height 27
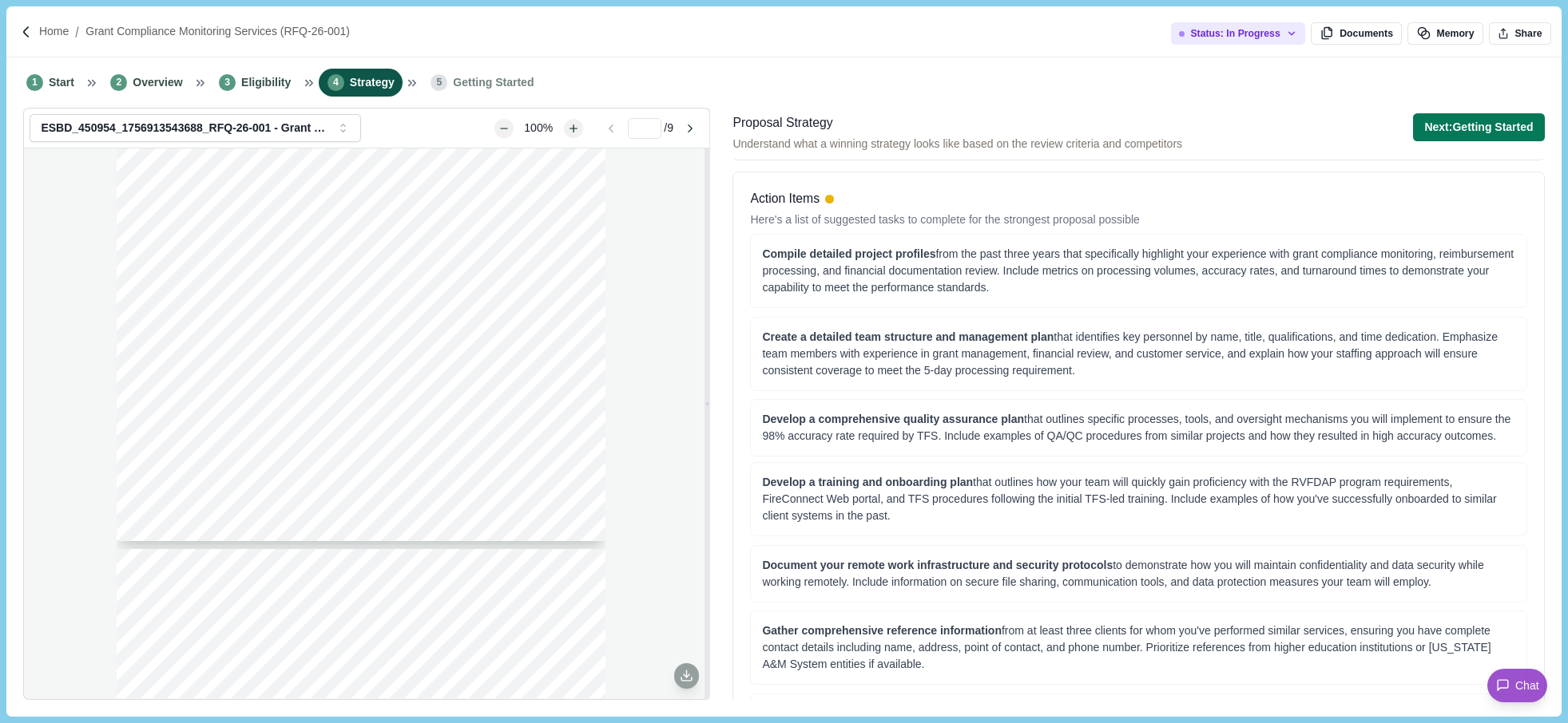
scroll to position [799, 0]
click at [162, 500] on div "Page 1 of 9 [US_STATE] A&M FOREST SERVICE Request For Qualifications RFQ-26-001…" at bounding box center [361, 225] width 489 height 632
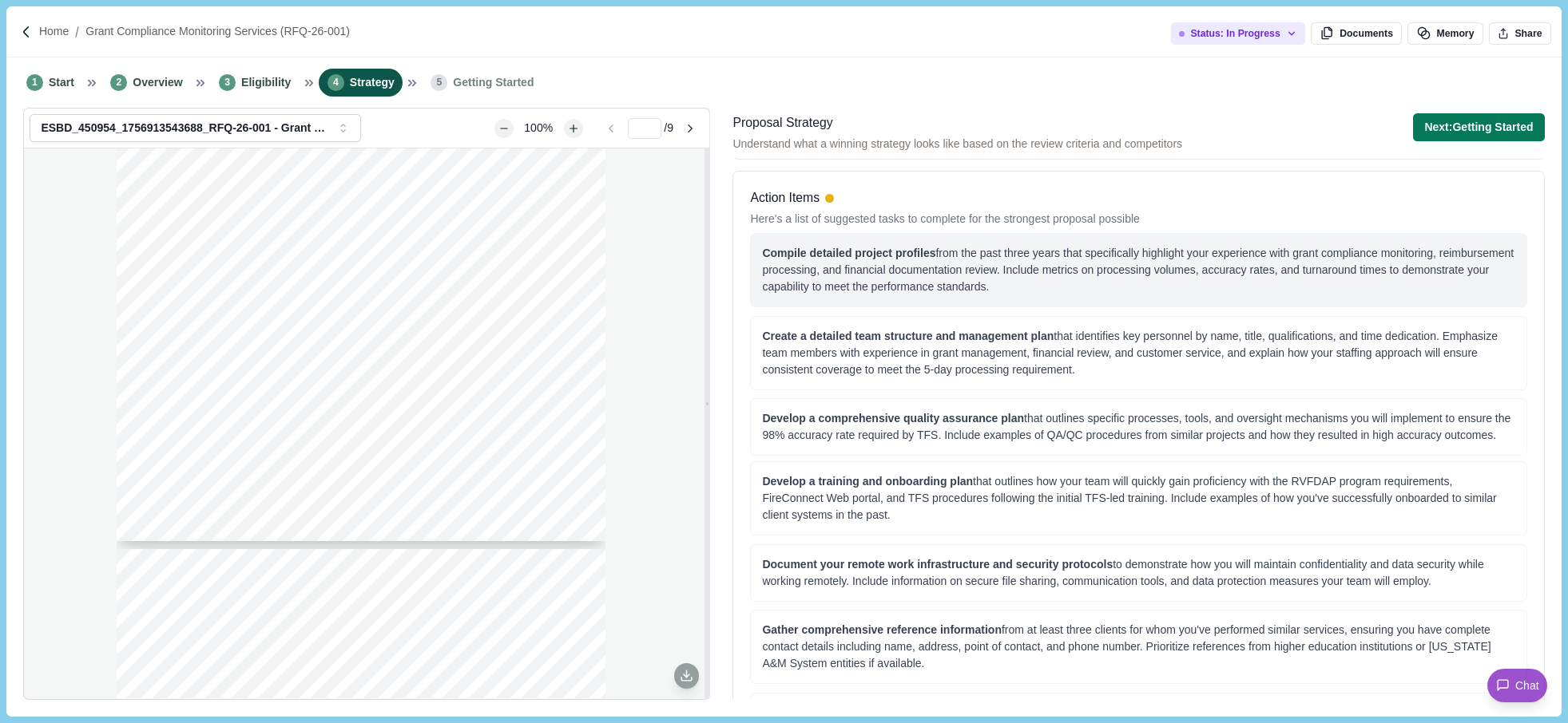
click at [763, 252] on span "Compile detailed project profiles" at bounding box center [849, 253] width 173 height 13
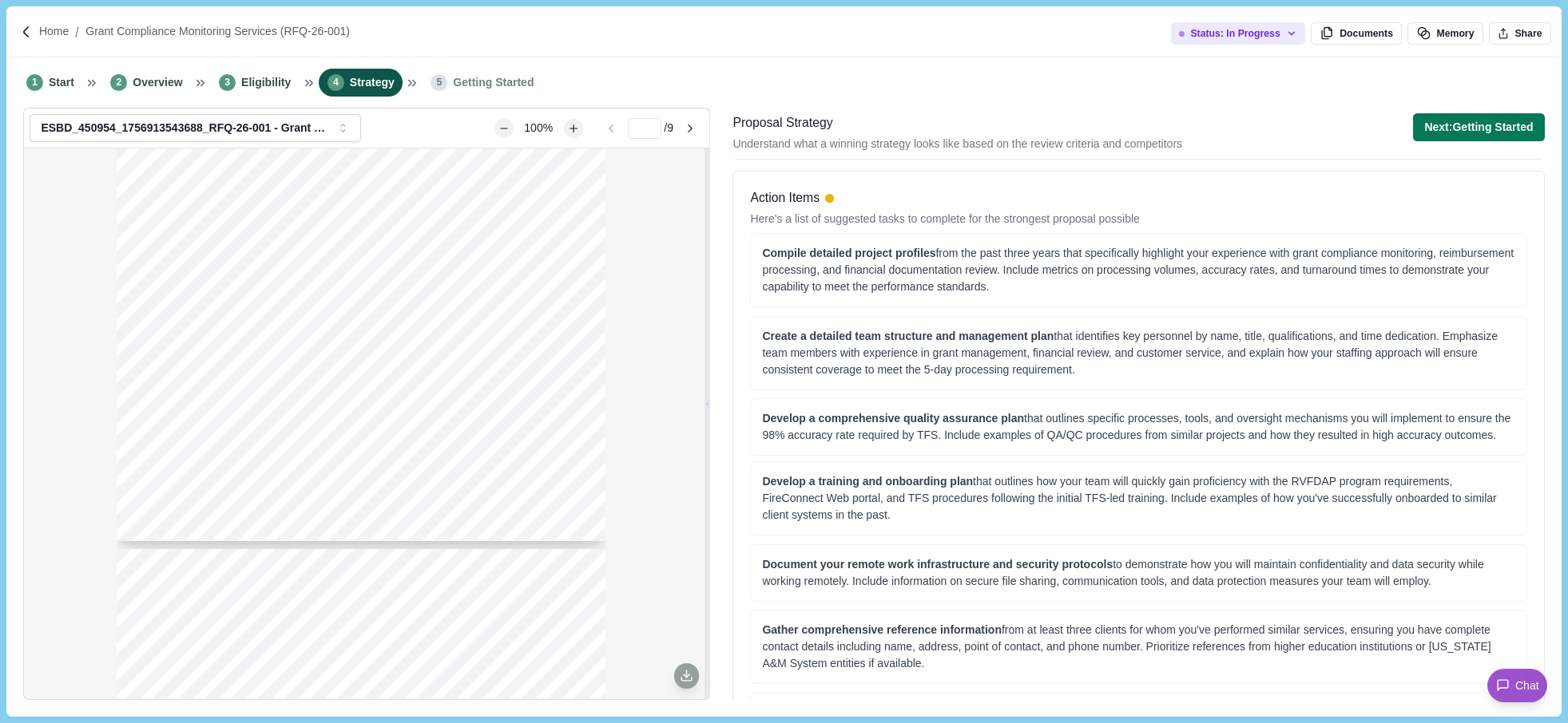
click at [127, 515] on div "Page 1 of 9 [US_STATE] A&M FOREST SERVICE Request For Qualifications RFQ-26-001…" at bounding box center [361, 225] width 489 height 632
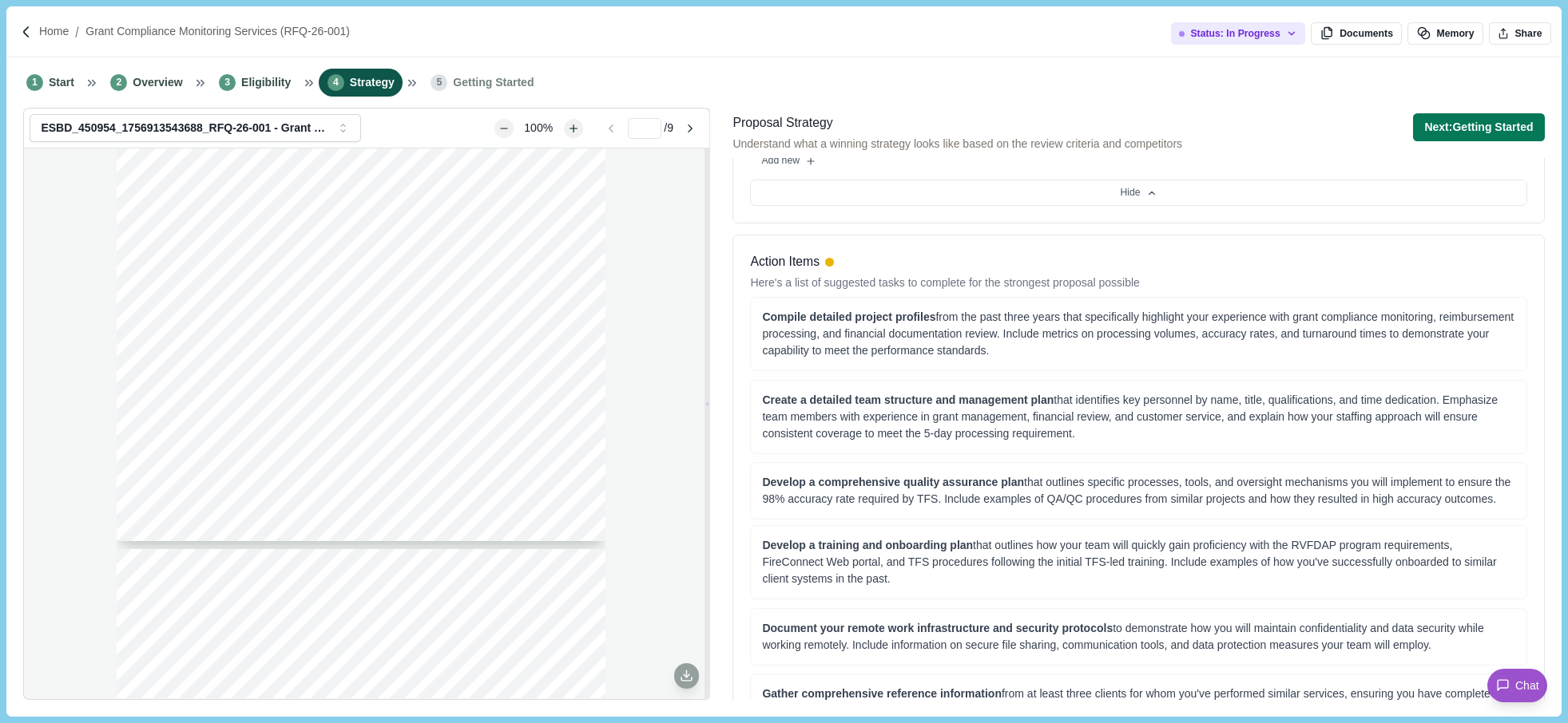
scroll to position [718, 0]
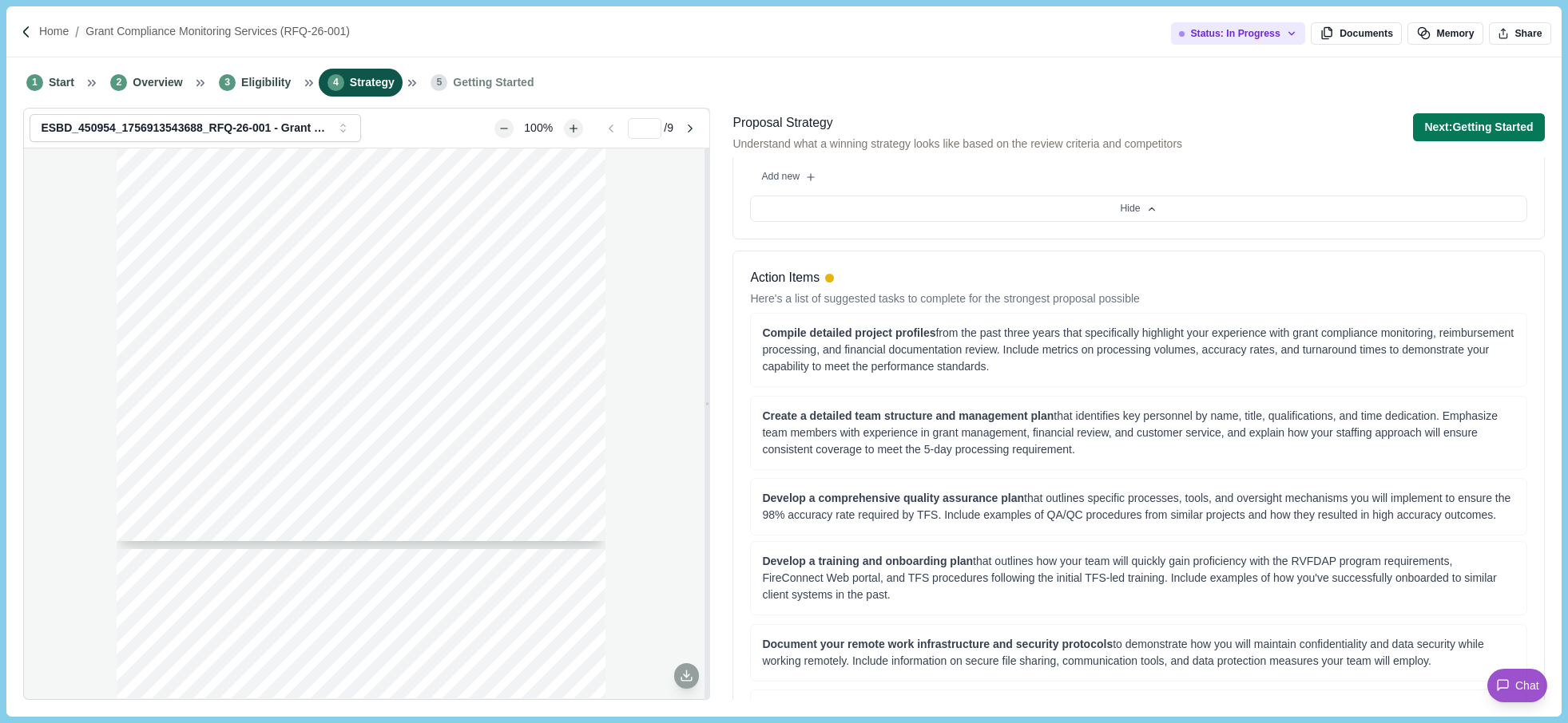
click at [105, 598] on div "Page 1 of 9 [US_STATE] A&M FOREST SERVICE Request For Qualifications RFQ-26-001…" at bounding box center [366, 423] width 685 height 550
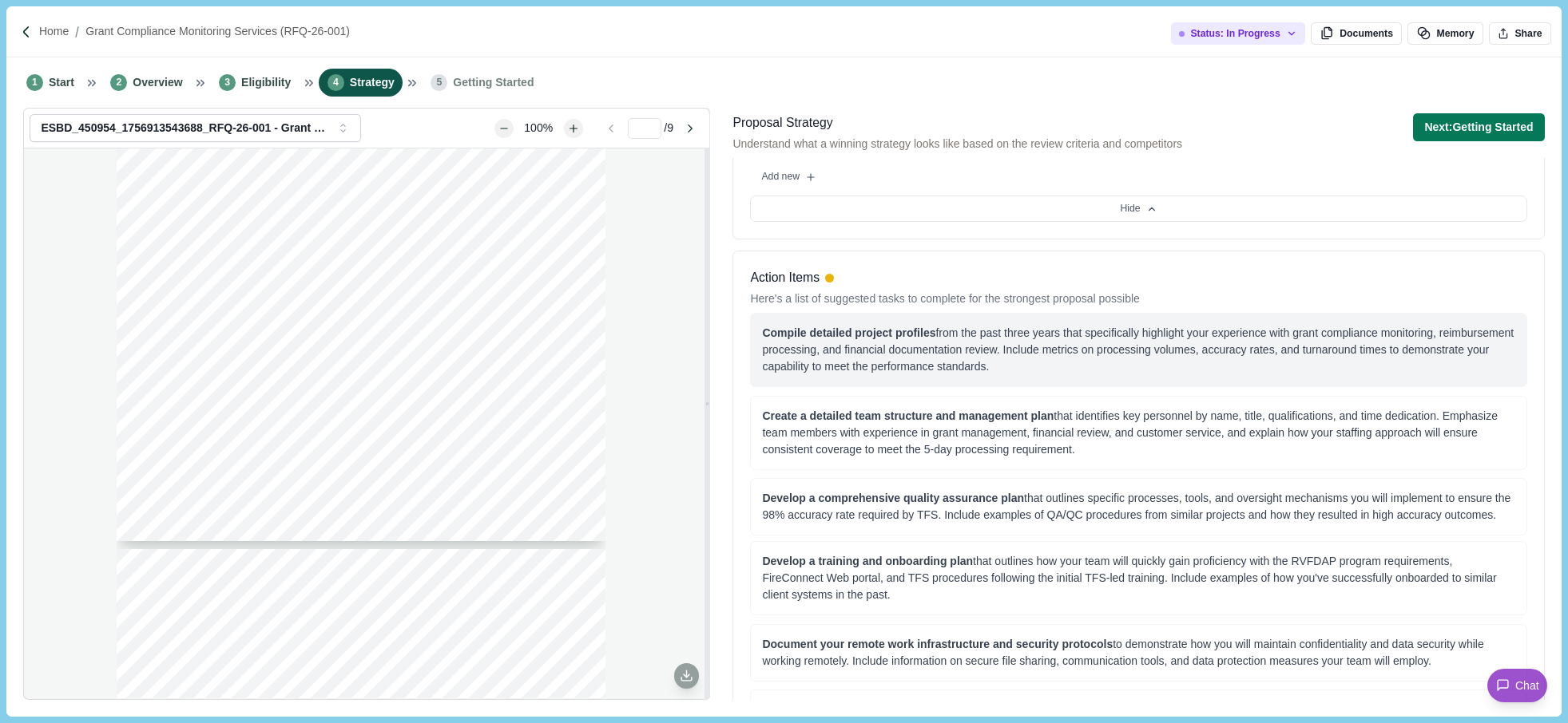
click at [1250, 350] on div "Compile detailed project profiles from the past three years that specifically h…" at bounding box center [1139, 350] width 753 height 50
drag, startPoint x: 763, startPoint y: 335, endPoint x: 1109, endPoint y: 381, distance: 349.0
click at [1109, 381] on div "Compile detailed project profiles from the past three years that specifically h…" at bounding box center [1138, 351] width 776 height 75
copy div "Compile detailed project profiles from the past three years that specifically h…"
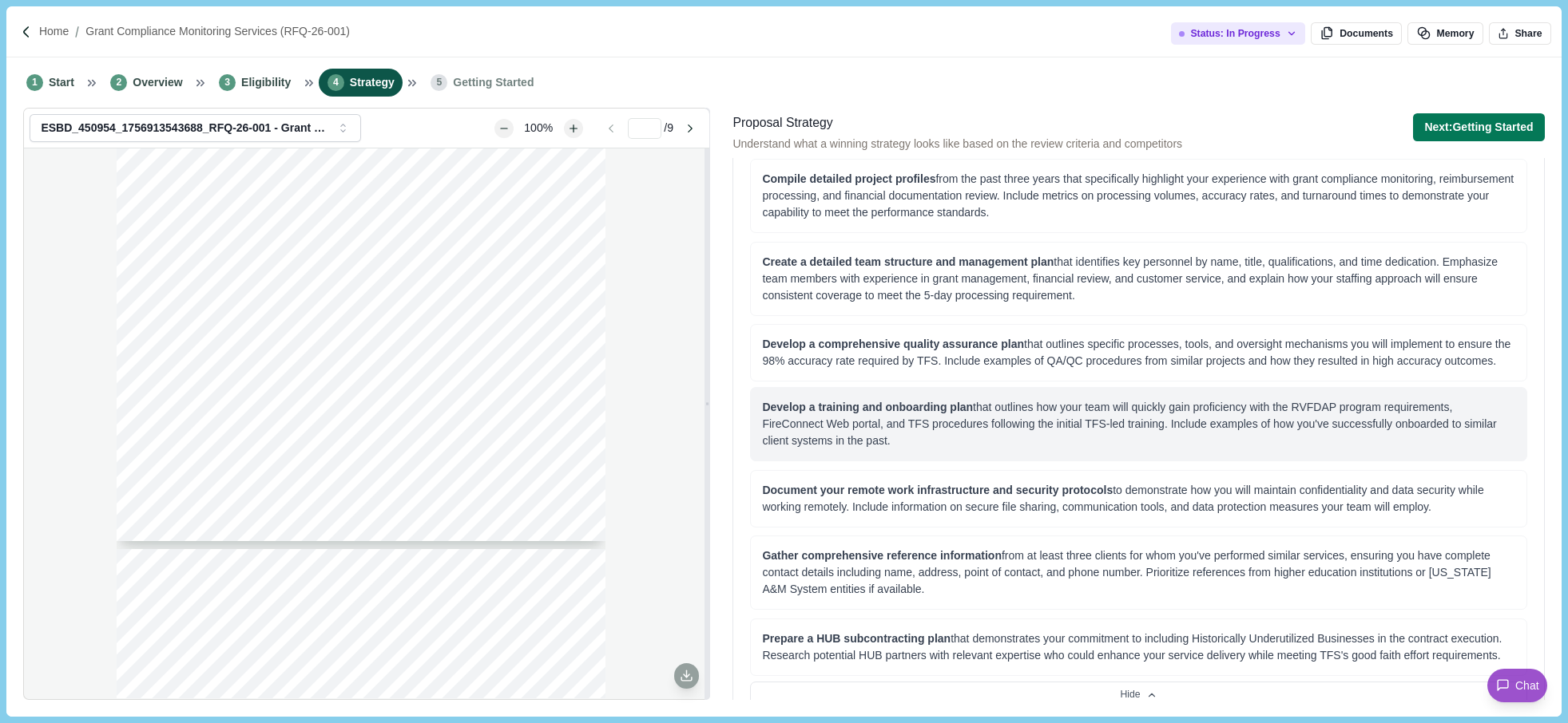
scroll to position [879, 0]
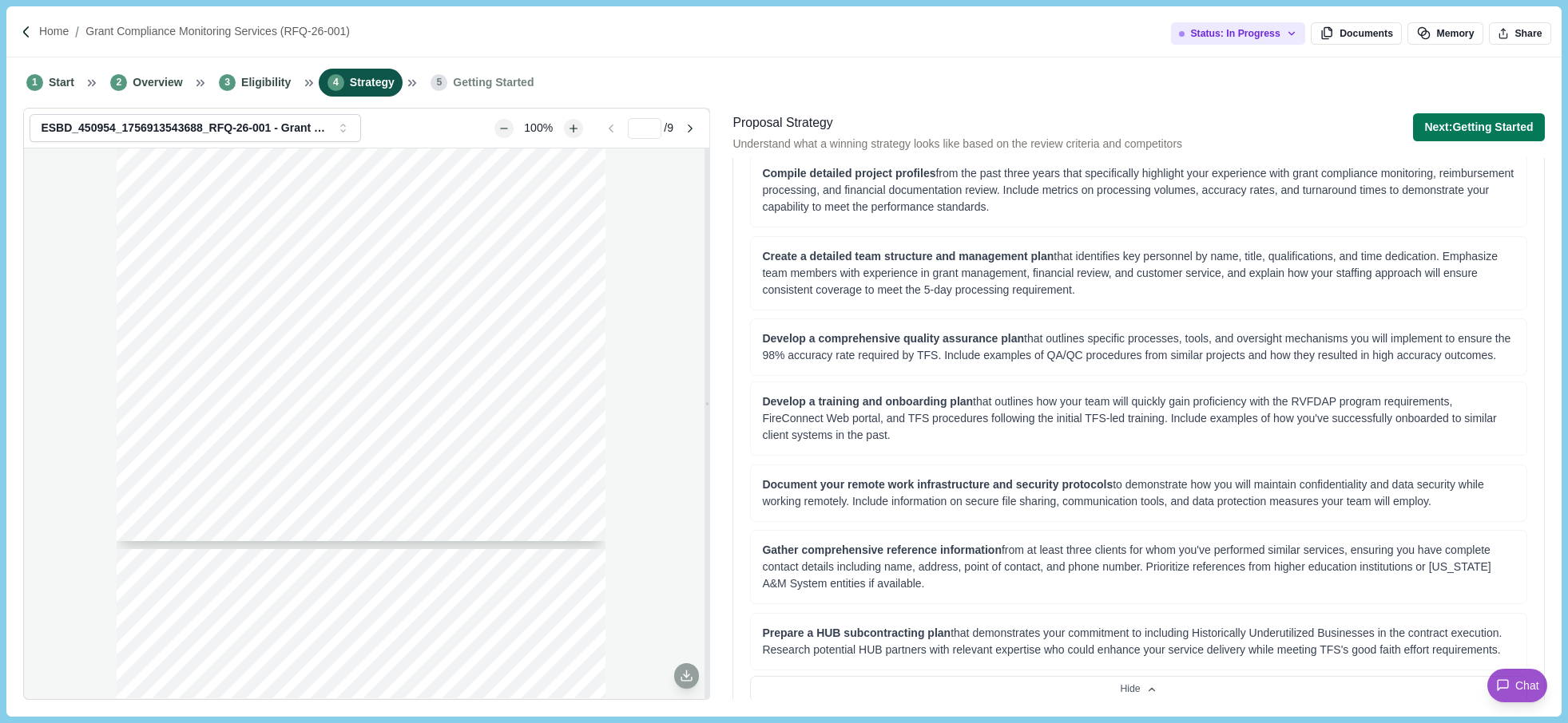
click at [69, 580] on div "Page 1 of 9 [US_STATE] A&M FOREST SERVICE Request For Qualifications RFQ-26-001…" at bounding box center [366, 423] width 685 height 550
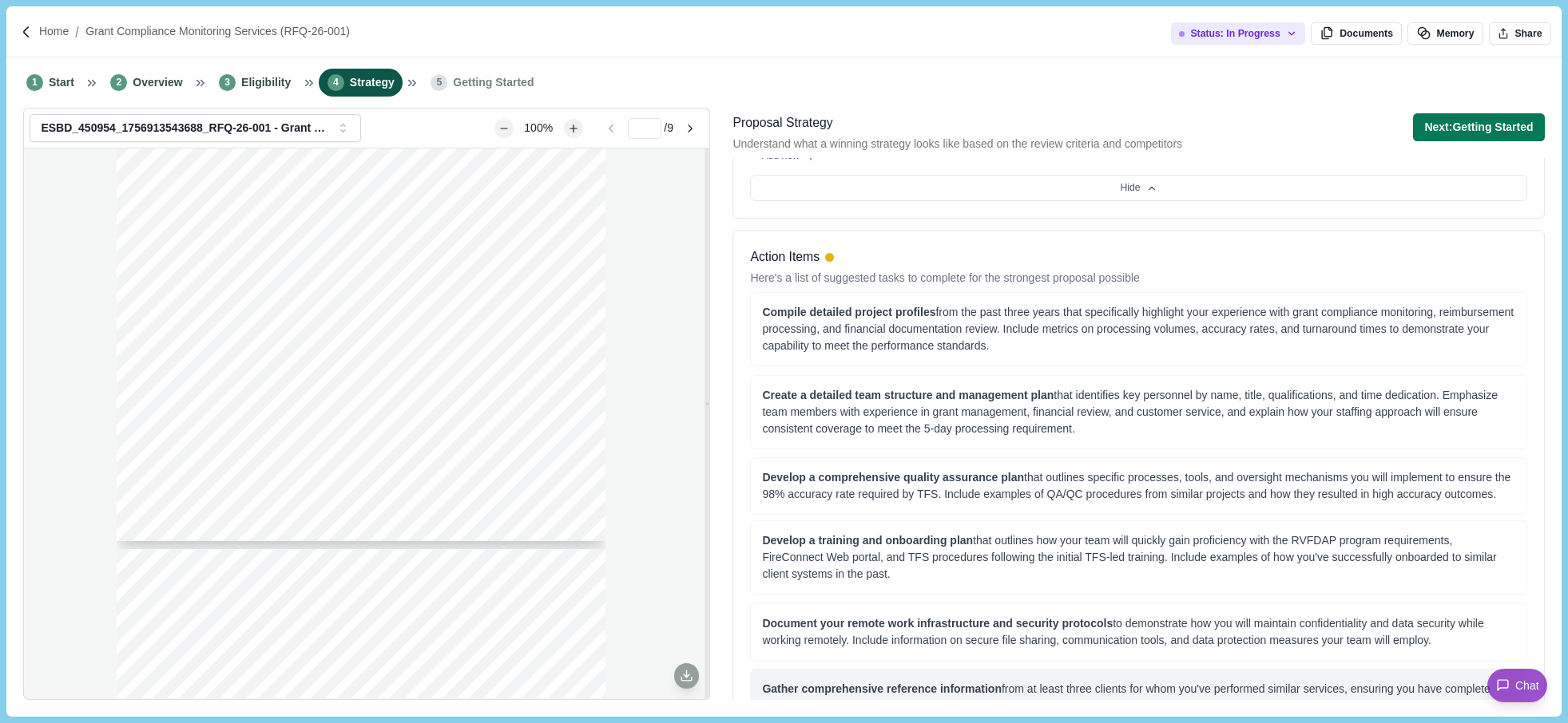
scroll to position [718, 0]
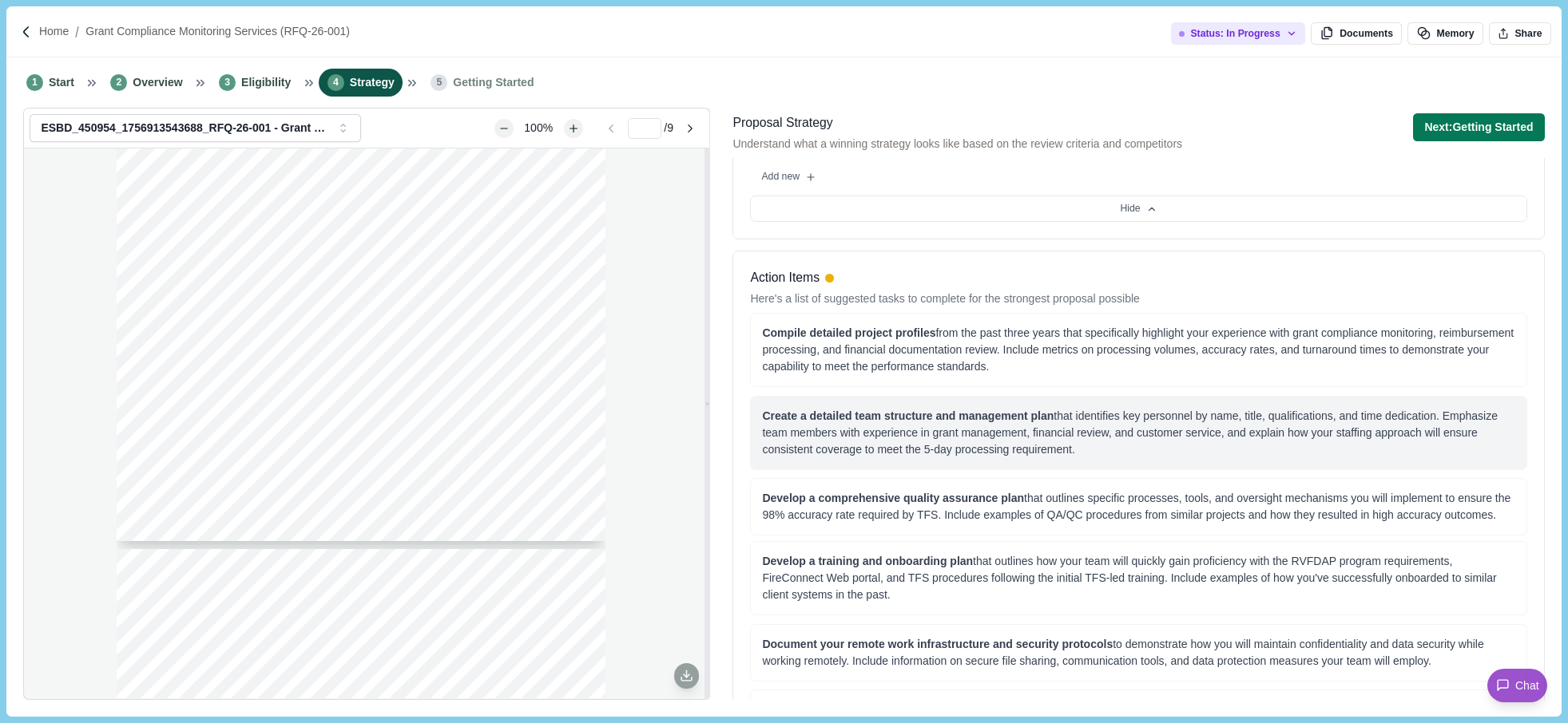
click at [890, 436] on div "Create a detailed team structure and management plan that identifies key person…" at bounding box center [1139, 433] width 753 height 50
drag, startPoint x: 764, startPoint y: 417, endPoint x: 1098, endPoint y: 444, distance: 335.1
click at [1098, 444] on div "Create a detailed team structure and management plan that identifies key person…" at bounding box center [1139, 433] width 753 height 50
copy div "Create a detailed team structure and management plan that identifies key person…"
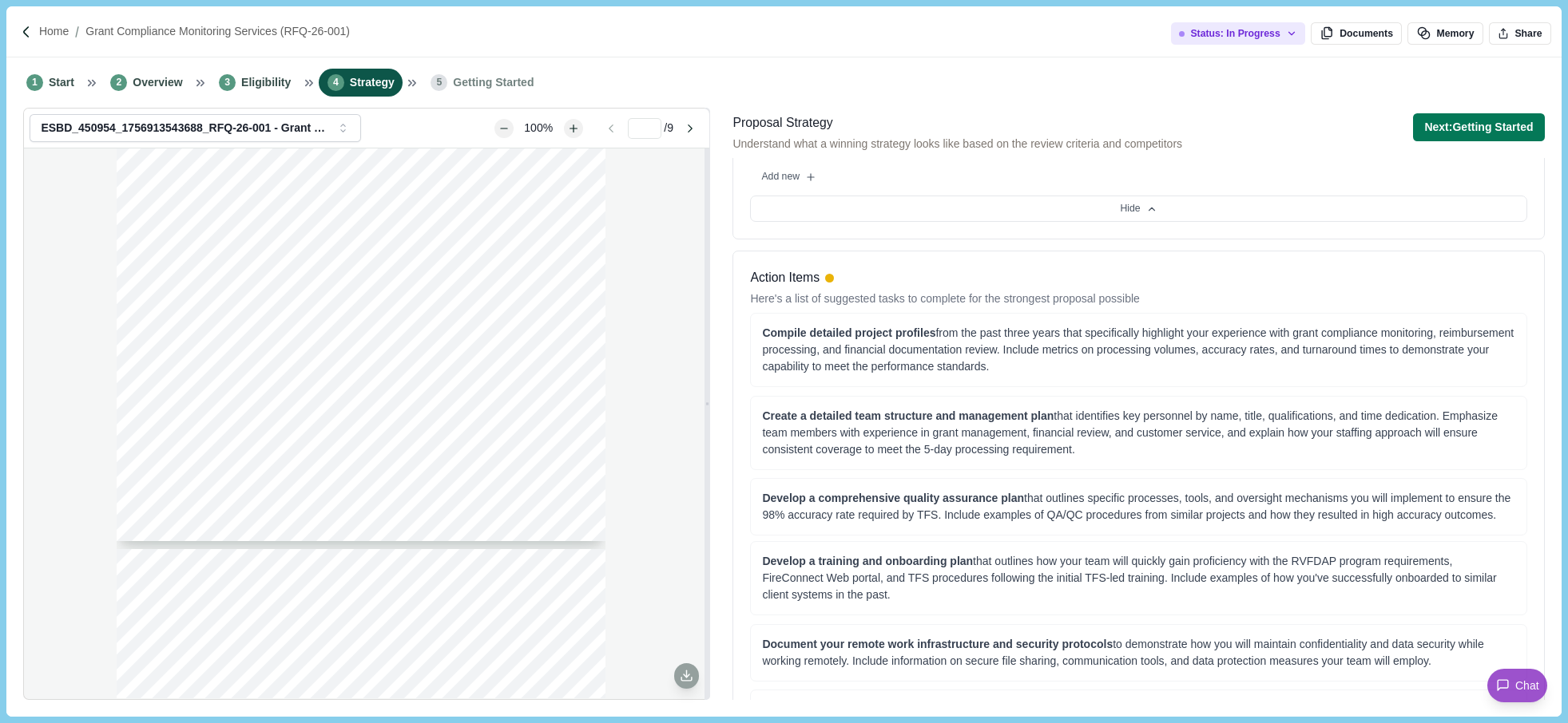
click at [68, 474] on div "Page 1 of 9 [US_STATE] A&M FOREST SERVICE Request For Qualifications RFQ-26-001…" at bounding box center [366, 423] width 685 height 550
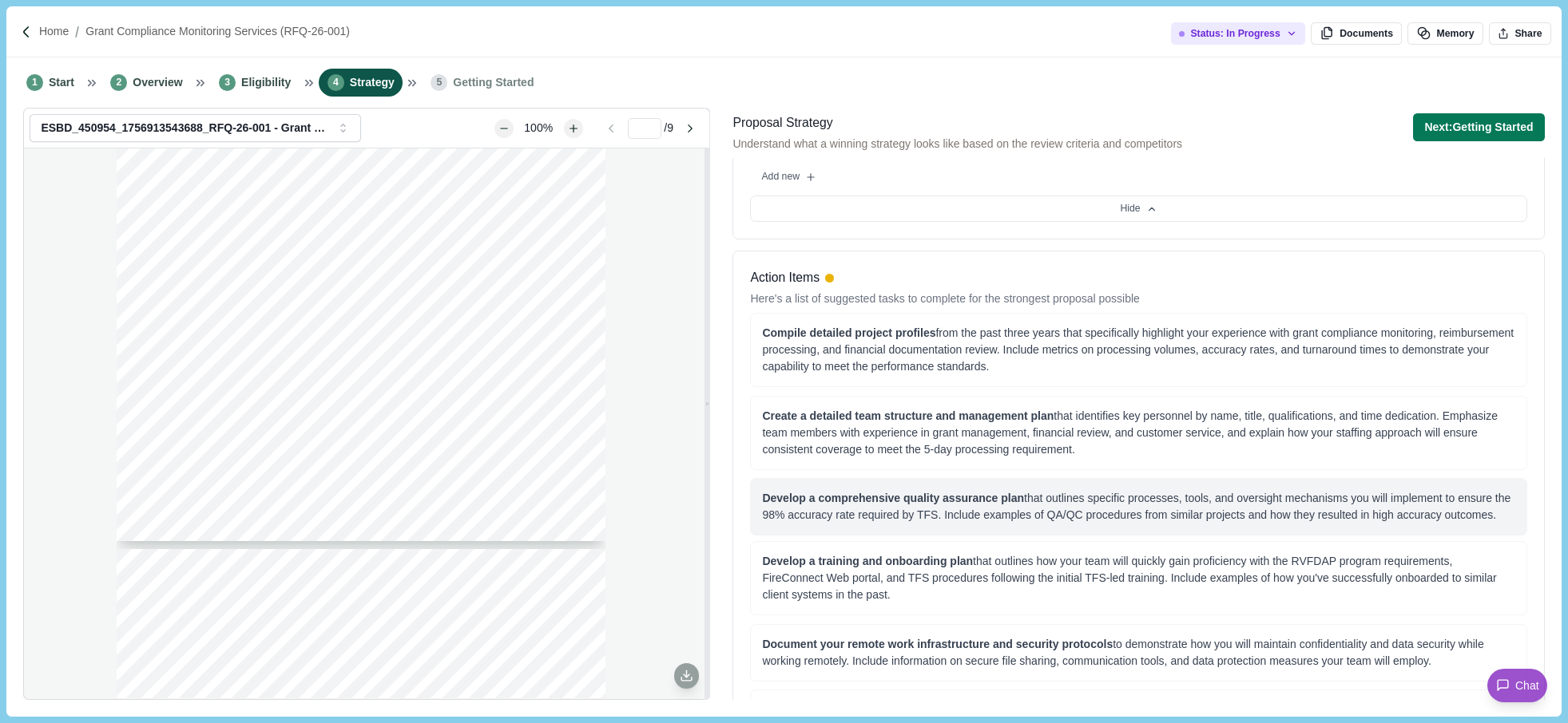
click at [1020, 512] on div "Develop a comprehensive quality assurance plan that outlines specific processes…" at bounding box center [1139, 506] width 753 height 34
drag, startPoint x: 763, startPoint y: 494, endPoint x: 1489, endPoint y: 520, distance: 726.5
click at [1489, 520] on div "Develop a comprehensive quality assurance plan that outlines specific processes…" at bounding box center [1139, 506] width 753 height 34
copy div "Develop a comprehensive quality assurance plan that outlines specific processes…"
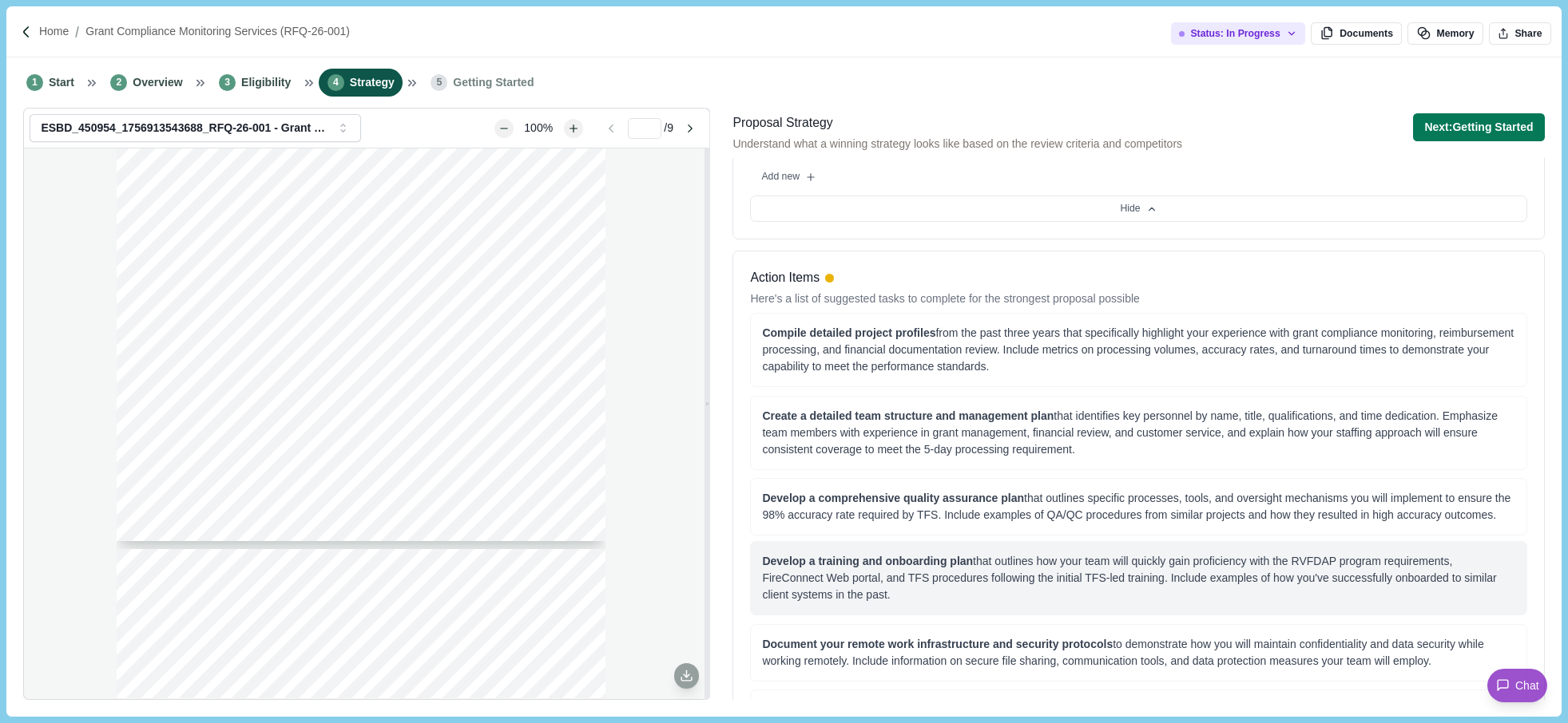
click at [948, 613] on div "Develop a training and onboarding plan that outlines how your team will quickly…" at bounding box center [1138, 579] width 776 height 75
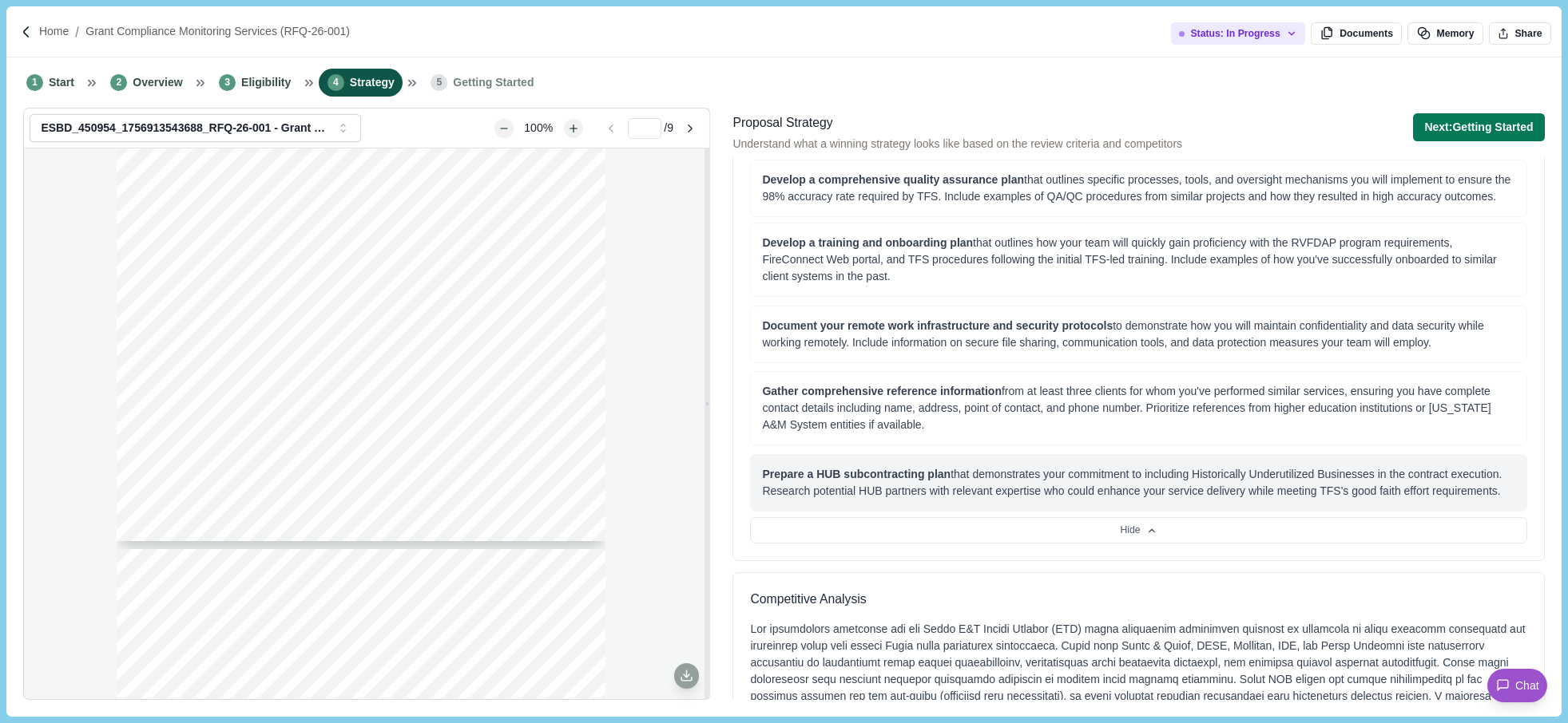
scroll to position [1038, 0]
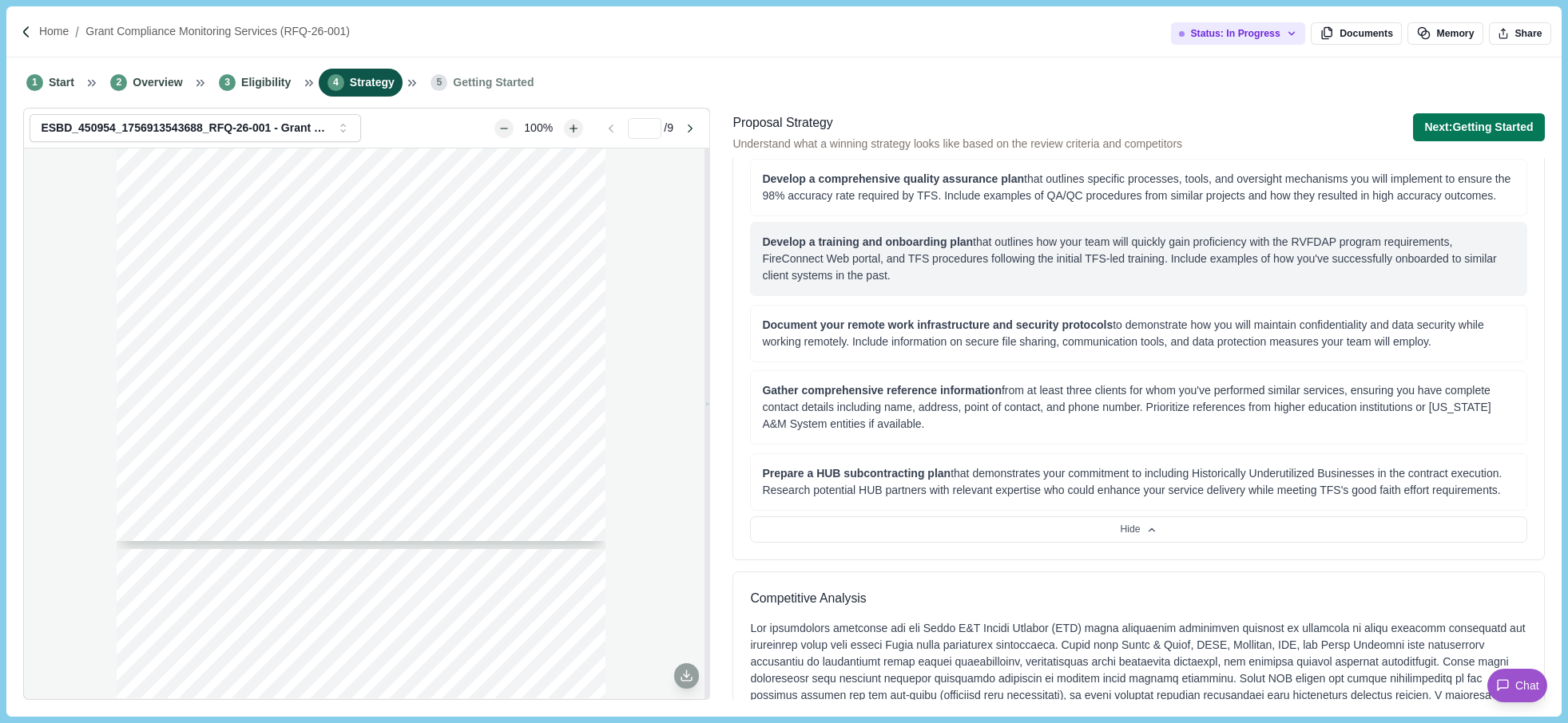
drag, startPoint x: 764, startPoint y: 239, endPoint x: 984, endPoint y: 270, distance: 222.2
click at [984, 270] on div "Develop a training and onboarding plan that outlines how your team will quickly…" at bounding box center [1139, 259] width 753 height 50
copy div "Develop a training and onboarding plan that outlines how your team will quickly…"
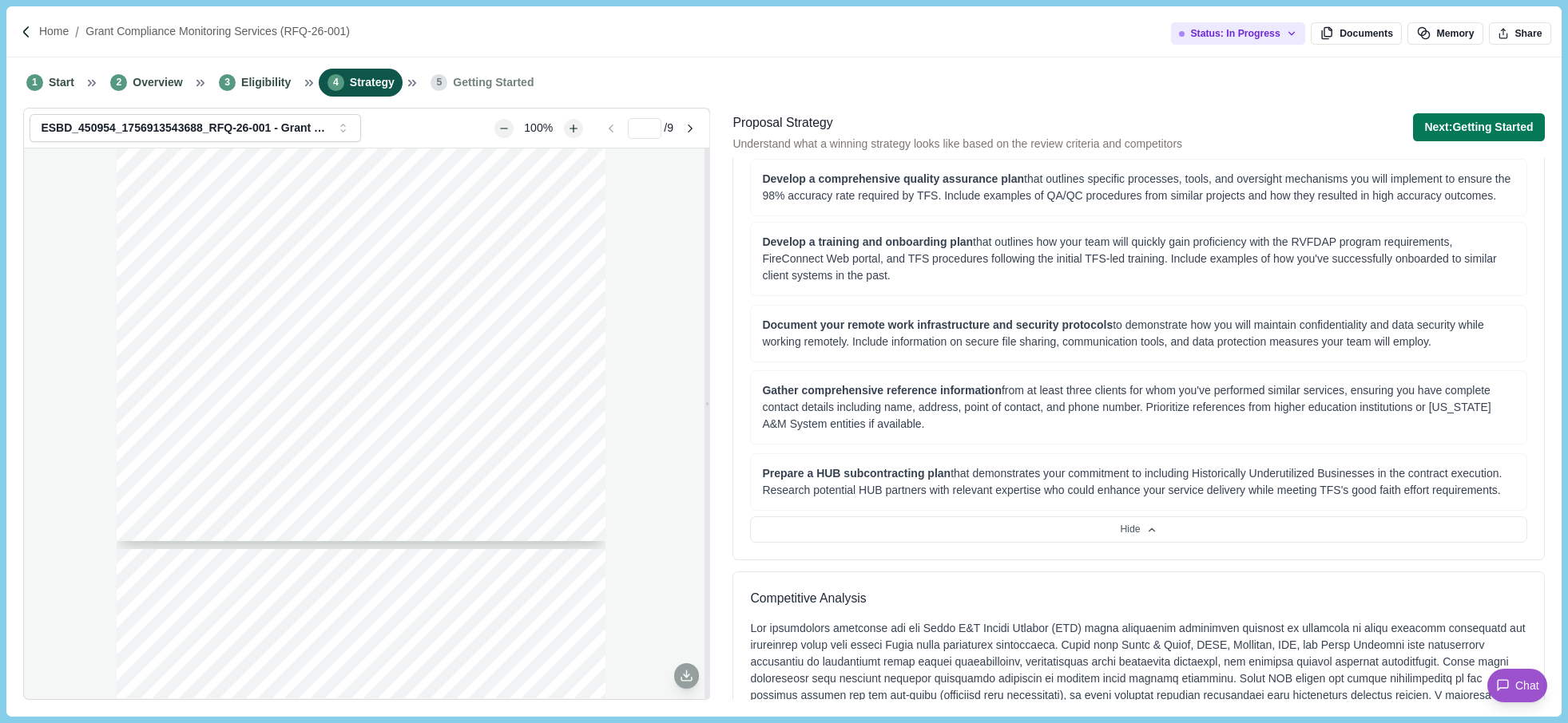
click at [75, 632] on div "Page 1 of 9 [US_STATE] A&M FOREST SERVICE Request For Qualifications RFQ-26-001…" at bounding box center [366, 423] width 685 height 550
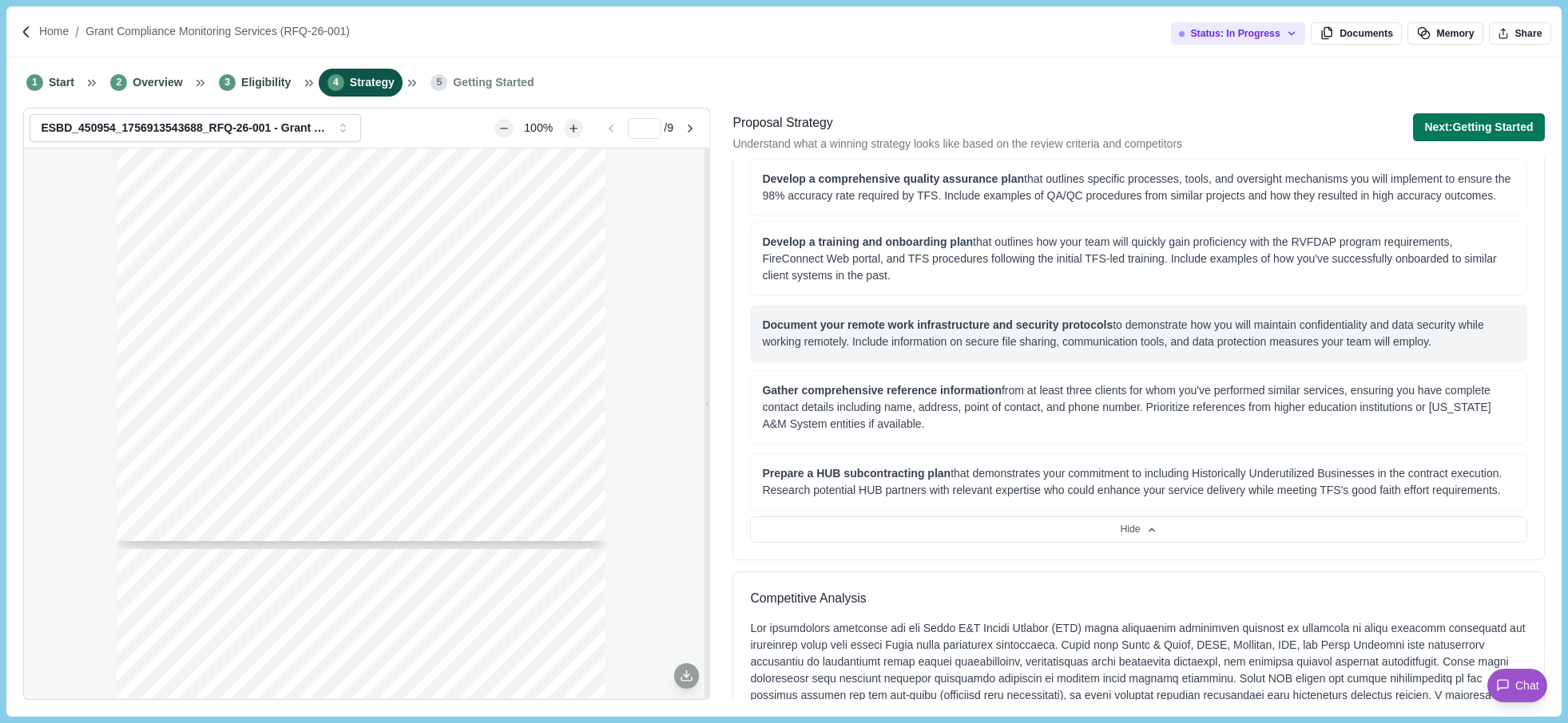
click at [775, 325] on span "Document your remote work infrastructure and security protocols" at bounding box center [938, 325] width 351 height 13
drag, startPoint x: 763, startPoint y: 327, endPoint x: 1494, endPoint y: 339, distance: 731.1
click at [1494, 339] on div "Document your remote work infrastructure and security protocols to demonstrate …" at bounding box center [1139, 333] width 753 height 34
copy div "Document your remote work infrastructure and security protocols to demonstrate …"
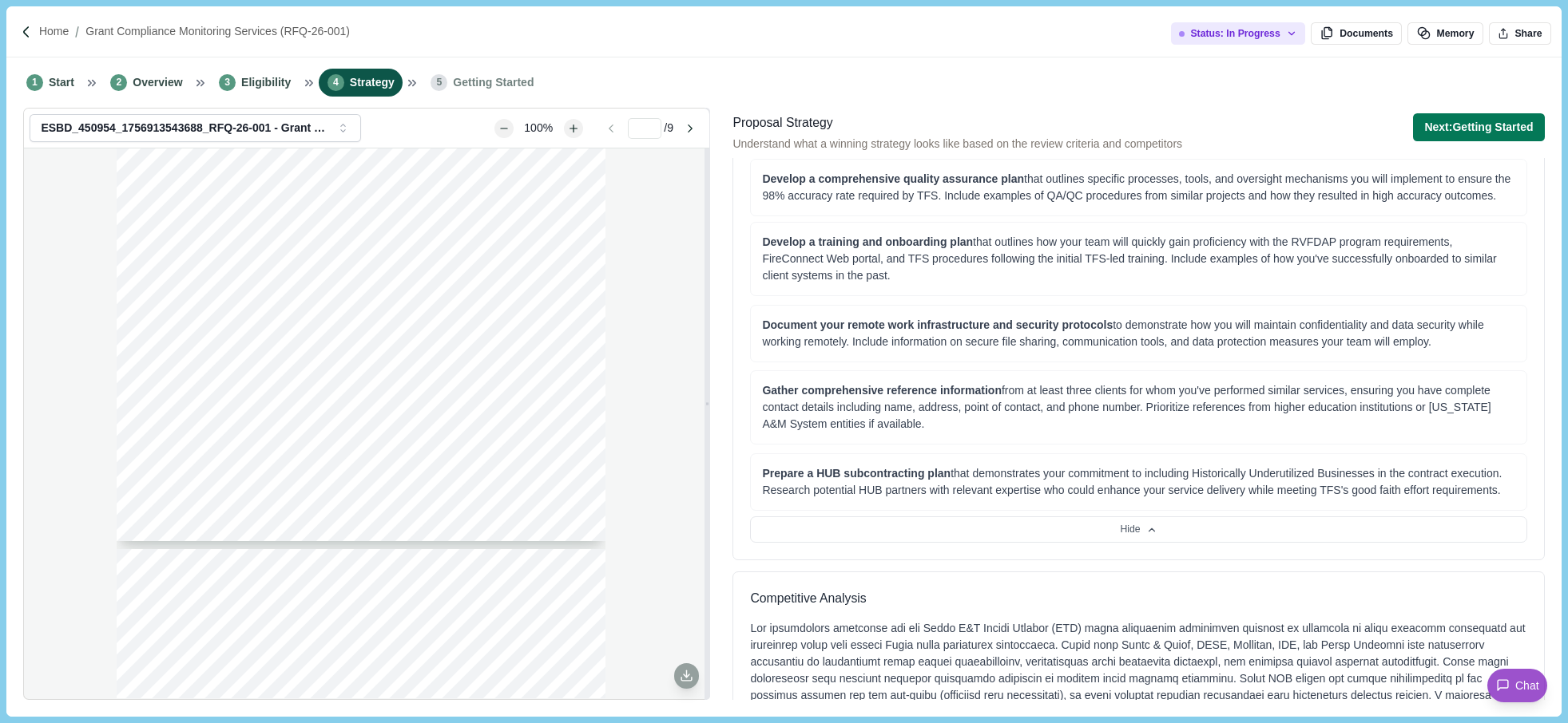
click at [1548, 642] on div "Proposal Strategy Understand what a winning strategy looks like based on the re…" at bounding box center [1138, 406] width 823 height 597
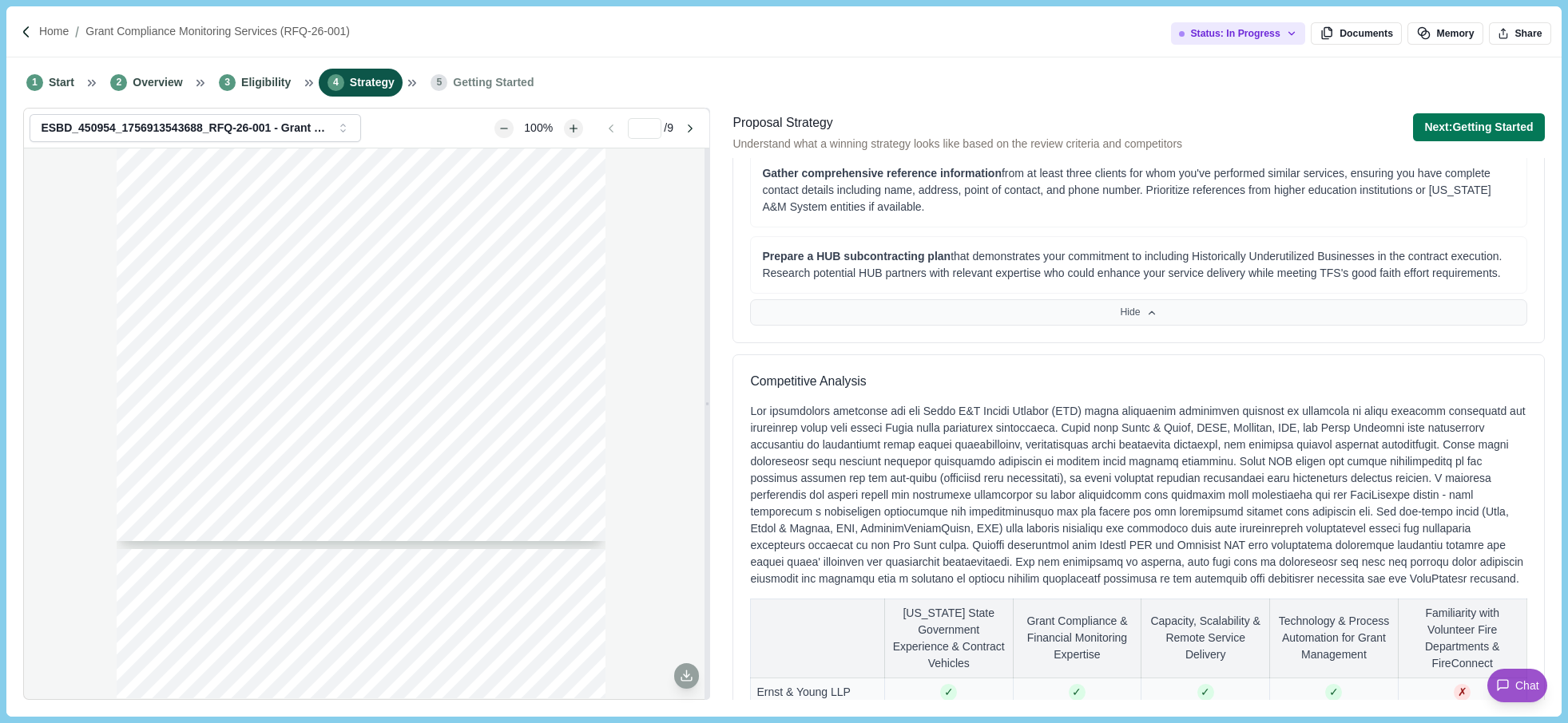
scroll to position [1278, 0]
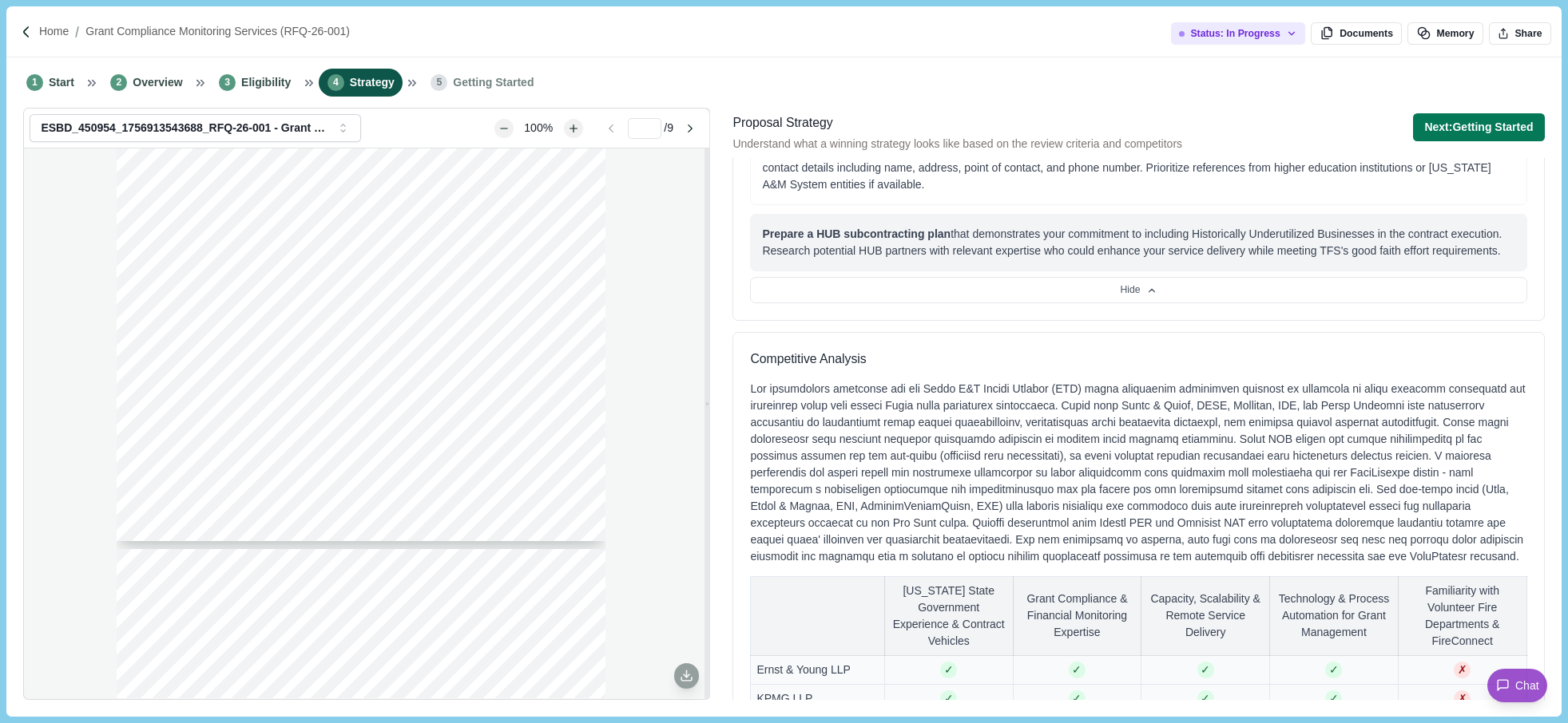
click at [791, 249] on div "Prepare a HUB subcontracting plan that demonstrates your commitment to includin…" at bounding box center [1139, 242] width 753 height 34
drag, startPoint x: 763, startPoint y: 231, endPoint x: 1509, endPoint y: 251, distance: 746.3
click at [1509, 251] on div "Prepare a HUB subcontracting plan that demonstrates your commitment to includin…" at bounding box center [1138, 242] width 776 height 57
drag, startPoint x: 1509, startPoint y: 251, endPoint x: 1430, endPoint y: 251, distance: 79.0
copy div "Prepare a HUB subcontracting plan that demonstrates your commitment to includin…"
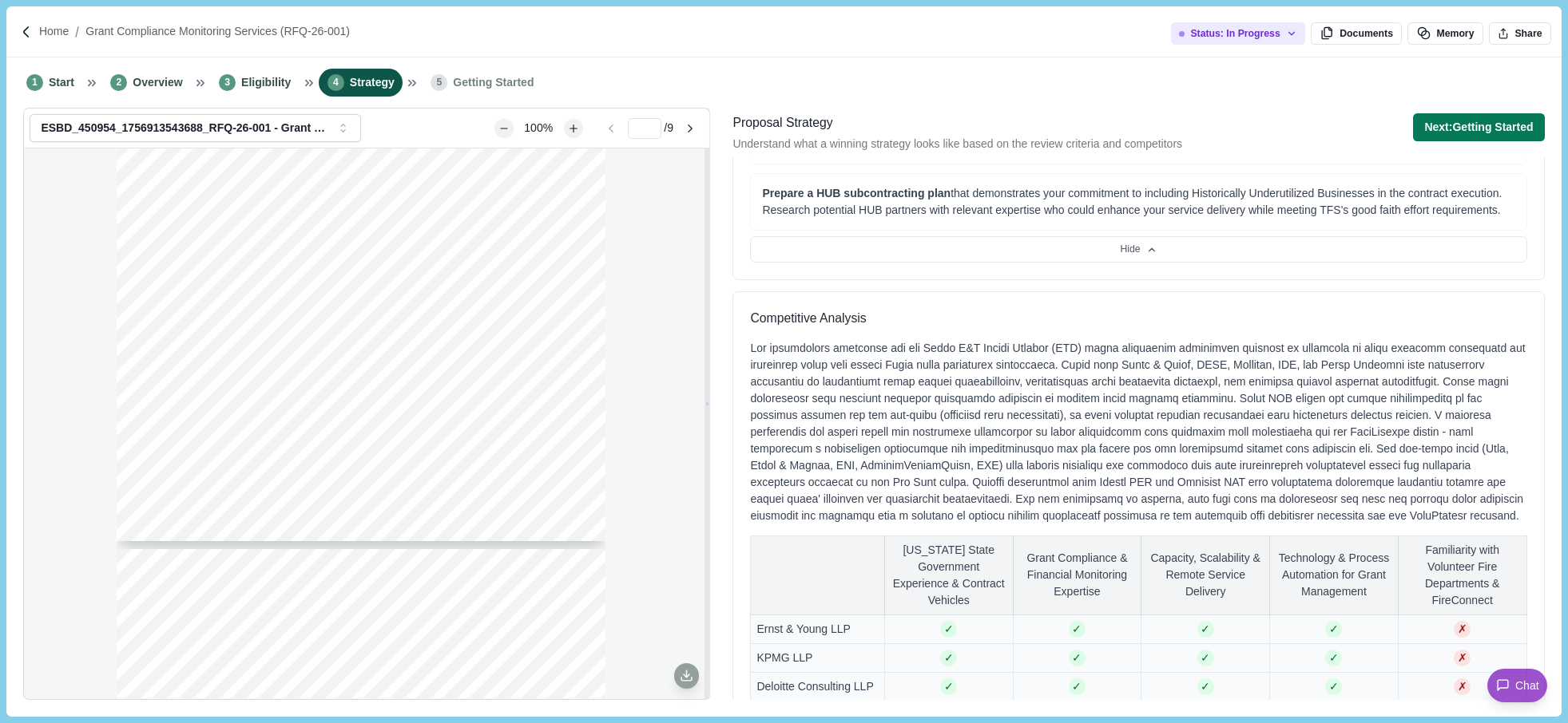
scroll to position [1358, 0]
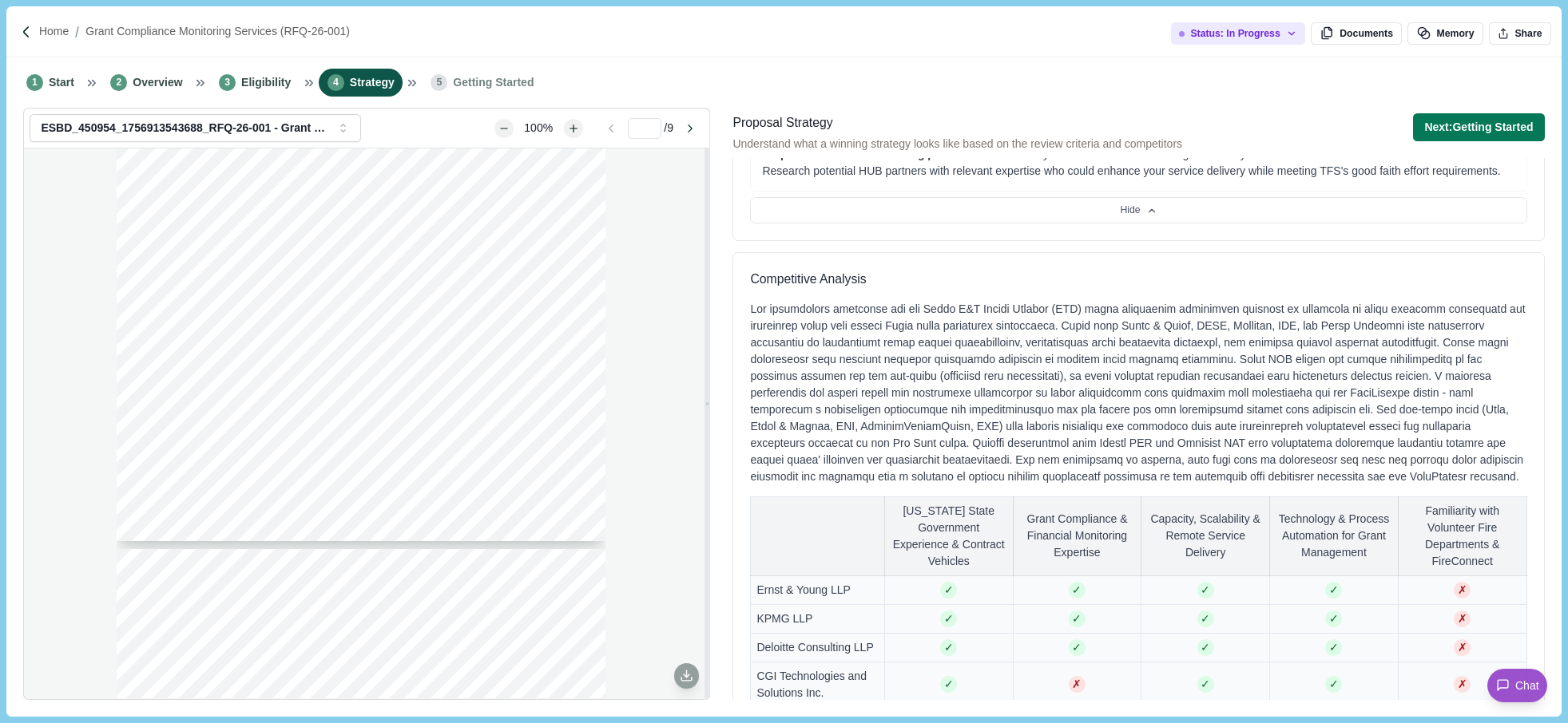
click at [101, 575] on div "Page 1 of 9 [US_STATE] A&M FOREST SERVICE Request For Qualifications RFQ-26-001…" at bounding box center [366, 423] width 685 height 550
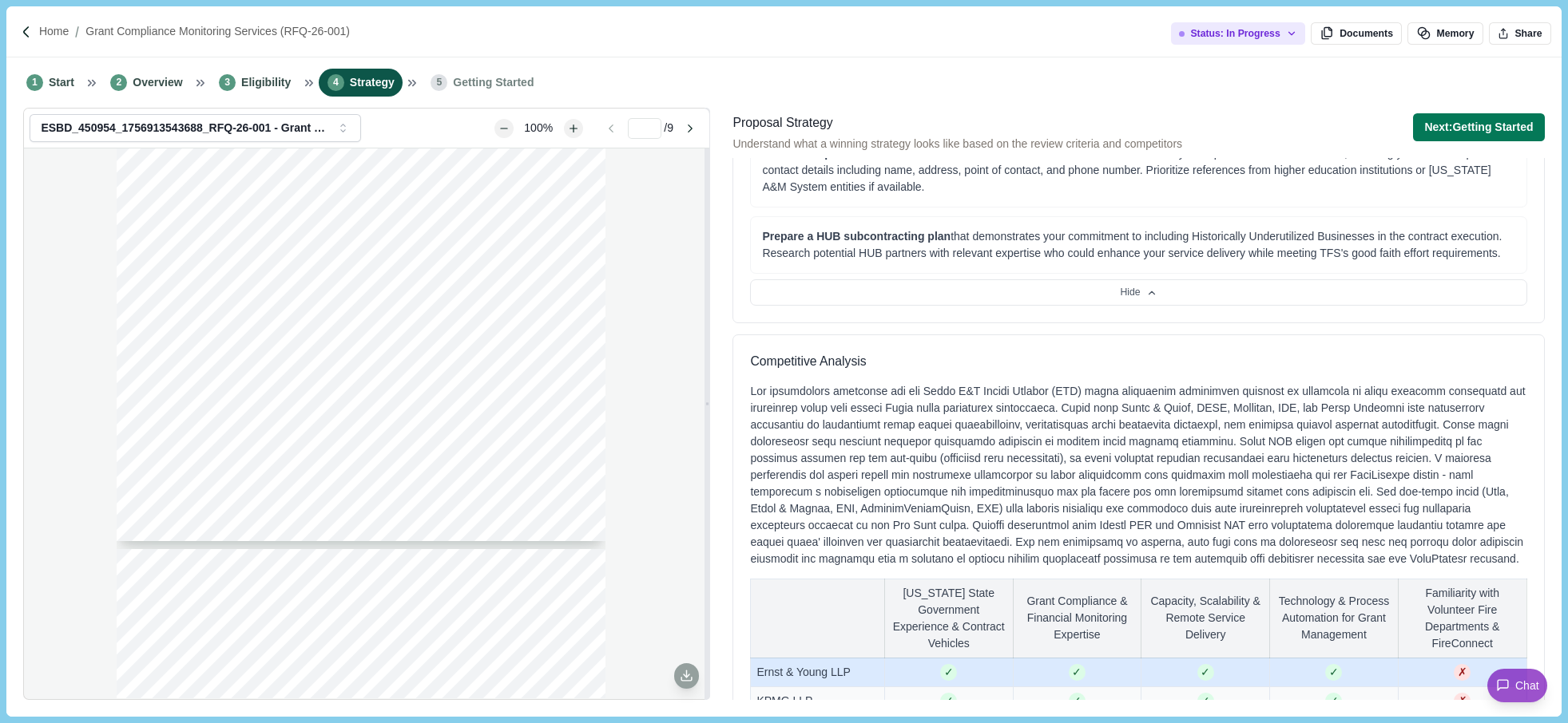
scroll to position [1031, 0]
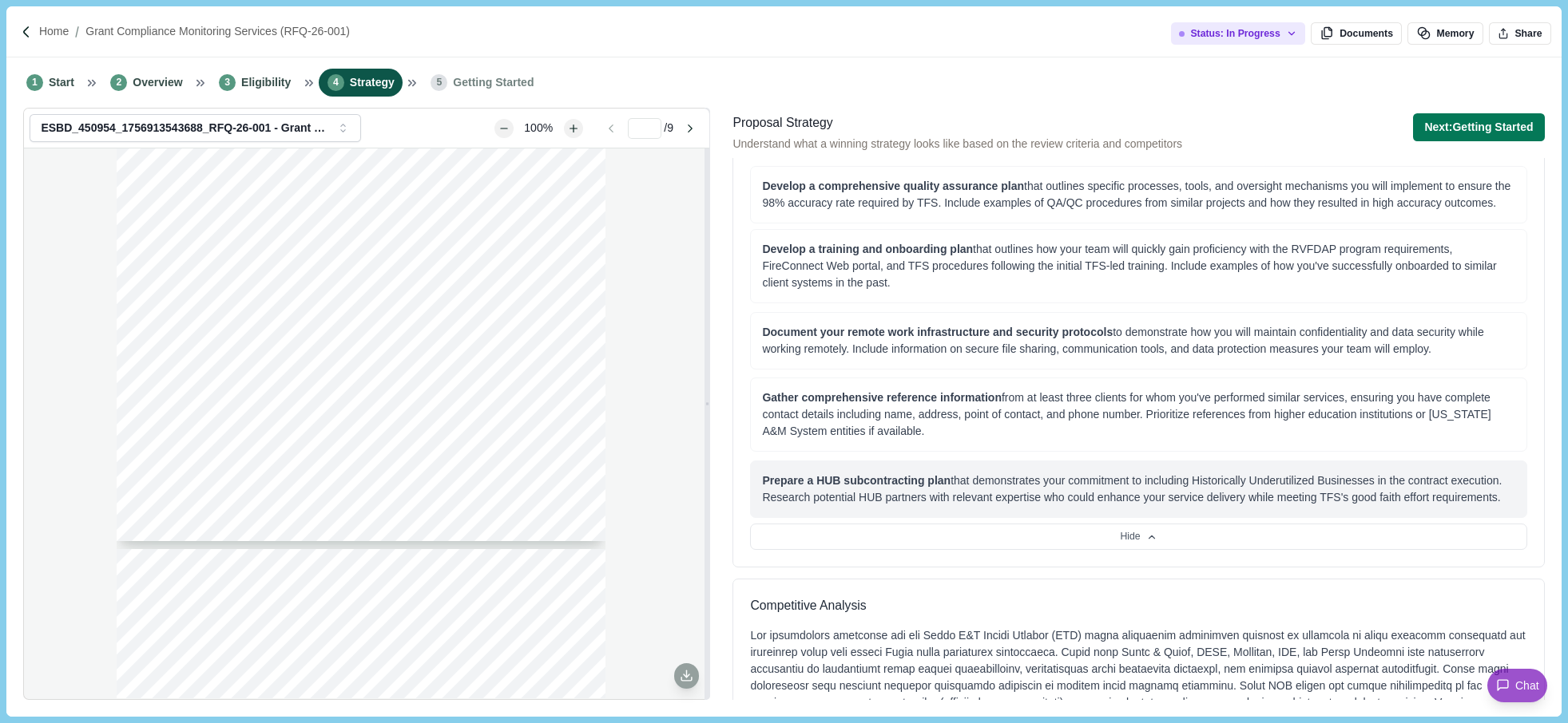
click at [884, 487] on span "Prepare a HUB subcontracting plan" at bounding box center [856, 481] width 189 height 13
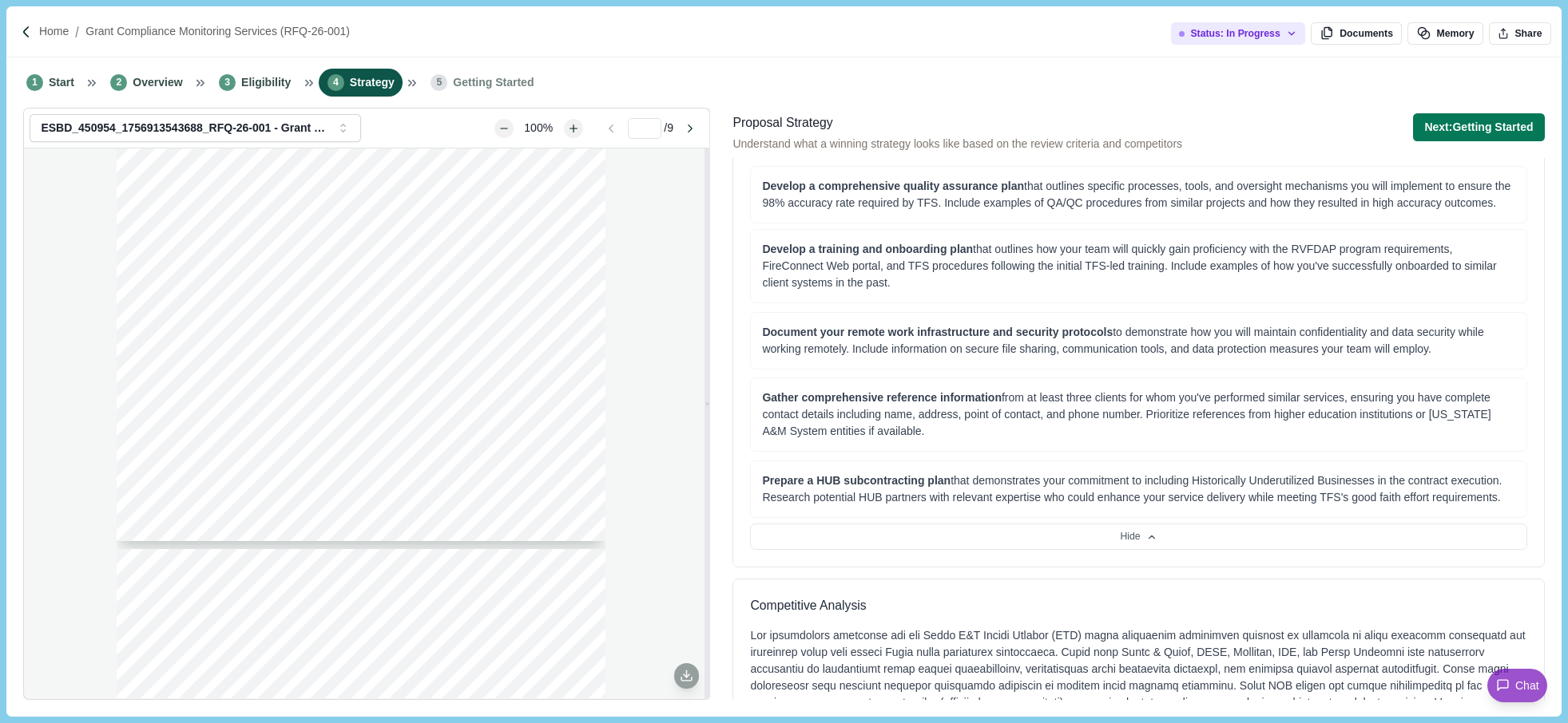
drag, startPoint x: 764, startPoint y: 483, endPoint x: 1549, endPoint y: 496, distance: 785.1
click at [1549, 496] on div "Proposal Strategy Understand what a winning strategy looks like based on the re…" at bounding box center [1138, 406] width 823 height 597
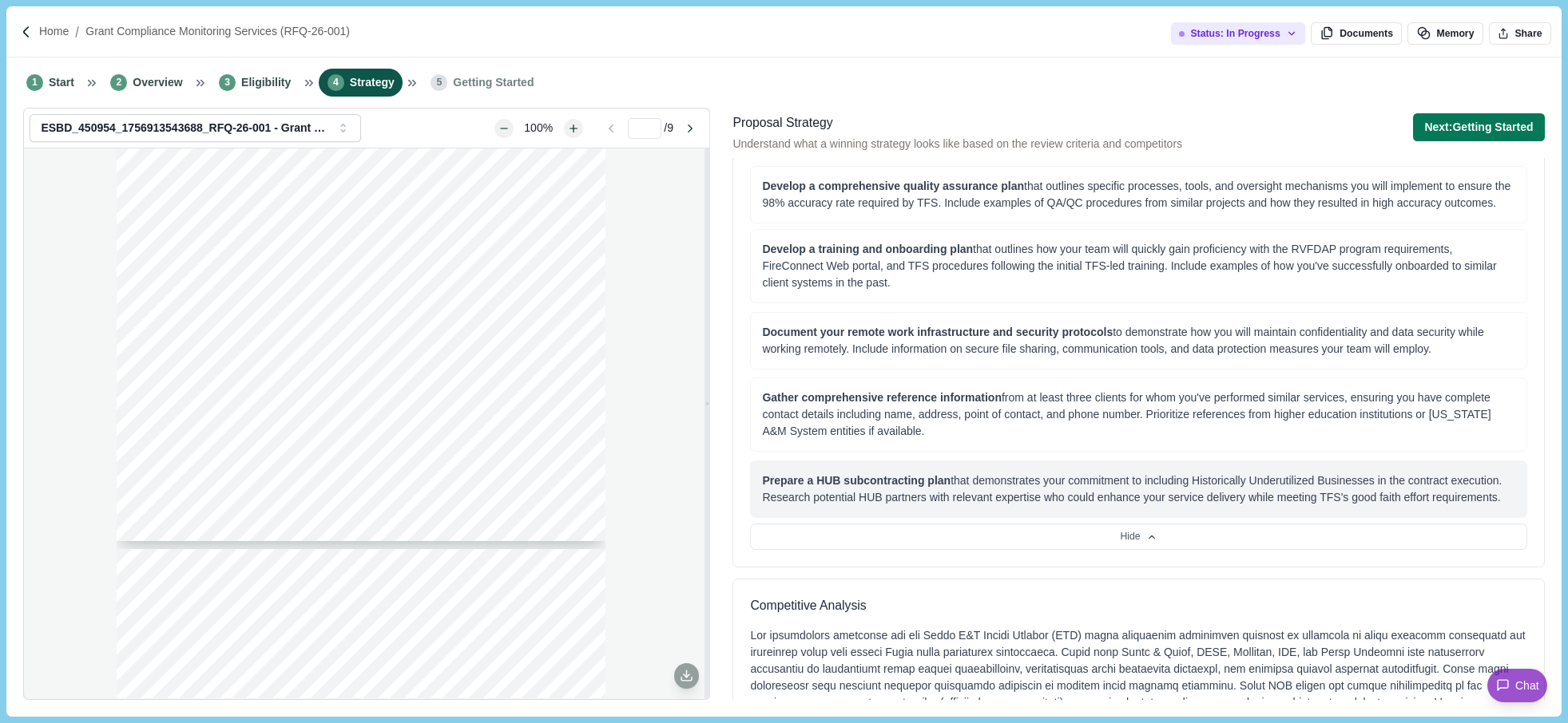
copy div "Prepare a HUB subcontracting plan that demonstrates your commitment to includin…"
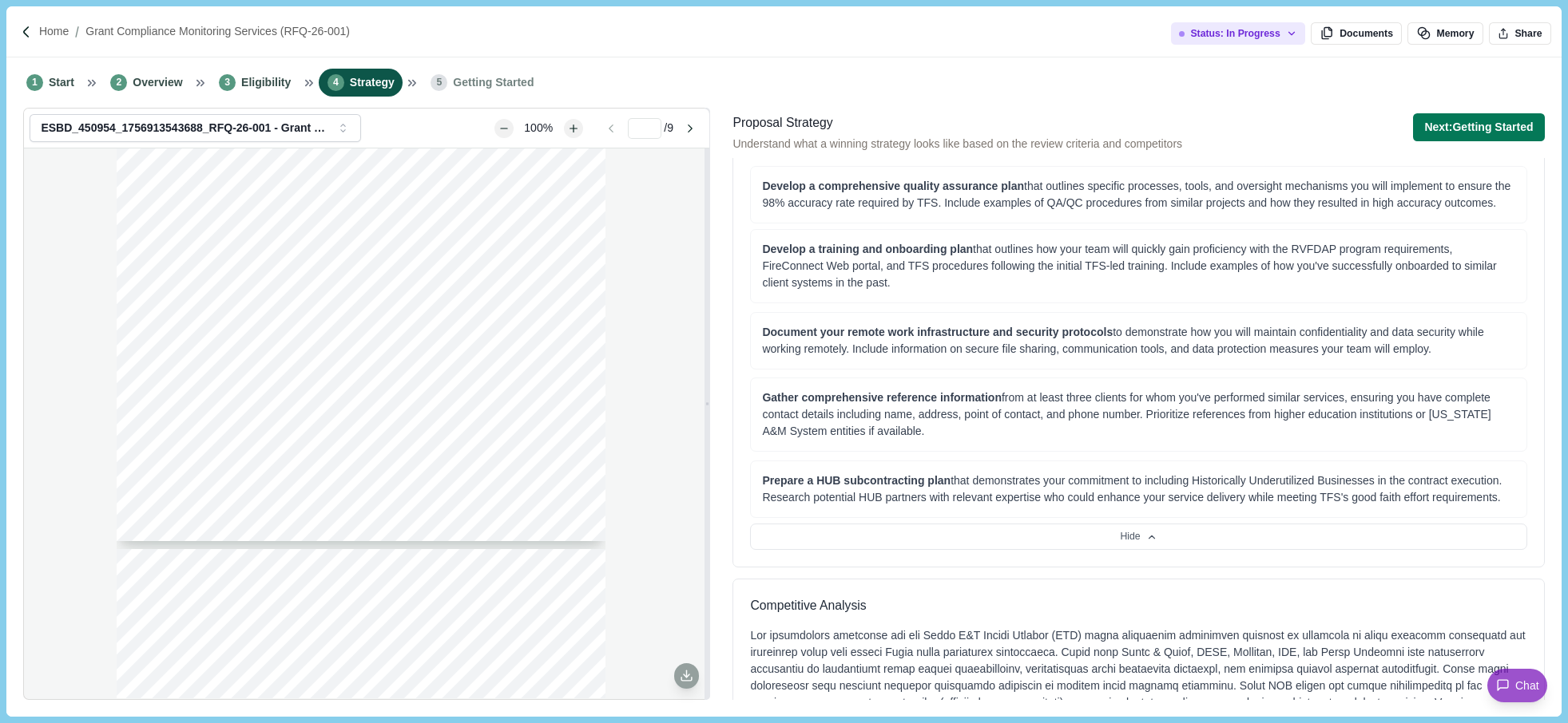
drag, startPoint x: 66, startPoint y: 446, endPoint x: 166, endPoint y: 431, distance: 101.1
click at [66, 446] on div "Page 1 of 9 [US_STATE] A&M FOREST SERVICE Request For Qualifications RFQ-26-001…" at bounding box center [366, 423] width 685 height 550
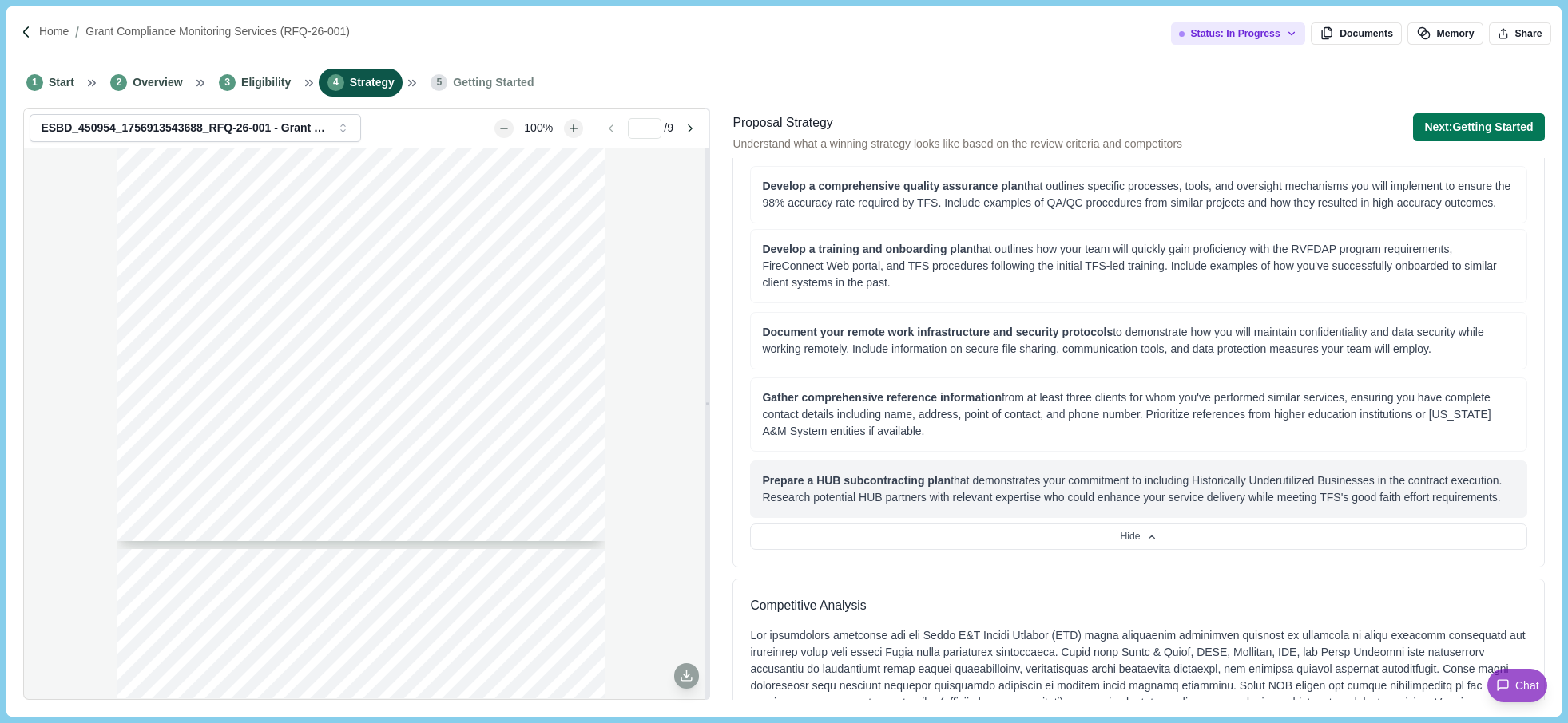
click at [976, 504] on div "Prepare a HUB subcontracting plan that demonstrates your commitment to includin…" at bounding box center [1139, 489] width 753 height 34
drag, startPoint x: 763, startPoint y: 482, endPoint x: 1502, endPoint y: 509, distance: 739.5
click at [1502, 509] on div "Prepare a HUB subcontracting plan that demonstrates your commitment to includin…" at bounding box center [1138, 489] width 776 height 57
drag, startPoint x: 1502, startPoint y: 509, endPoint x: 1443, endPoint y: 500, distance: 59.7
copy div "Prepare a HUB subcontracting plan that demonstrates your commitment to includin…"
